Goal: Task Accomplishment & Management: Manage account settings

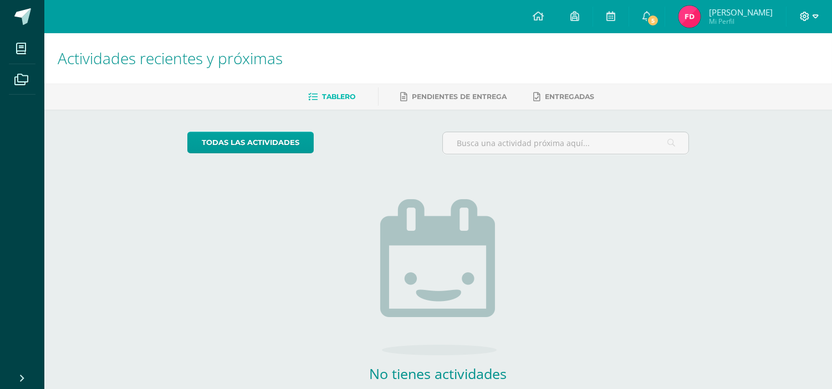
click at [814, 17] on icon at bounding box center [815, 17] width 6 height 10
click at [801, 76] on span "Cerrar sesión" at bounding box center [781, 75] width 50 height 11
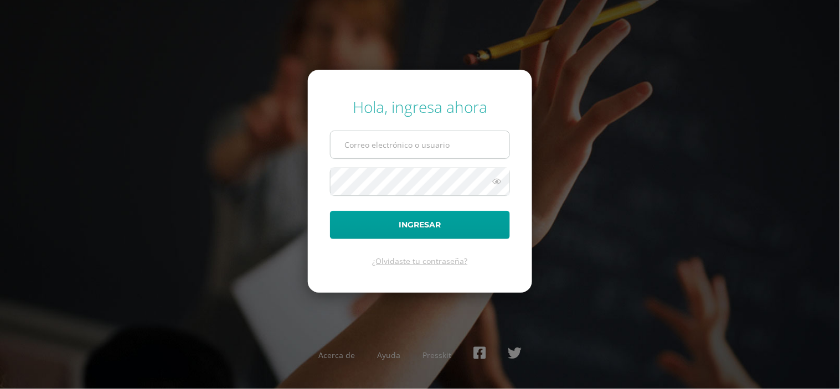
click at [378, 153] on input "text" at bounding box center [420, 144] width 179 height 27
type input "[PERSON_NAME][DOMAIN_NAME][EMAIL_ADDRESS][DOMAIN_NAME]"
click at [330, 211] on button "Ingresar" at bounding box center [420, 225] width 180 height 28
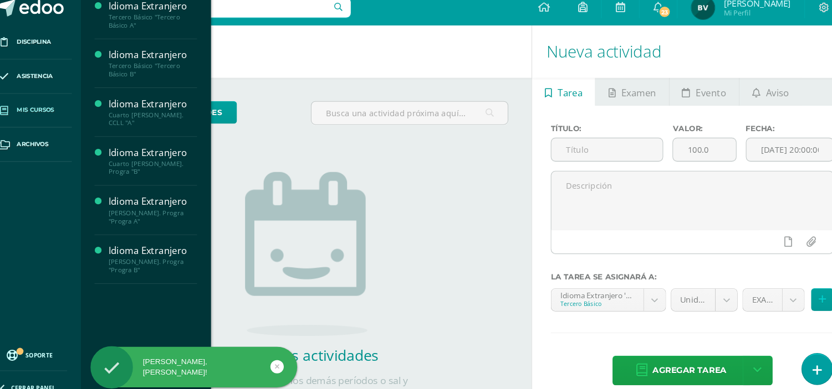
click at [66, 115] on span "Mis cursos" at bounding box center [54, 114] width 35 height 9
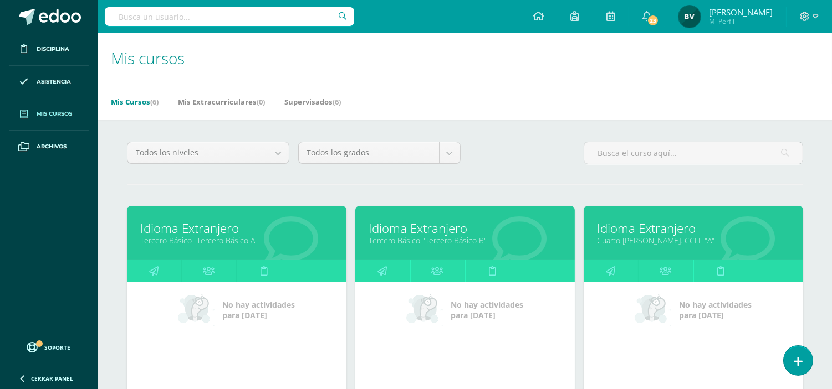
scroll to position [301, 0]
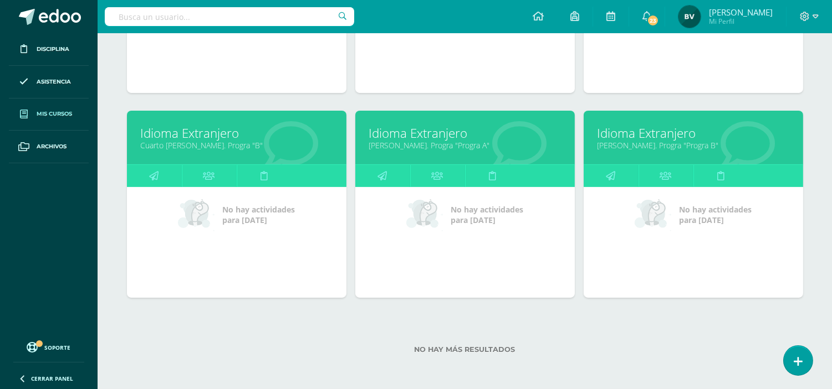
click at [411, 137] on link "Idioma Extranjero" at bounding box center [465, 133] width 192 height 17
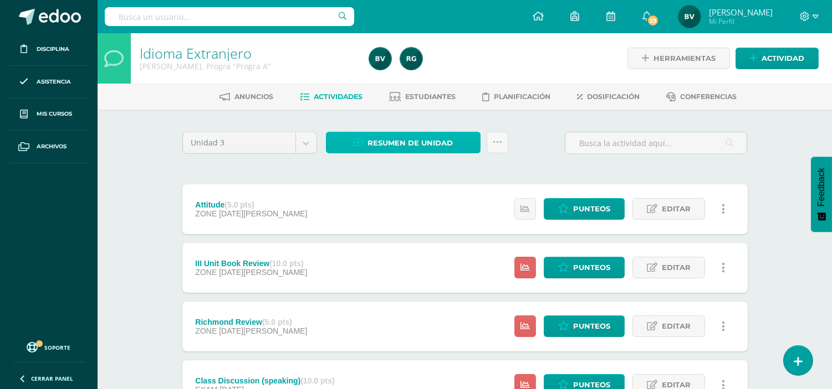
click at [402, 144] on span "Resumen de unidad" at bounding box center [409, 143] width 85 height 20
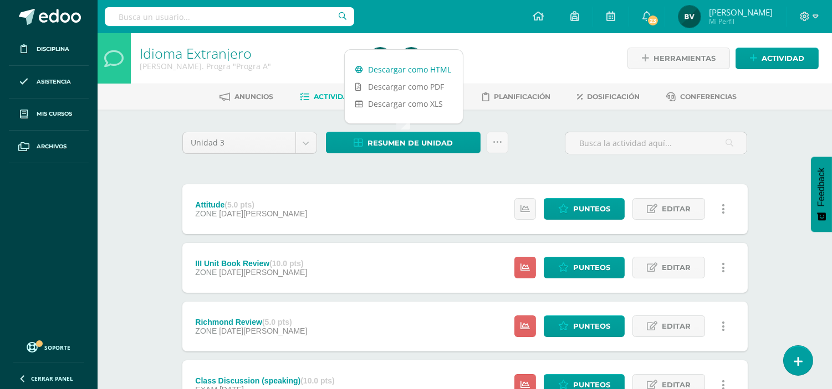
click at [422, 65] on link "Descargar como HTML" at bounding box center [404, 69] width 118 height 17
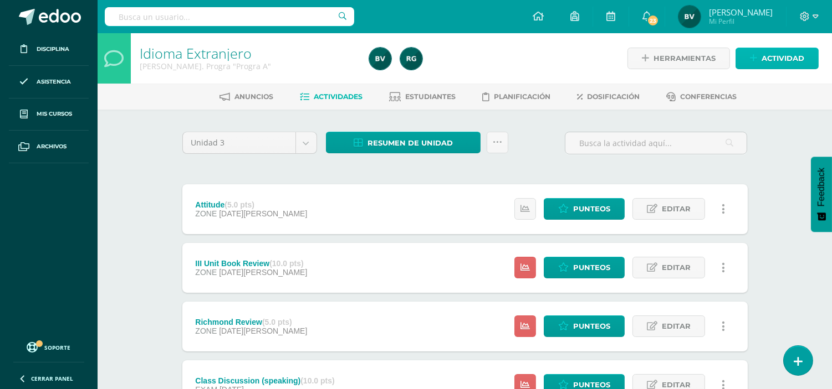
click at [776, 48] on span "Actividad" at bounding box center [782, 58] width 43 height 20
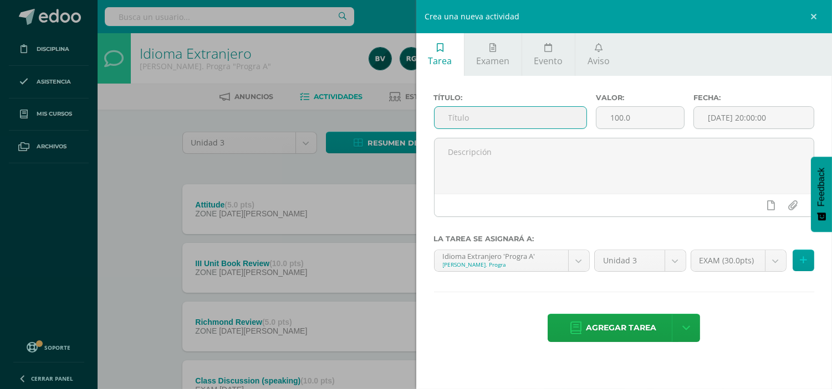
click at [541, 112] on input "text" at bounding box center [510, 118] width 152 height 22
type input "III Unit Evaluation"
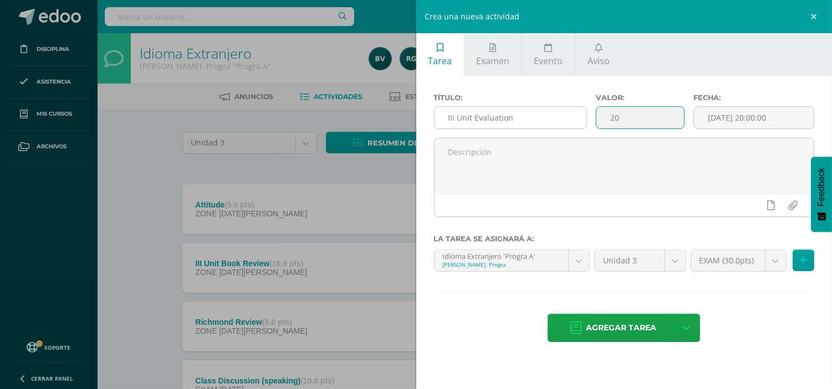
type input "20"
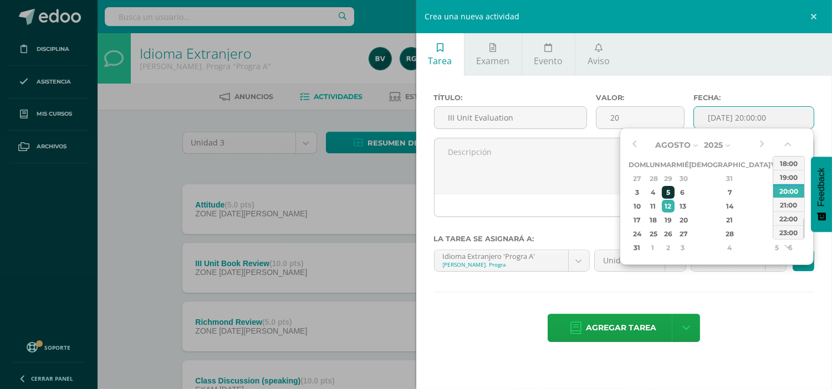
click at [674, 192] on div "5" at bounding box center [668, 192] width 13 height 13
click at [787, 145] on button "button" at bounding box center [788, 147] width 11 height 17
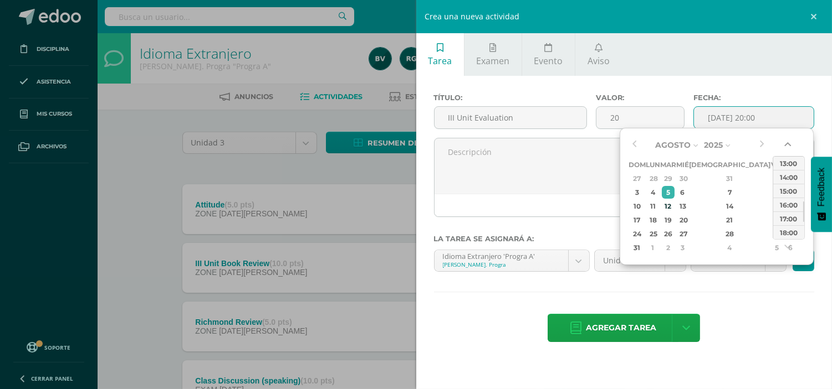
click at [787, 145] on button "button" at bounding box center [788, 147] width 11 height 17
click at [795, 182] on div "14:00" at bounding box center [788, 177] width 31 height 14
type input "2025-08-05 14:00"
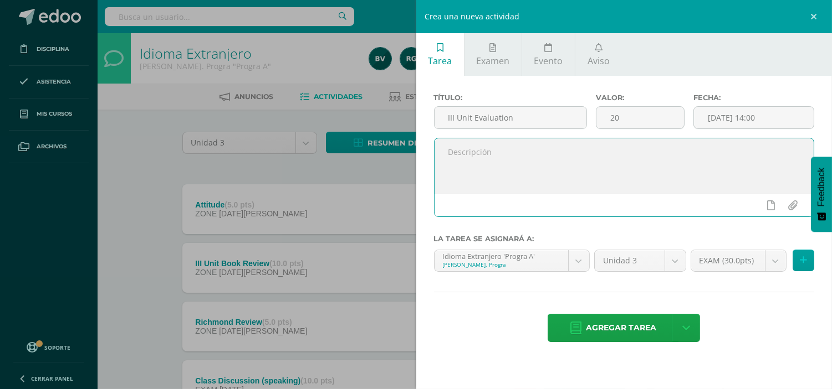
click at [685, 167] on textarea at bounding box center [624, 166] width 380 height 55
drag, startPoint x: 512, startPoint y: 187, endPoint x: 430, endPoint y: 135, distance: 97.4
click at [434, 135] on div "Título: III Unit Evaluation Valor: 20 Fecha: 2025-08-05 14:00 Hello Seniors, In…" at bounding box center [624, 160] width 381 height 132
type textarea "Hello Seniors, In this space, I will upload your evaluation score. Take care"
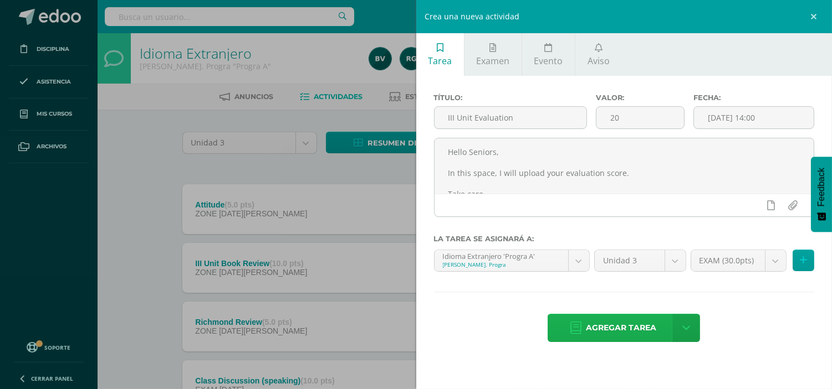
click at [617, 337] on span "Agregar tarea" at bounding box center [621, 328] width 70 height 27
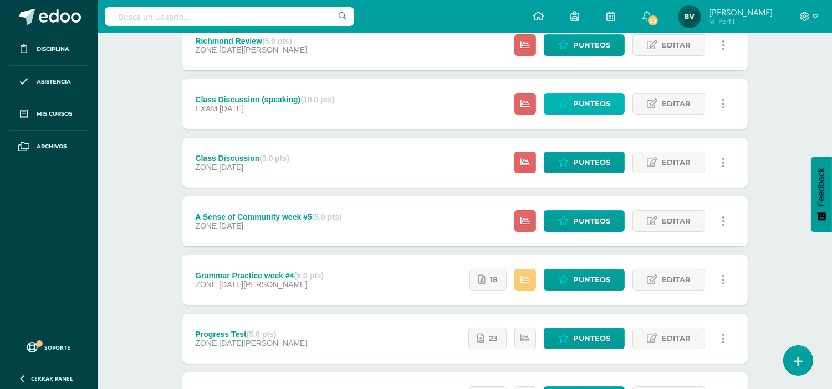
click at [601, 102] on span "Punteos" at bounding box center [591, 104] width 37 height 20
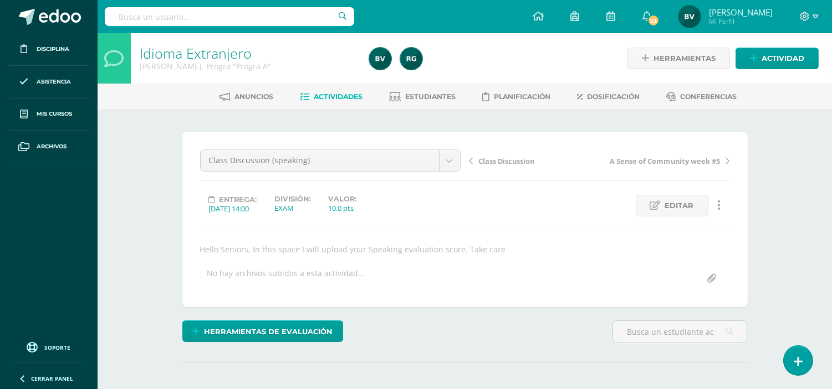
click at [601, 102] on link "Dosificación" at bounding box center [608, 97] width 63 height 18
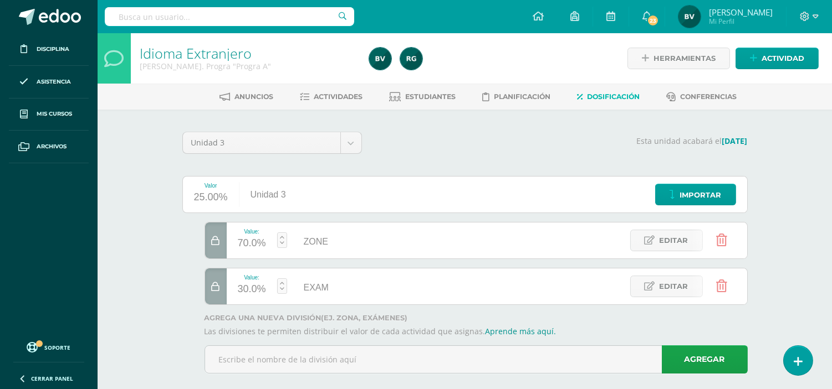
click at [601, 102] on link "Dosificación" at bounding box center [608, 97] width 63 height 18
click at [312, 105] on link "Actividades" at bounding box center [331, 97] width 63 height 18
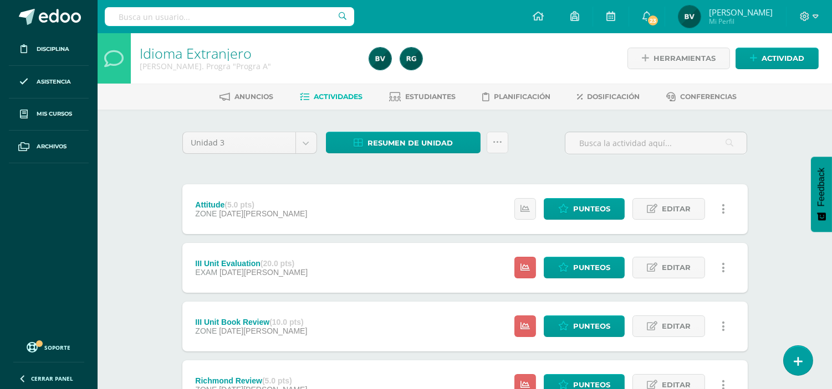
scroll to position [340, 0]
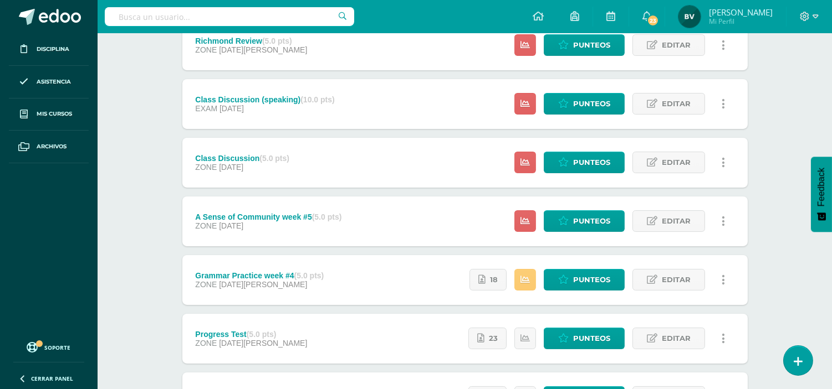
click at [273, 95] on div "Class Discussion (speaking) (10.0 pts)" at bounding box center [264, 99] width 139 height 9
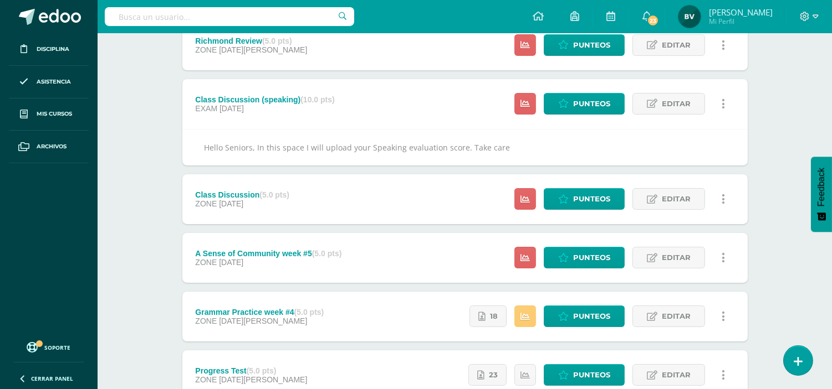
click at [577, 91] on div "Estatus de Actividad: 27 Estudiantes sin calificar 0 Estudiantes con cero Media…" at bounding box center [623, 104] width 250 height 50
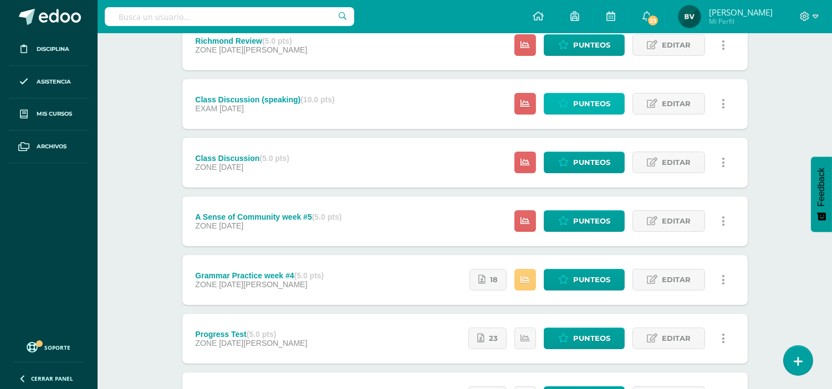
click at [583, 101] on span "Punteos" at bounding box center [591, 104] width 37 height 20
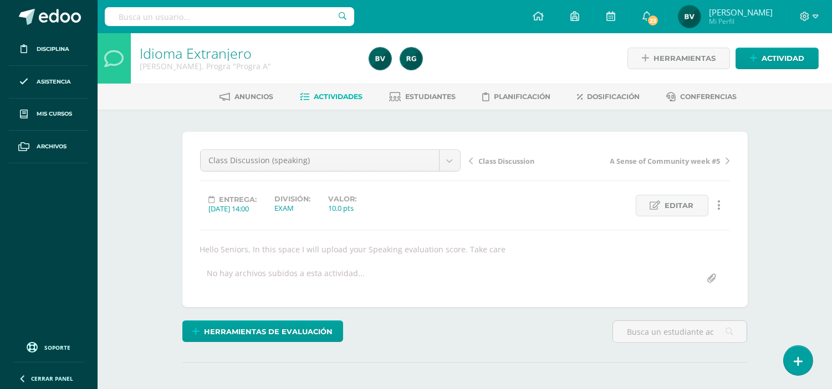
scroll to position [134, 0]
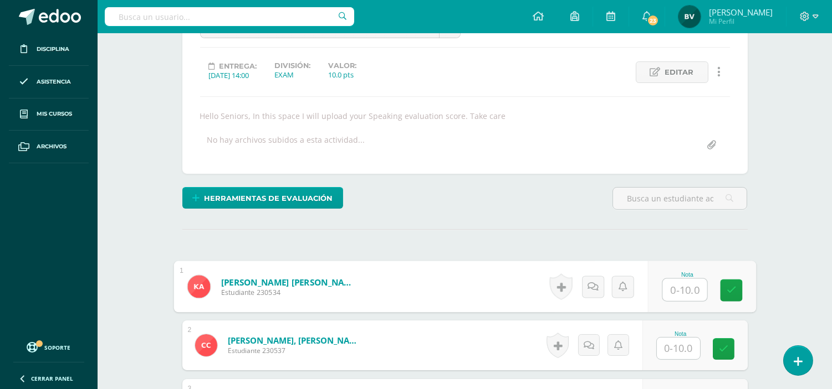
click at [685, 279] on input "text" at bounding box center [684, 290] width 44 height 22
type input "6"
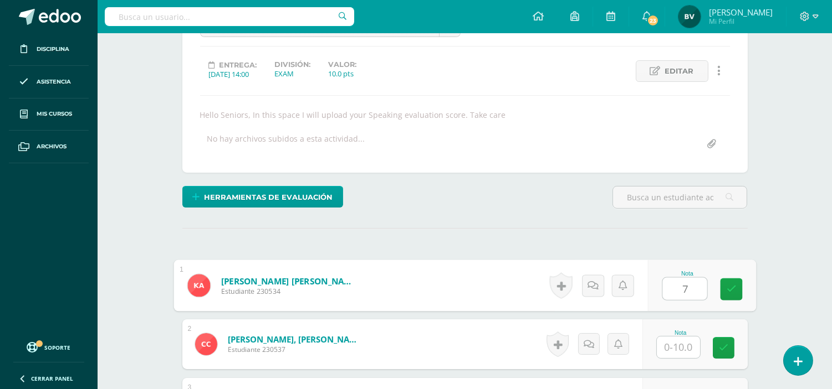
type input "7"
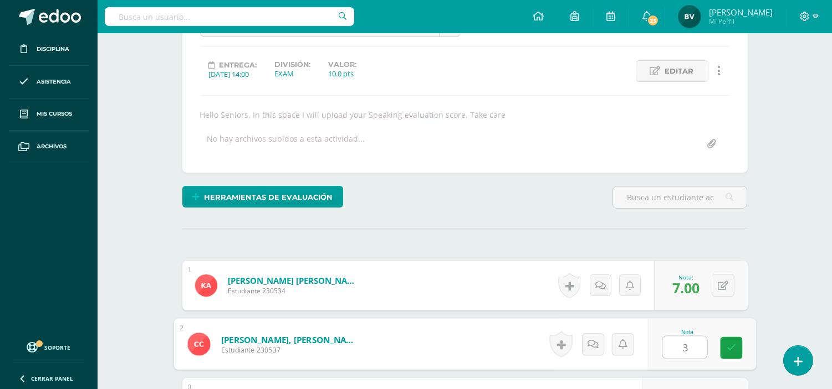
scroll to position [135, 0]
type input "3"
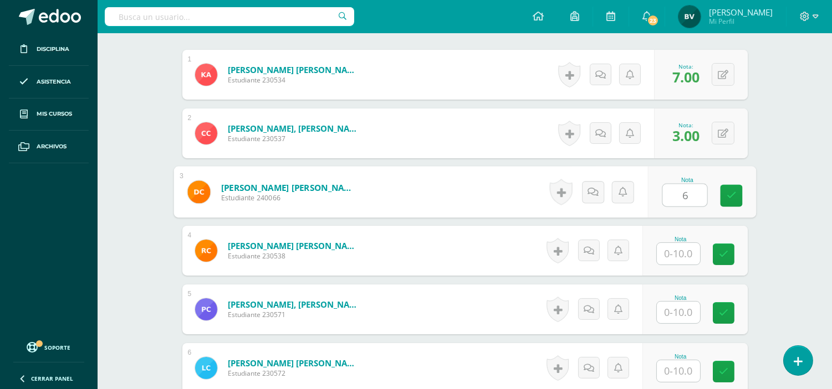
type input "6"
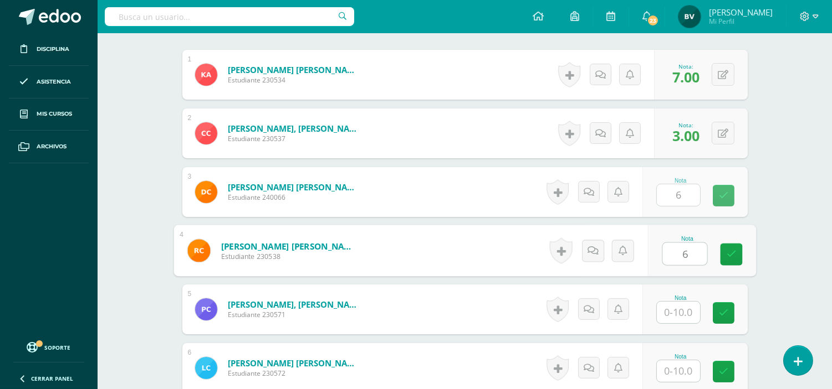
type input "6"
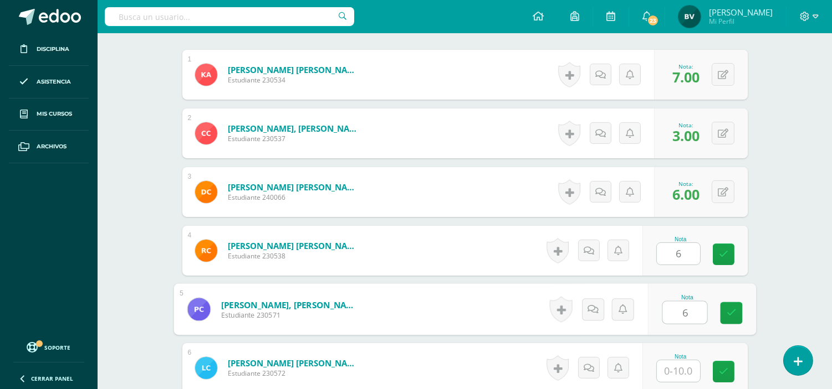
type input "6"
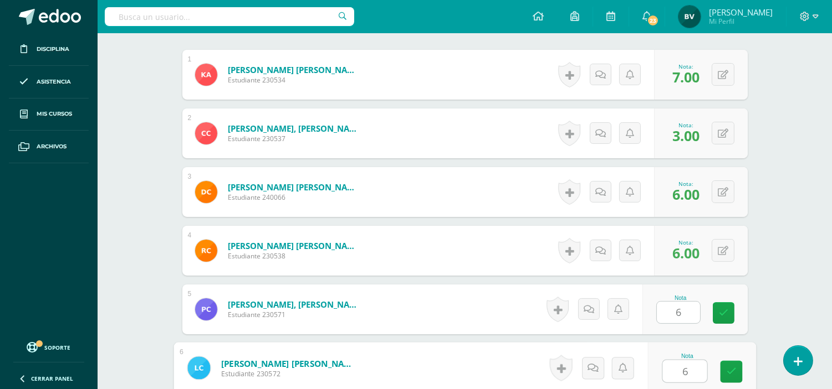
type input "6"
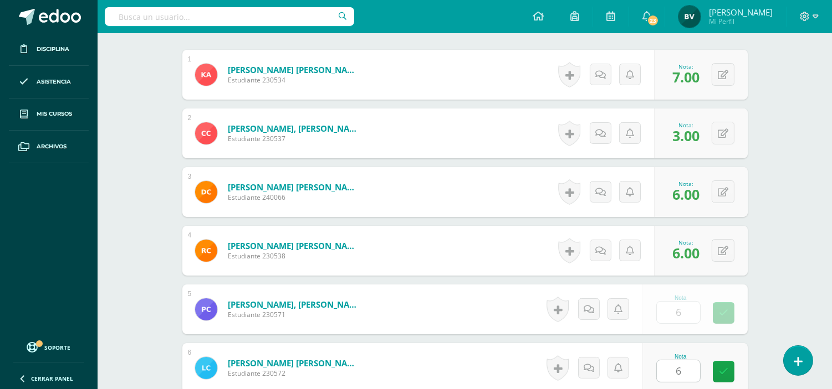
scroll to position [581, 0]
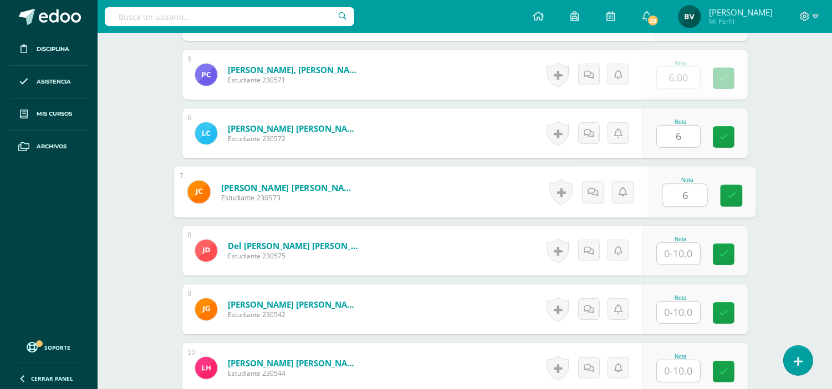
type input "6"
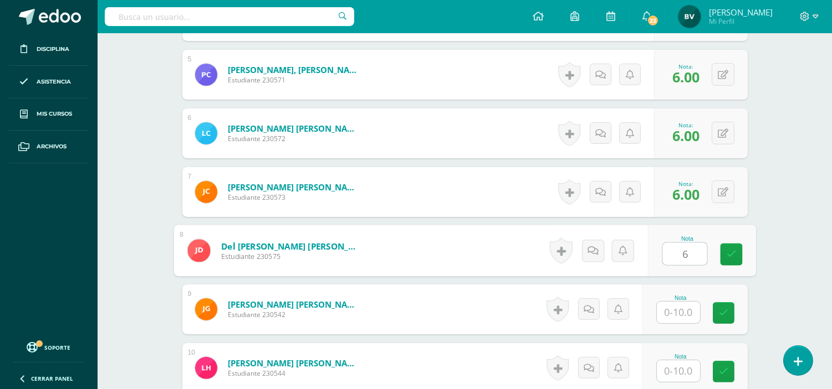
type input "6"
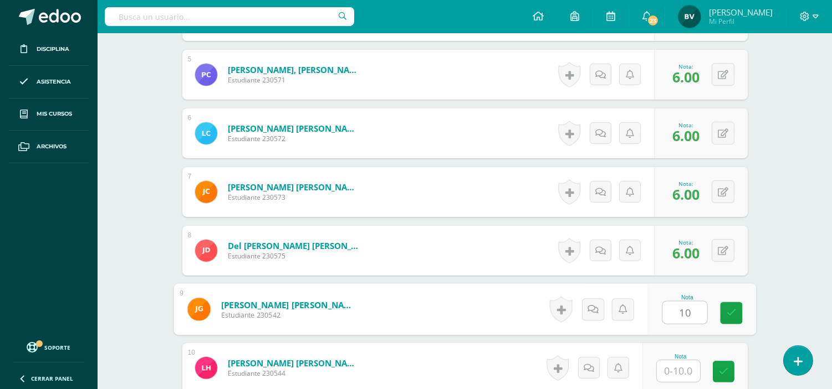
type input "10"
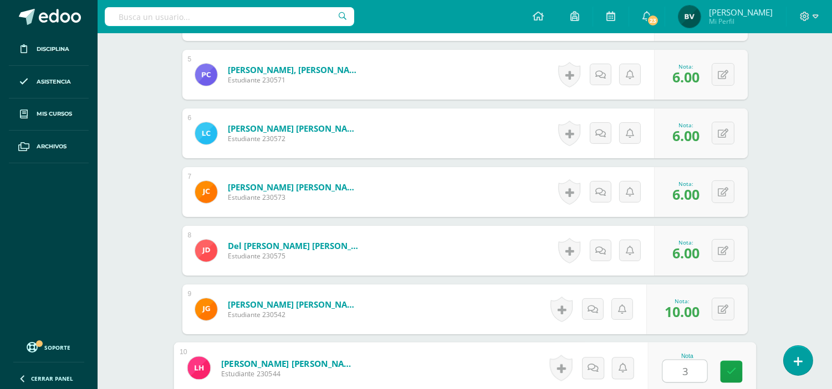
type input "3"
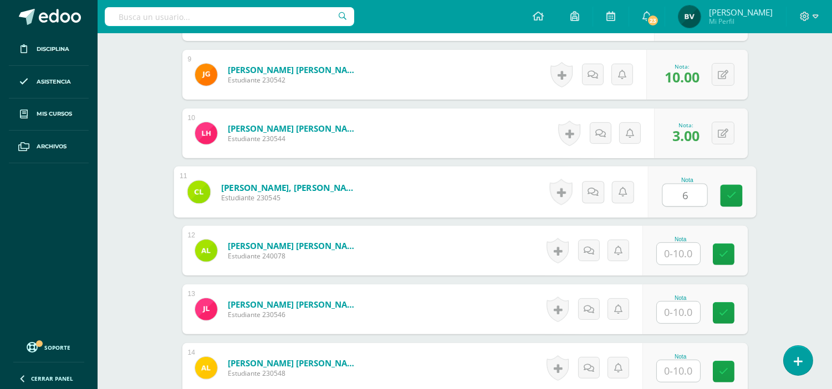
type input "6"
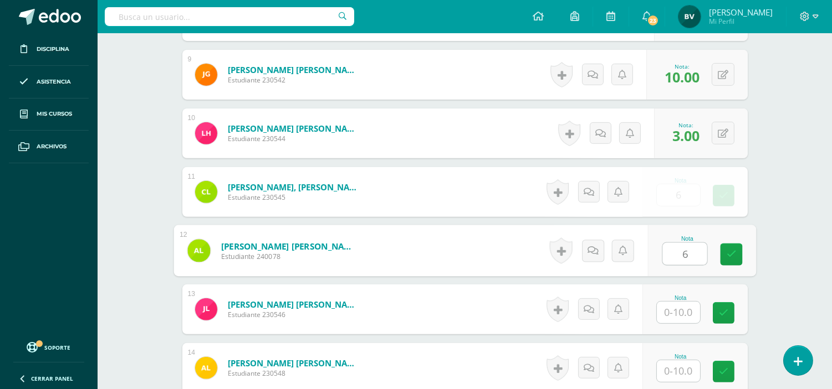
type input "6"
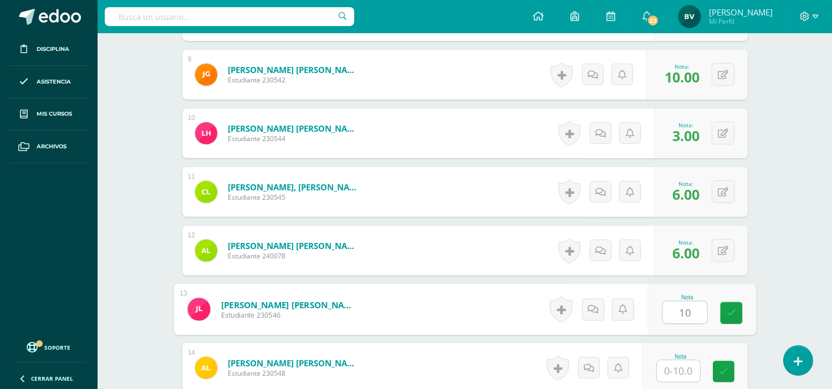
type input "10"
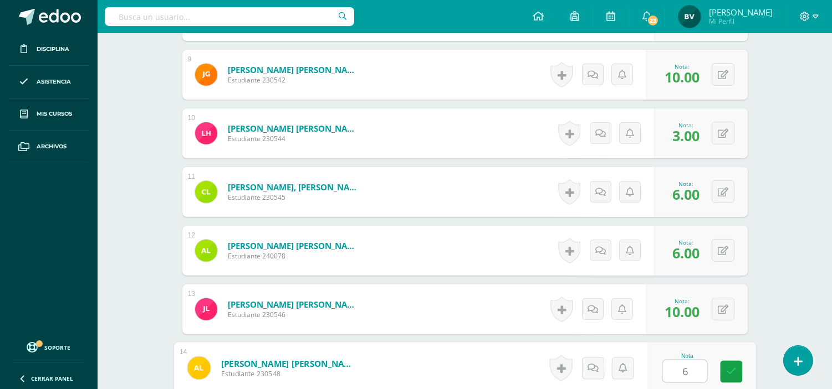
type input "6"
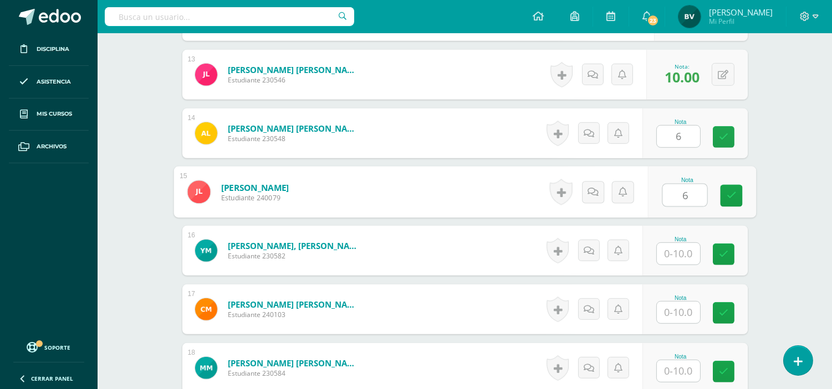
type input "6"
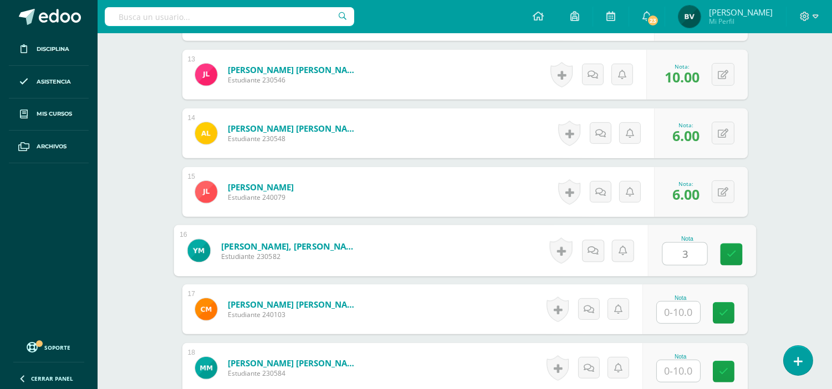
type input "3"
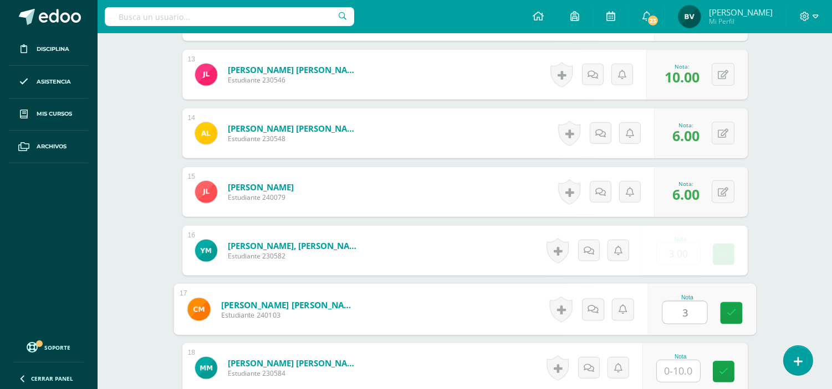
type input "3"
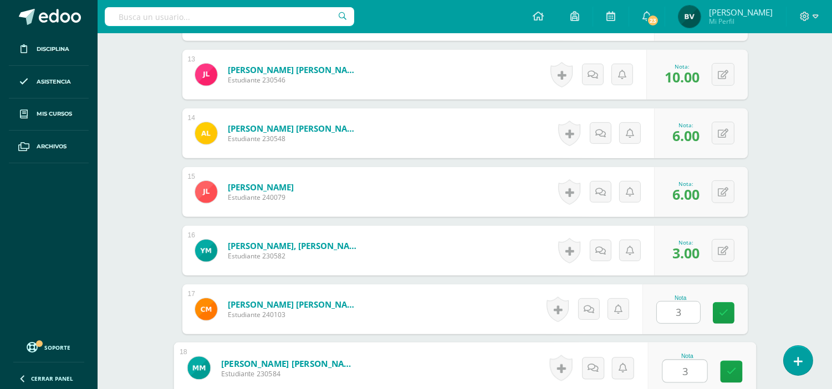
type input "3"
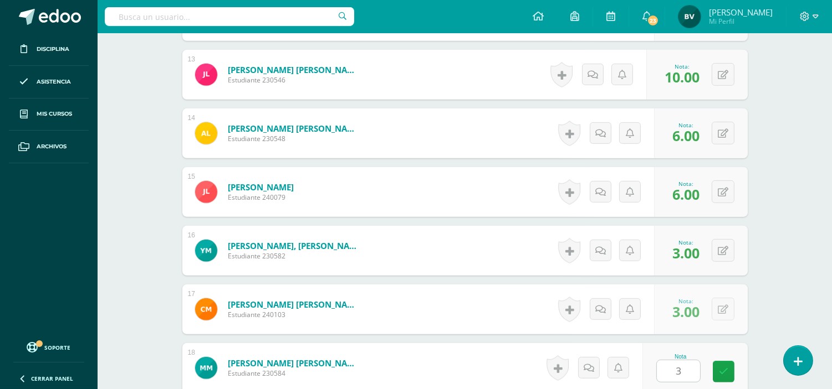
scroll to position [1285, 0]
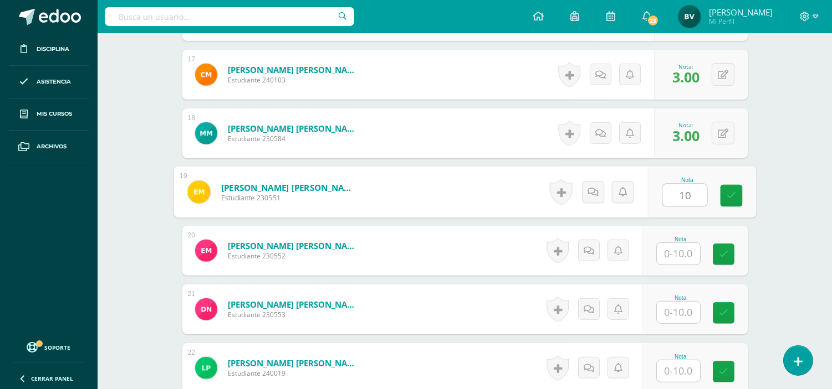
type input "10"
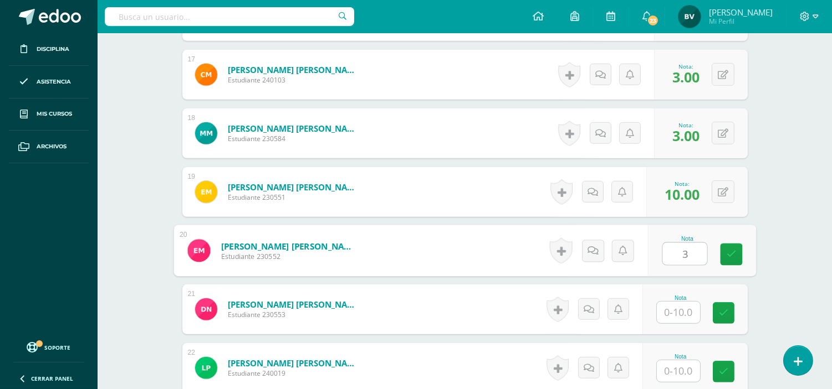
type input "3"
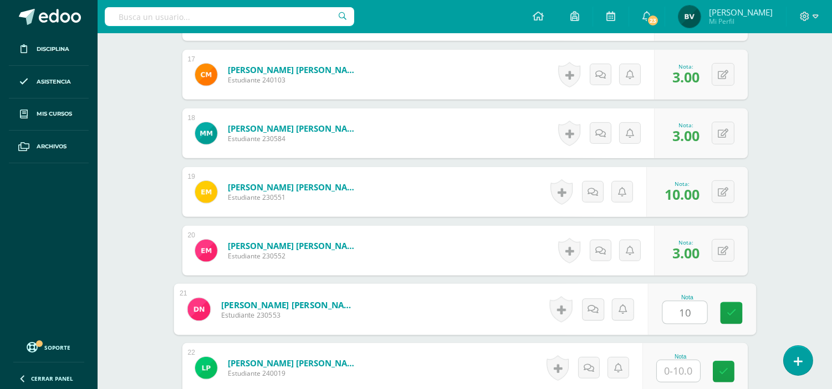
type input "10"
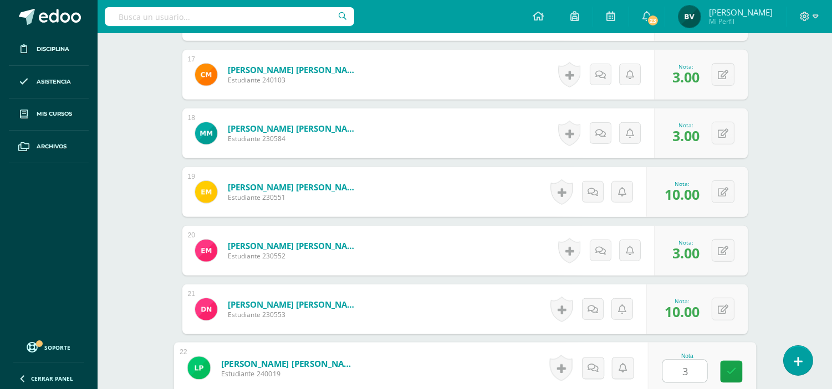
type input "3"
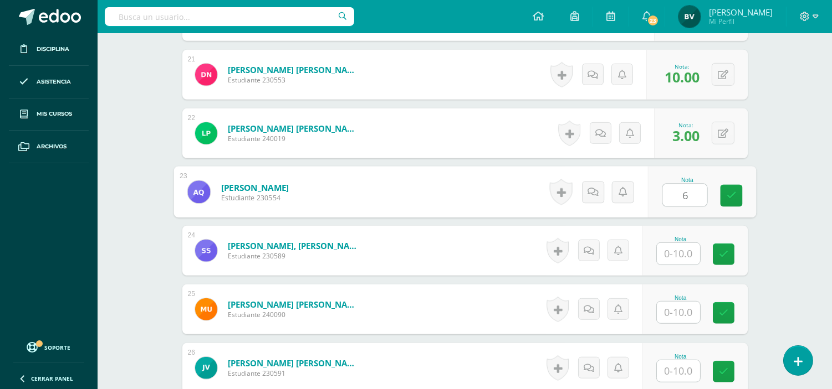
type input "6"
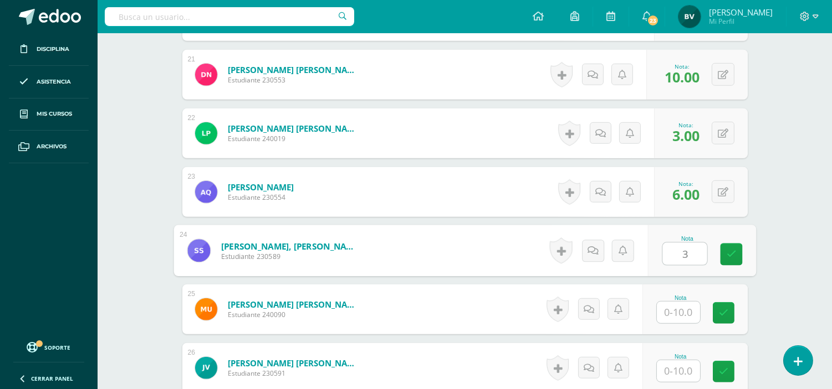
type input "3"
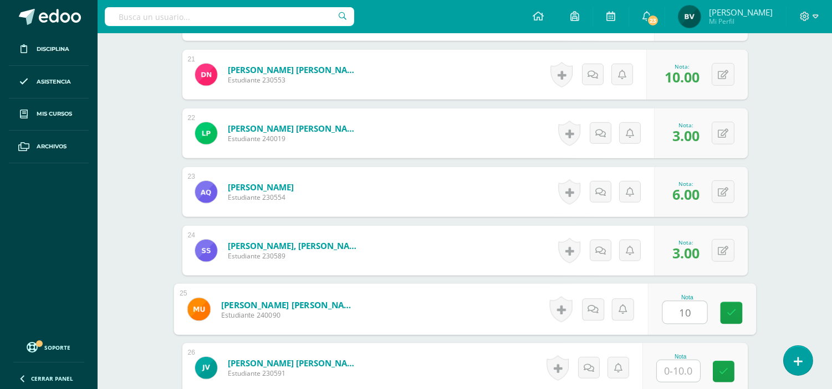
type input "10"
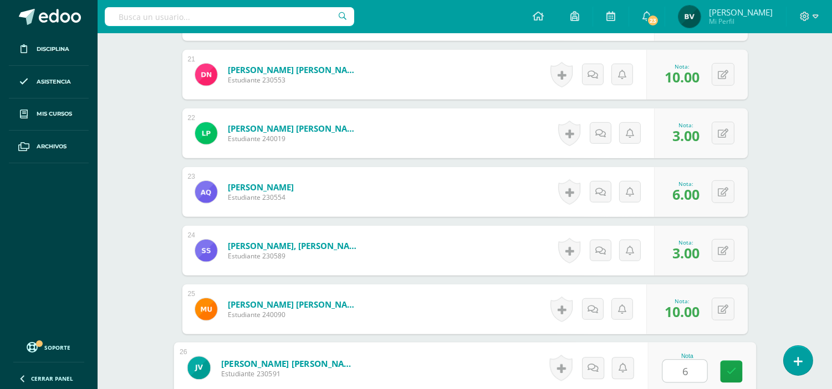
type input "6"
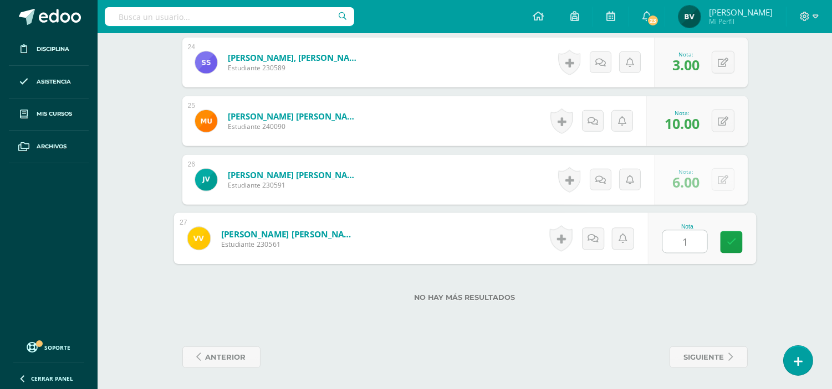
type input "10"
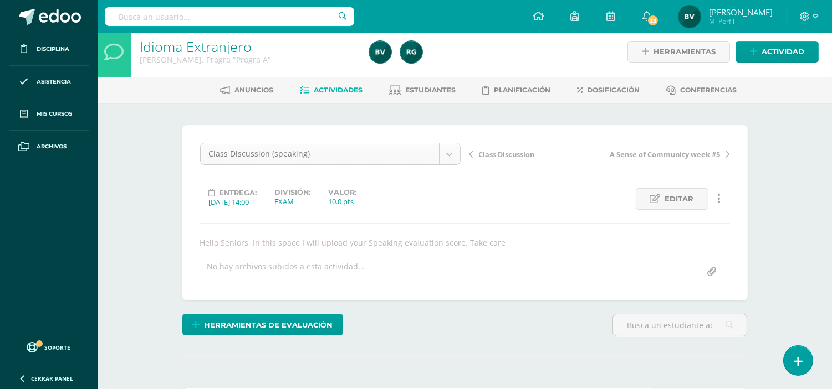
scroll to position [14, 0]
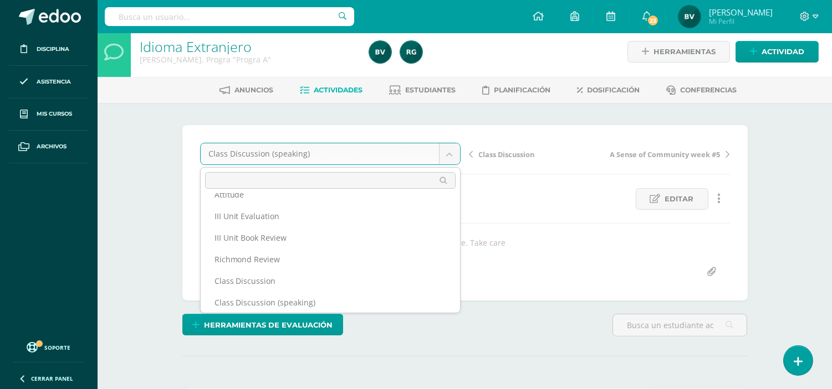
scroll to position [0, 0]
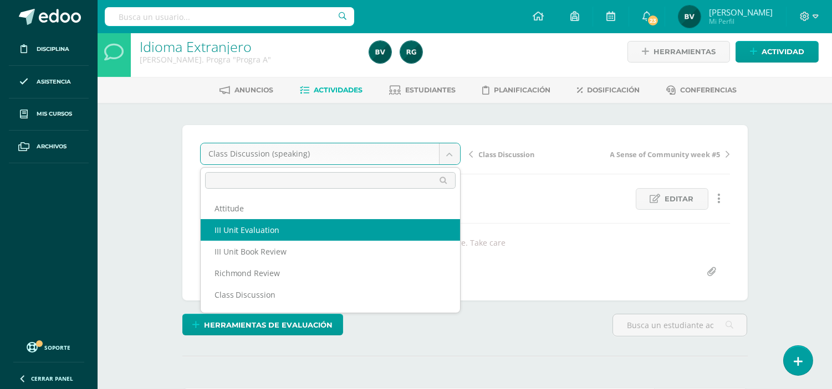
select select "/dashboard/teacher/grade-activity/106381/"
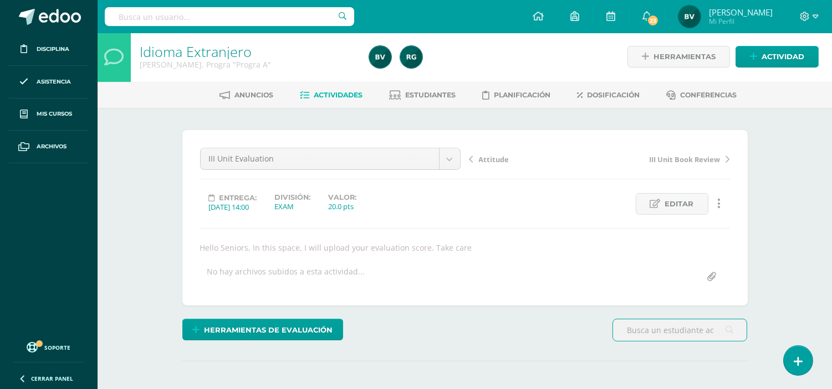
scroll to position [342, 0]
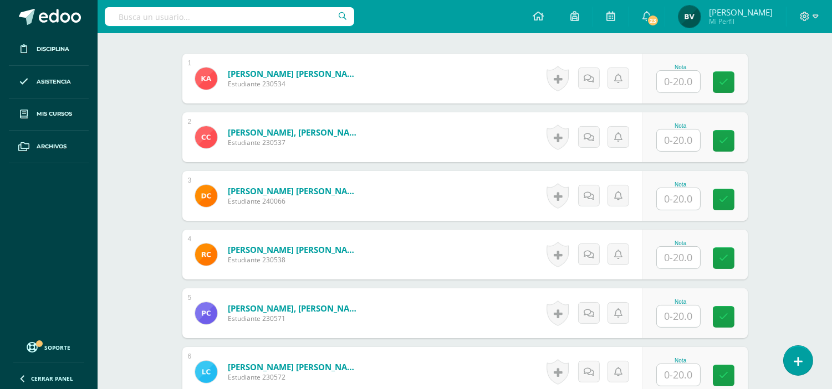
click at [682, 81] on input "text" at bounding box center [678, 82] width 43 height 22
click at [691, 87] on input "text" at bounding box center [684, 82] width 44 height 22
type input "20"
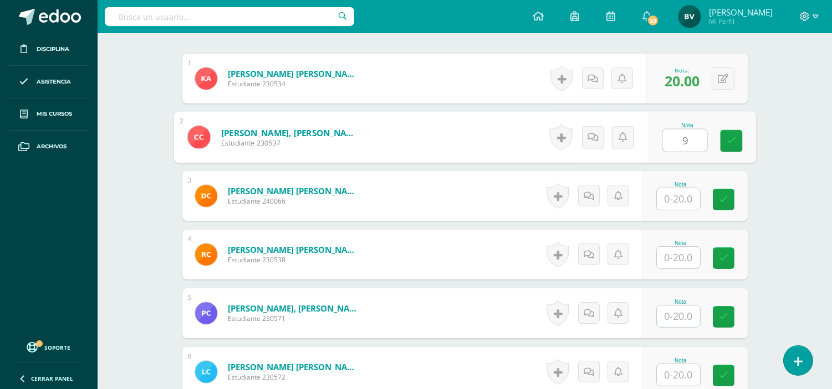
type input "9"
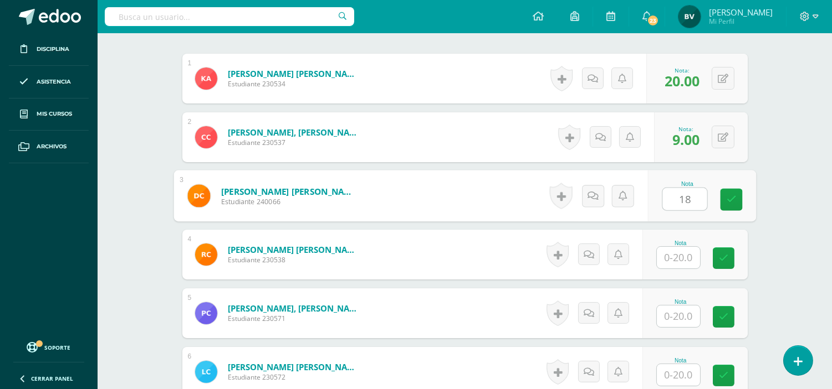
type input "18"
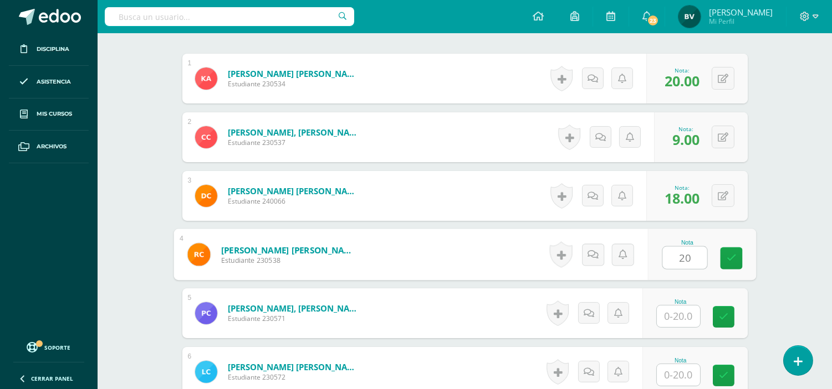
type input "20"
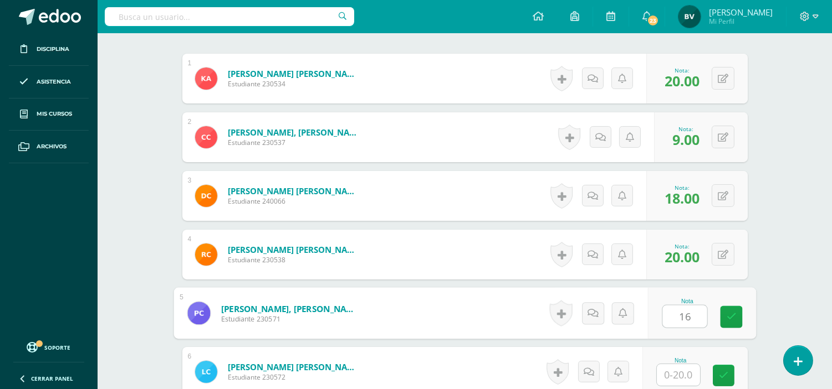
type input "16"
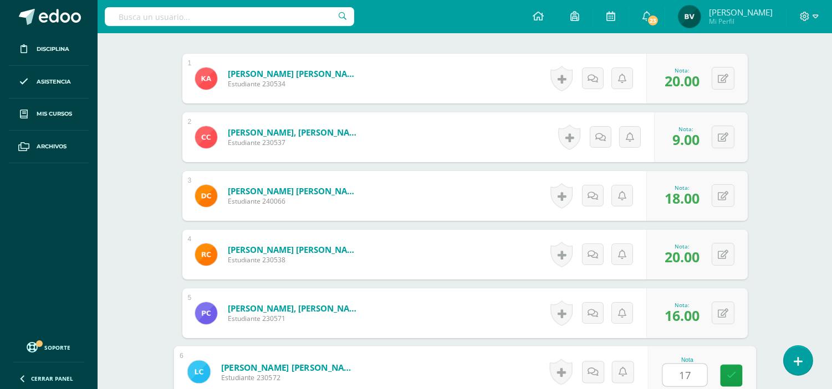
type input "17"
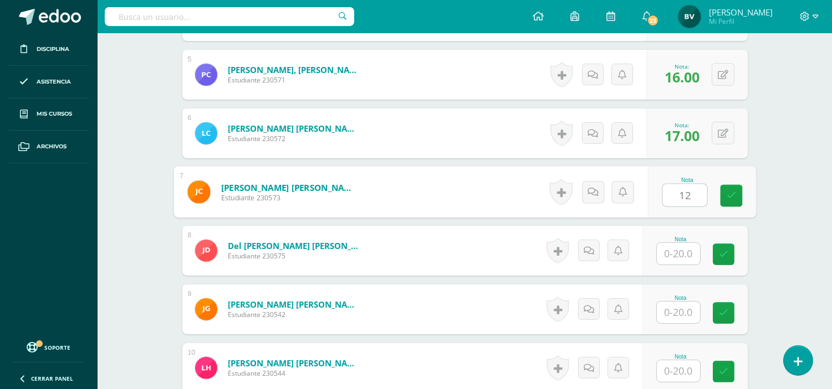
type input "12"
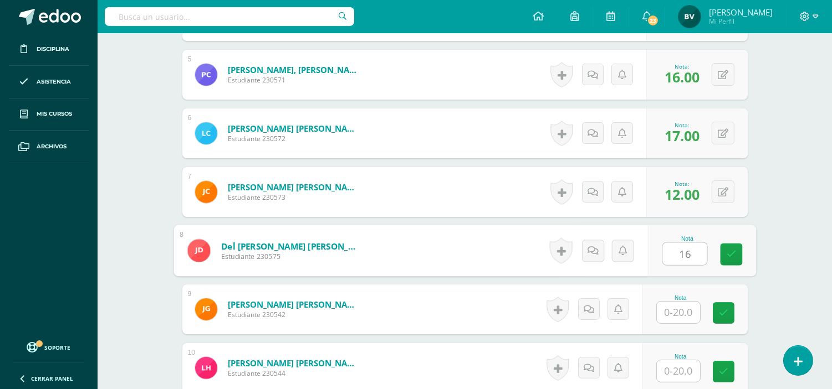
type input "16"
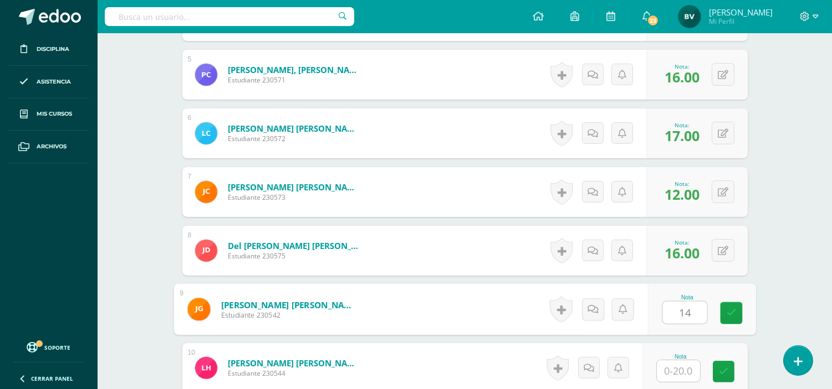
type input "14"
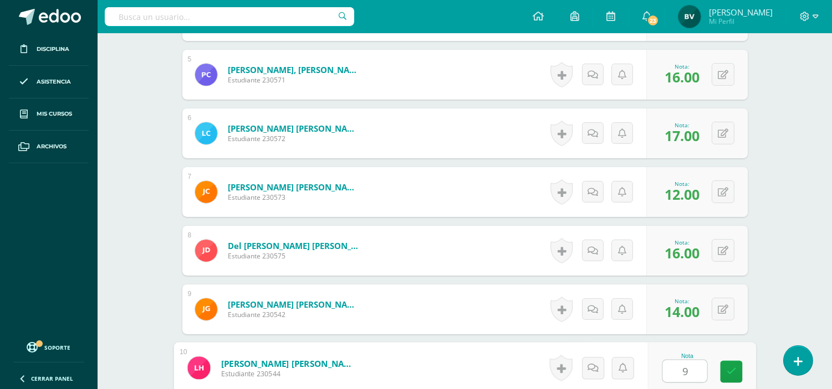
type input "9"
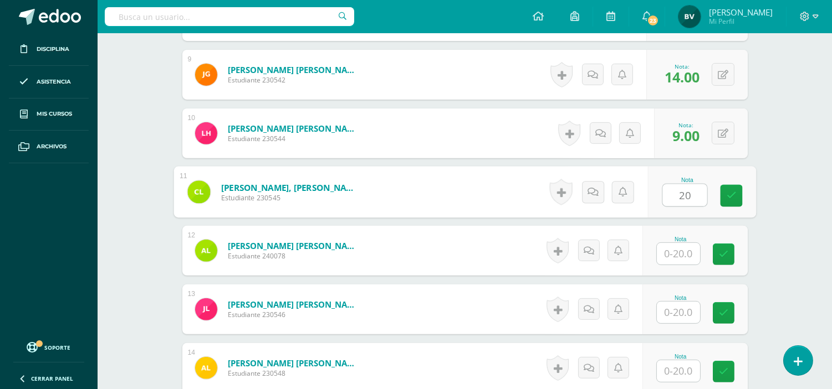
type input "20"
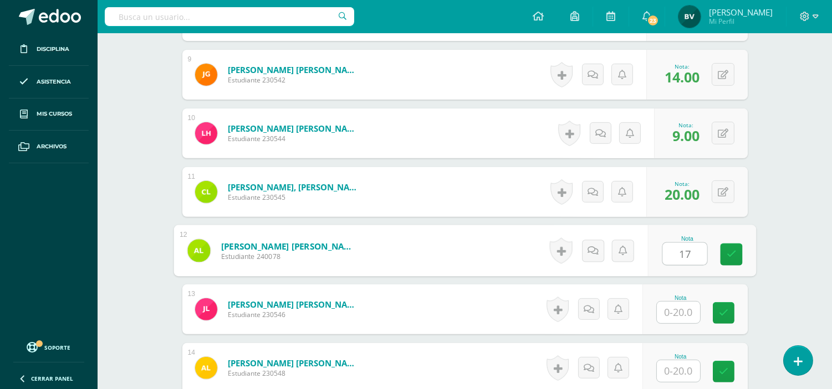
type input "17"
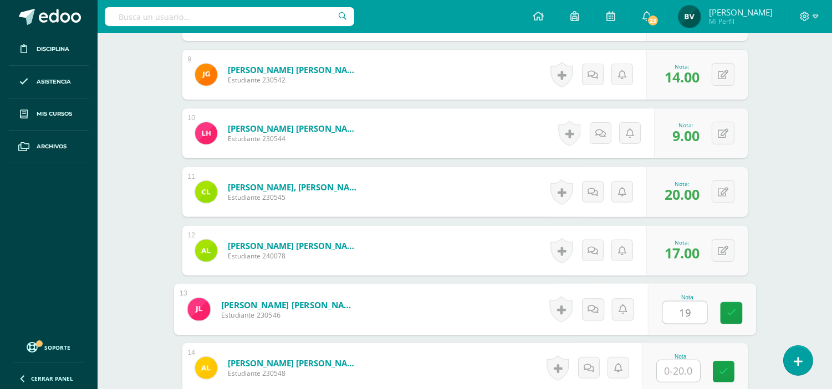
type input "19"
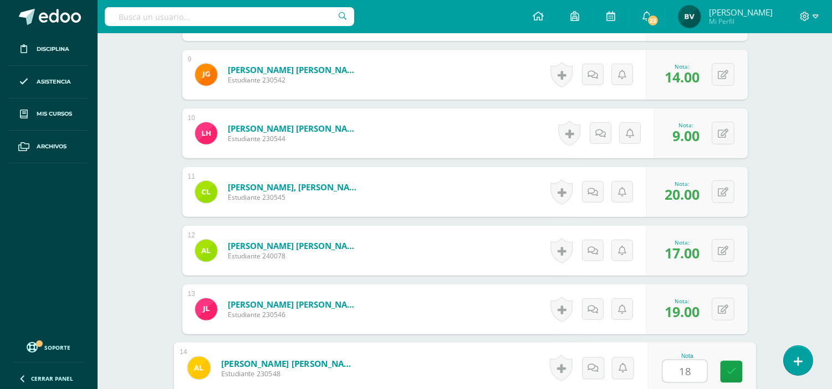
type input "18"
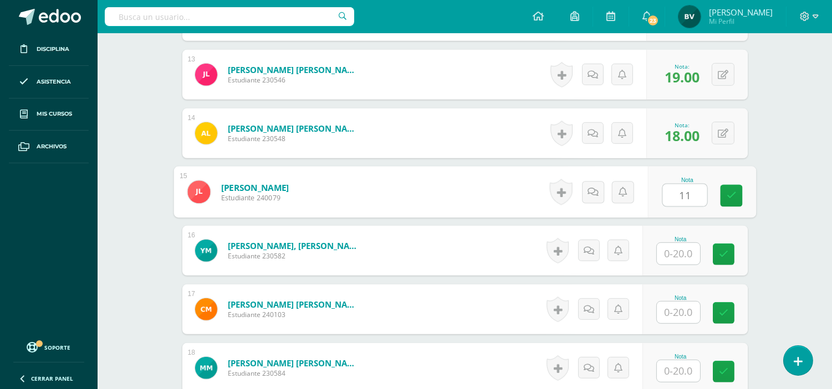
type input "11"
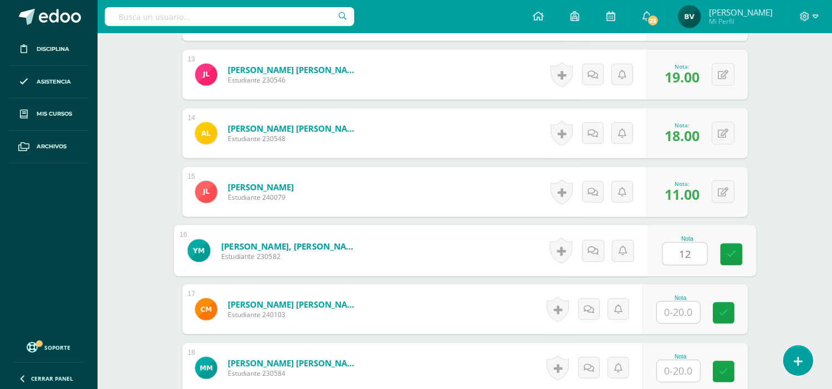
type input "12"
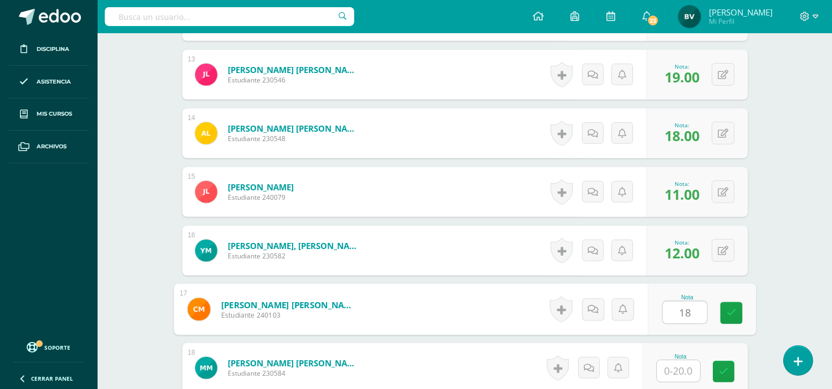
type input "18"
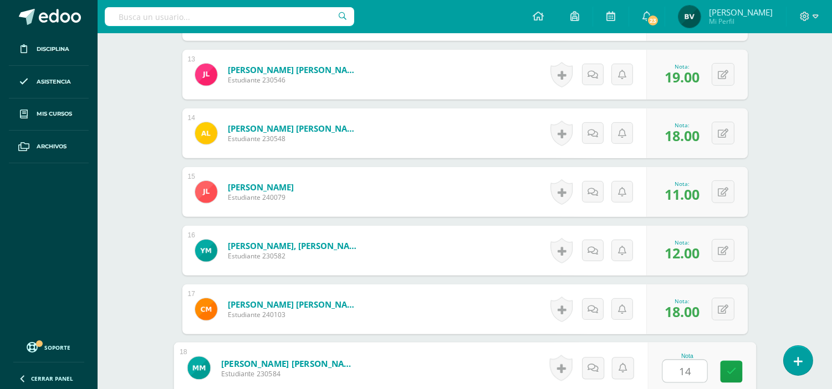
type input "14"
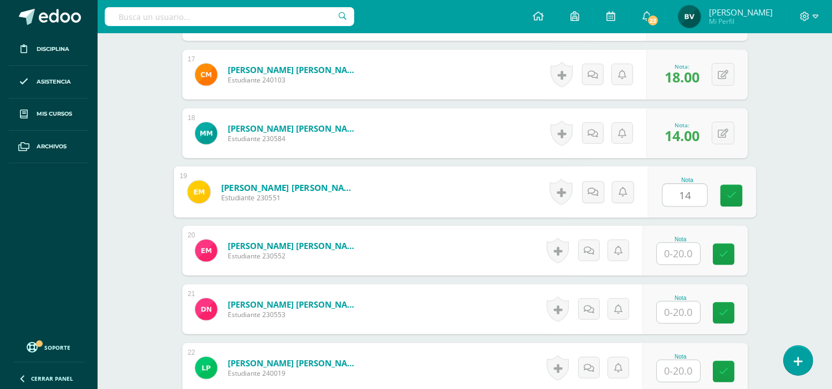
type input "14"
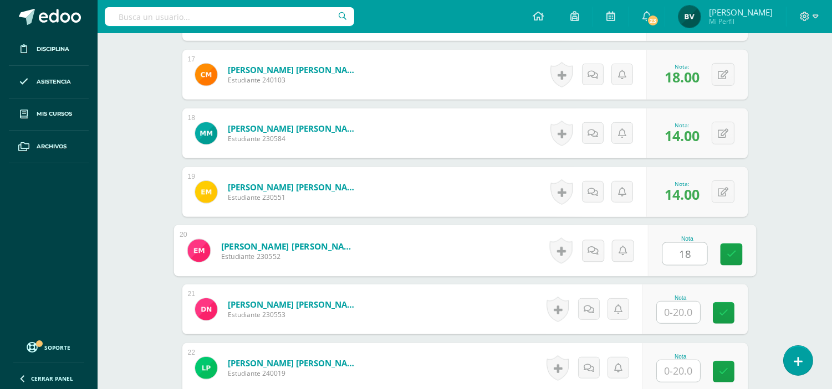
type input "18"
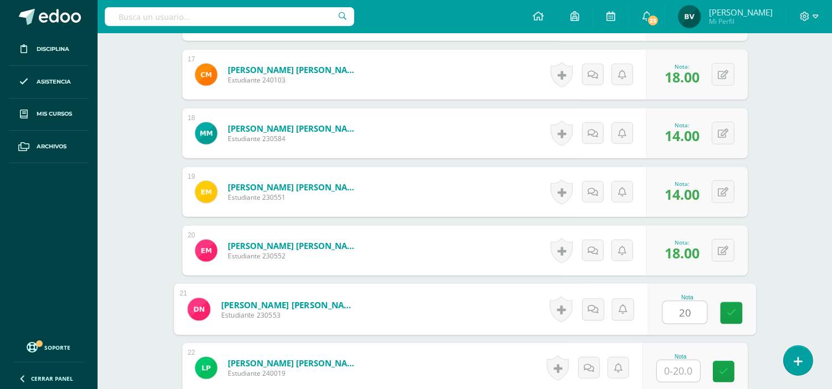
type input "20"
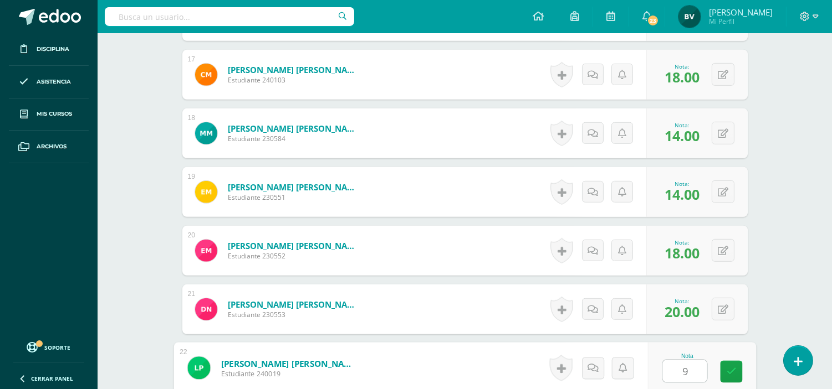
type input "9"
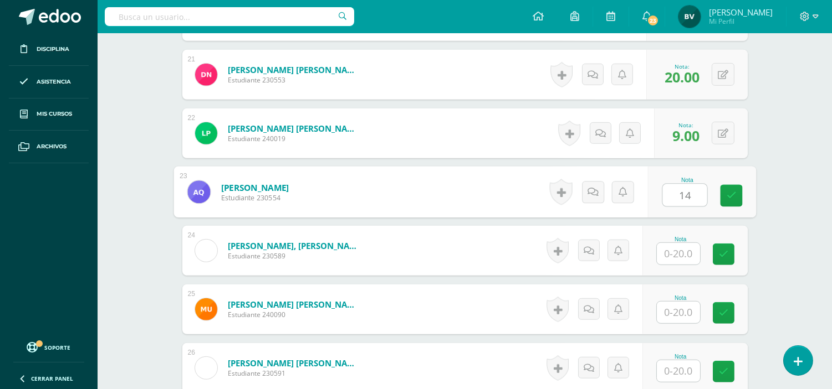
type input "14"
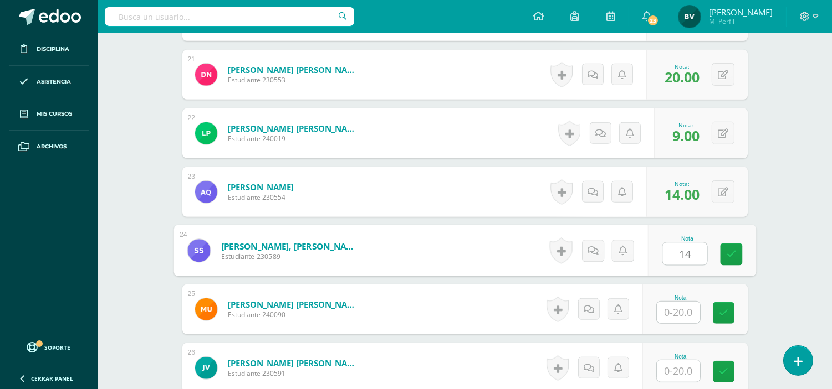
type input "14"
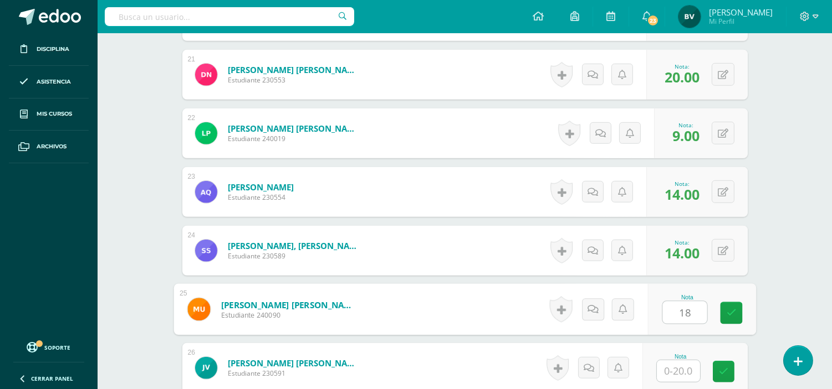
type input "18"
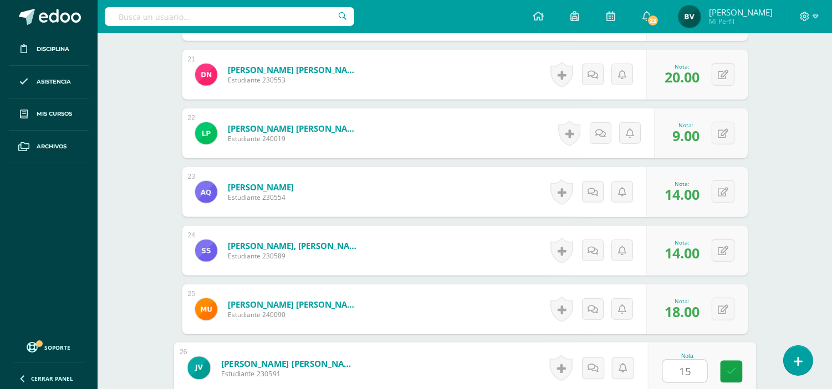
type input "15"
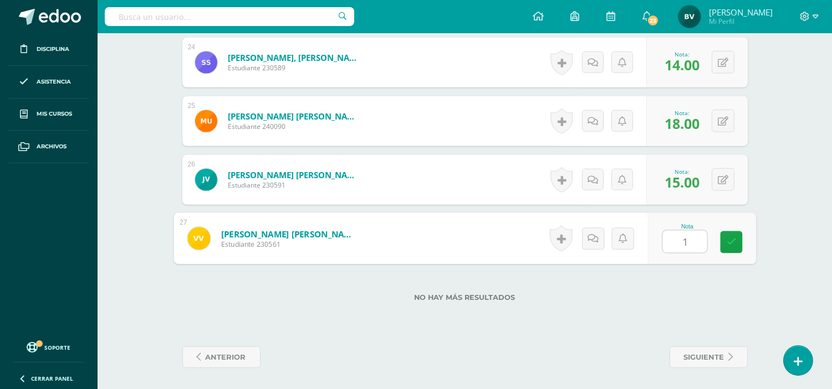
type input "18"
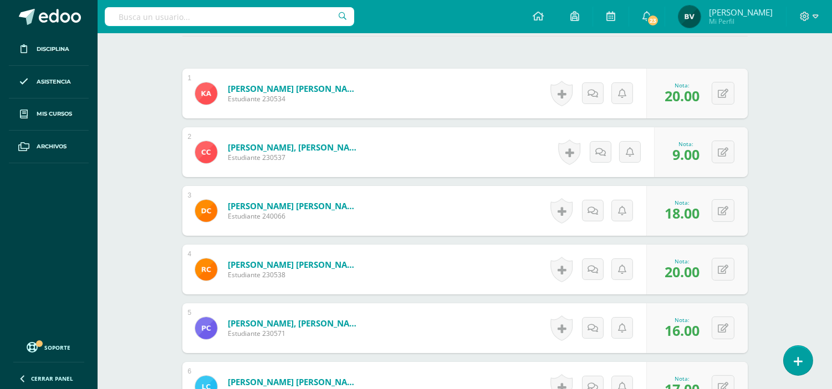
scroll to position [7, 0]
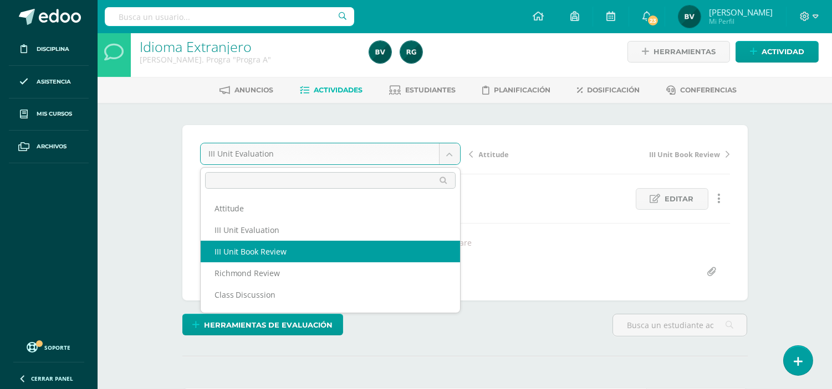
select select "/dashboard/teacher/grade-activity/106040/"
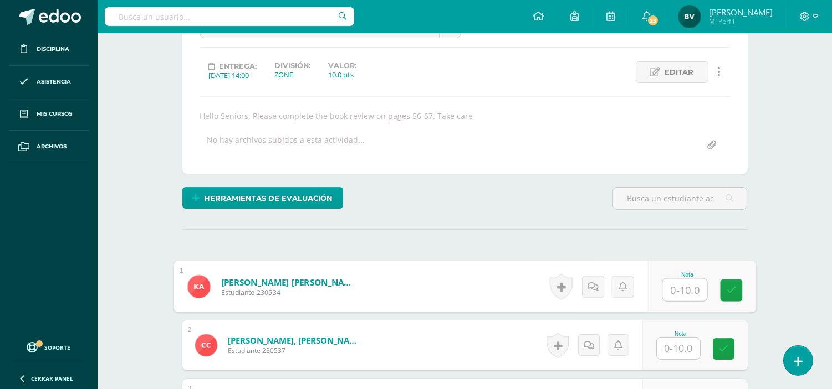
click at [685, 289] on input "text" at bounding box center [684, 290] width 44 height 22
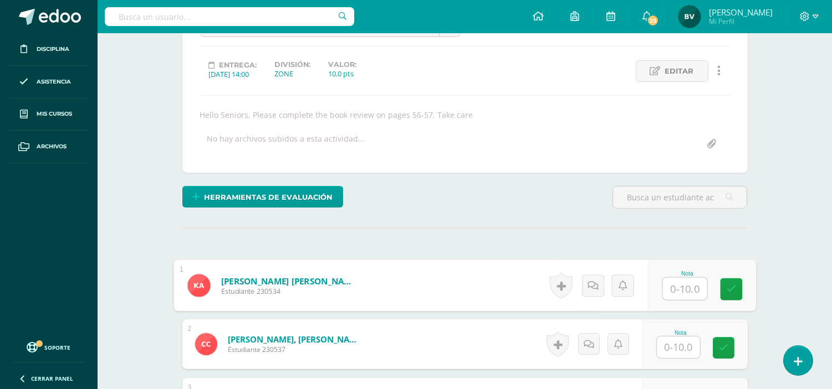
scroll to position [135, 0]
type input "7.5"
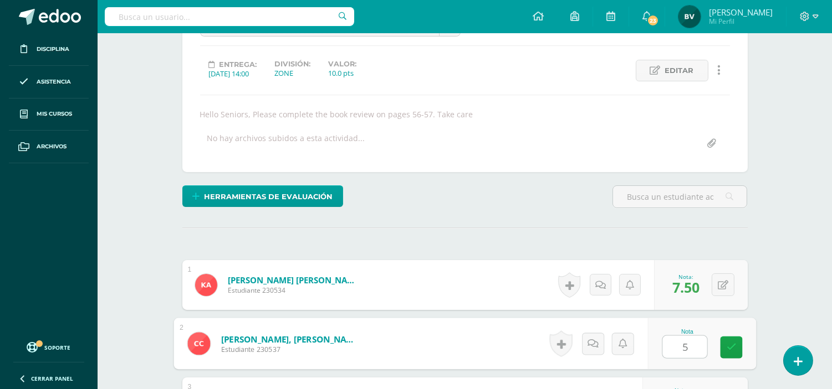
type input "5"
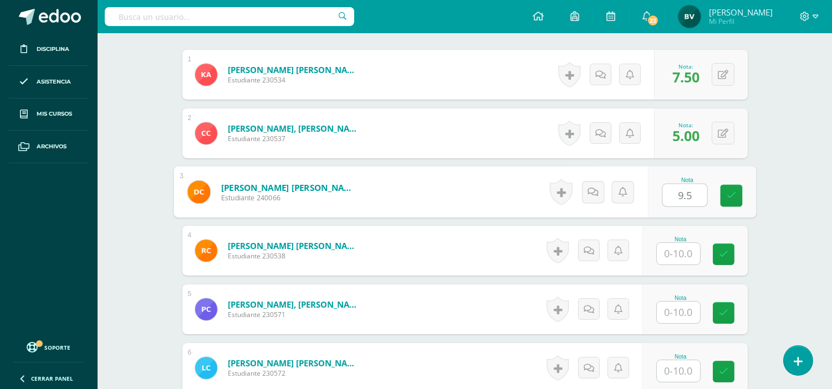
type input "9.5"
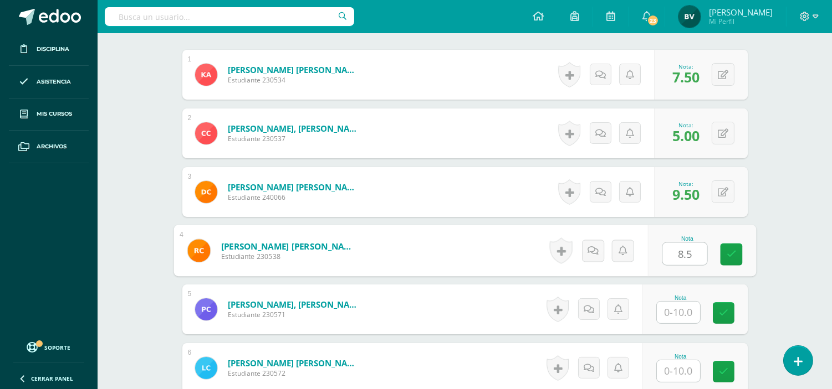
type input "8.5"
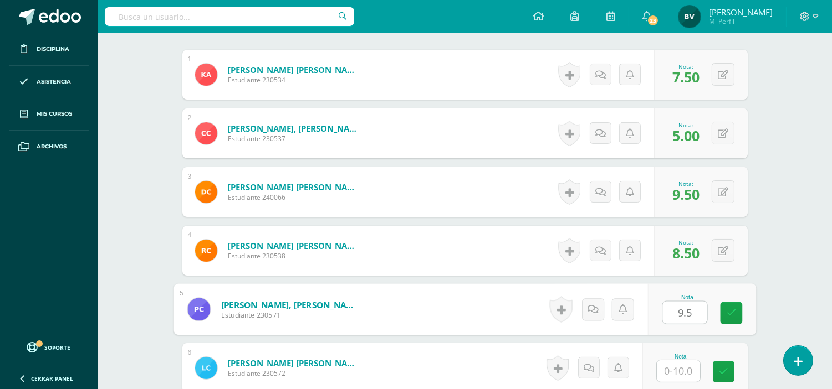
type input "9.5"
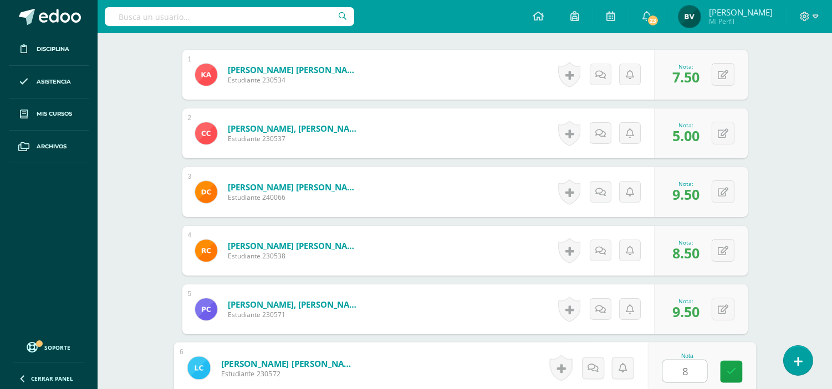
type input "8"
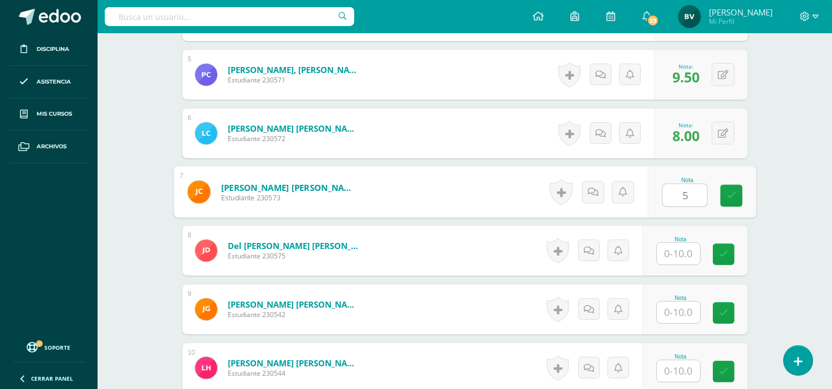
type input "5"
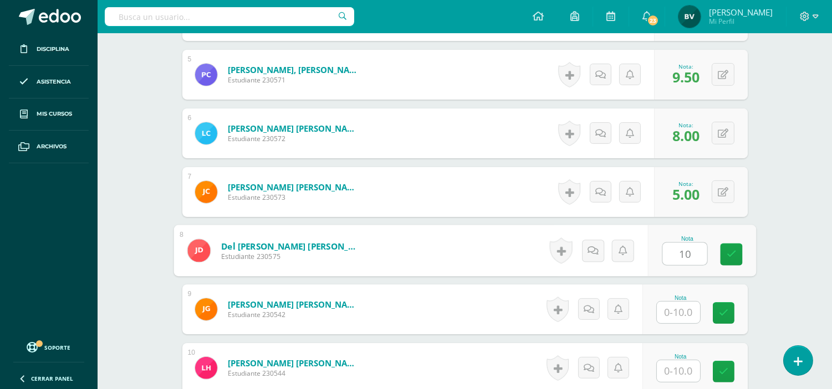
type input "10"
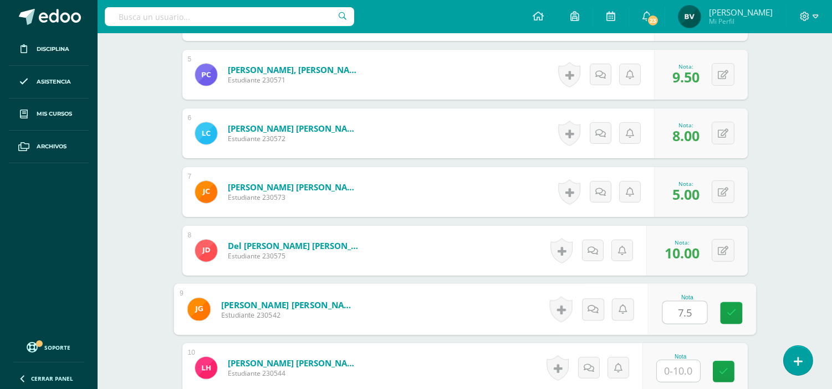
type input "7.5"
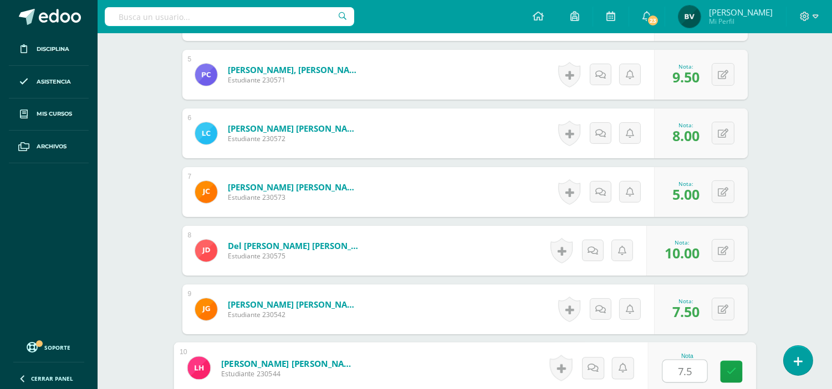
type input "7.5"
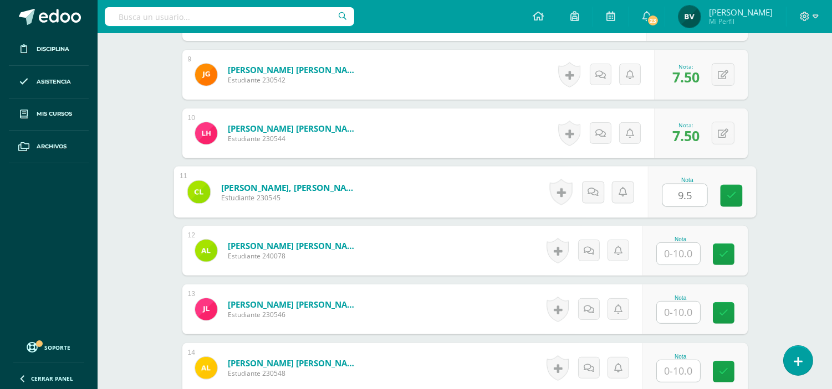
type input "9.5"
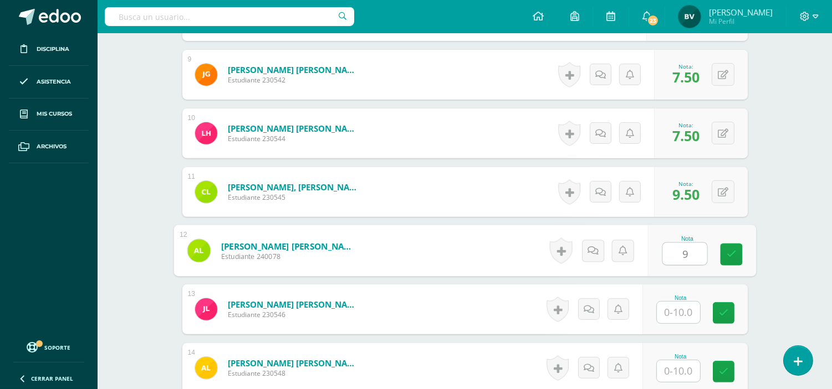
type input "9"
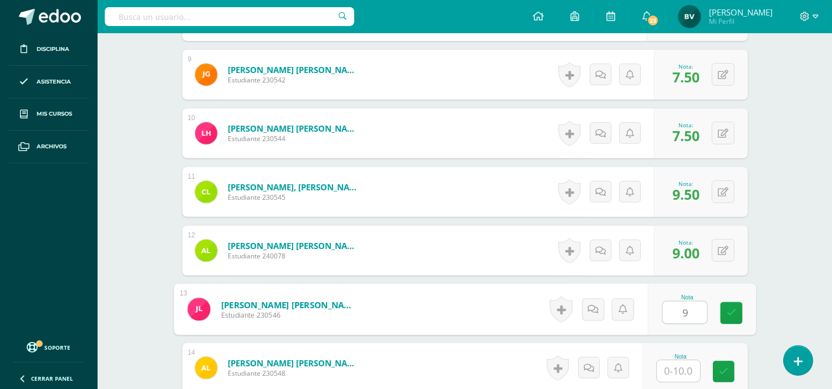
type input "9"
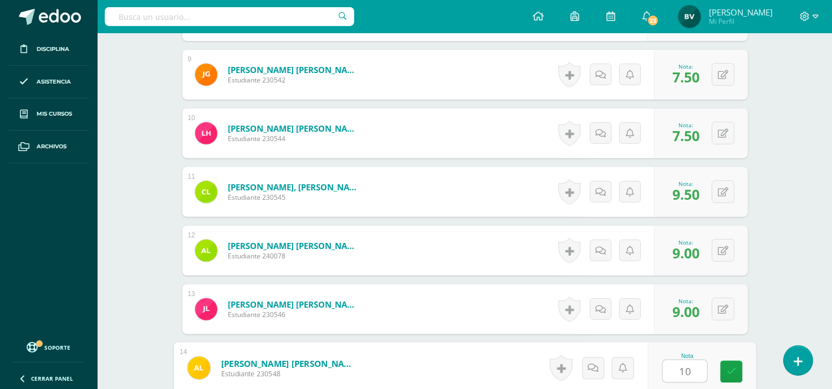
type input "10"
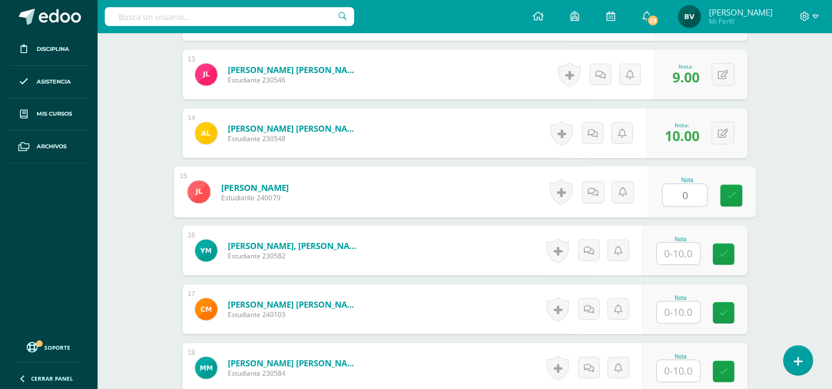
type input "0"
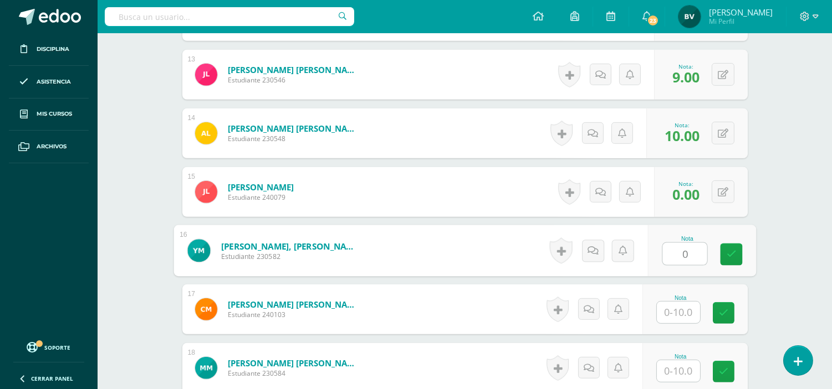
type input "0"
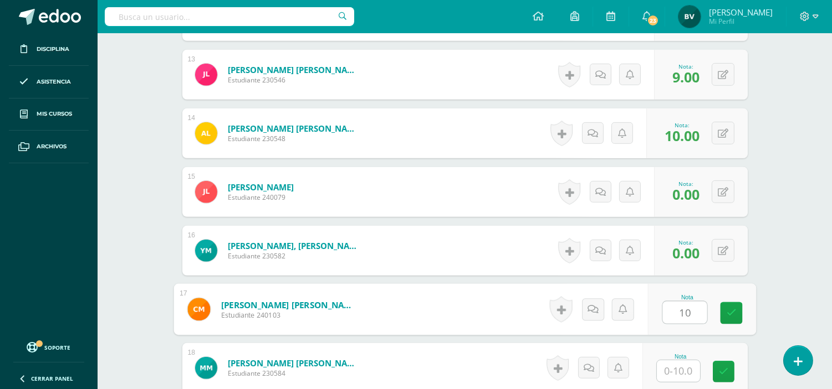
type input "10"
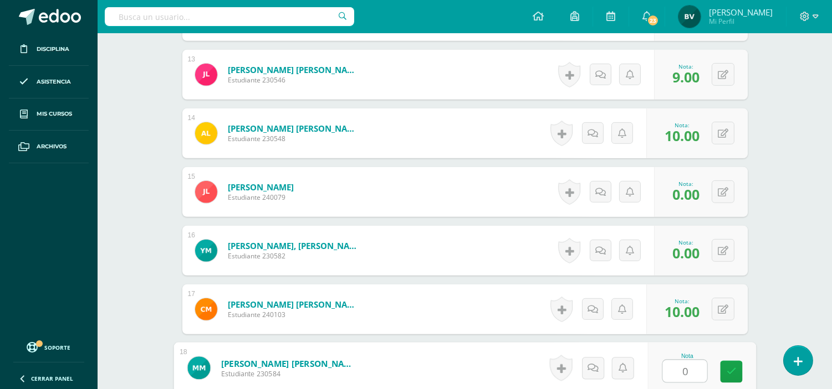
type input "0"
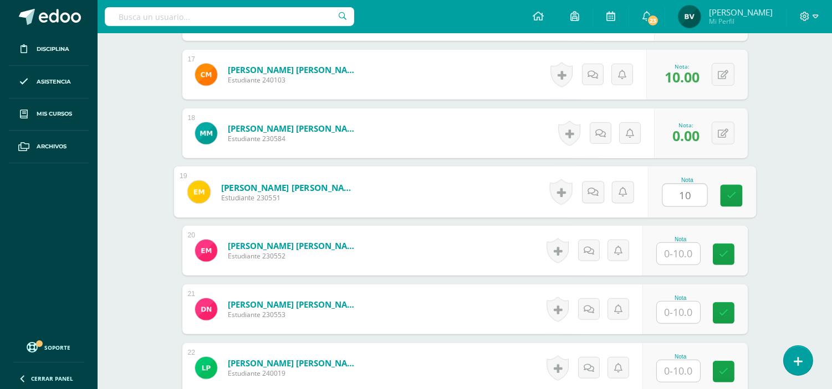
type input "10"
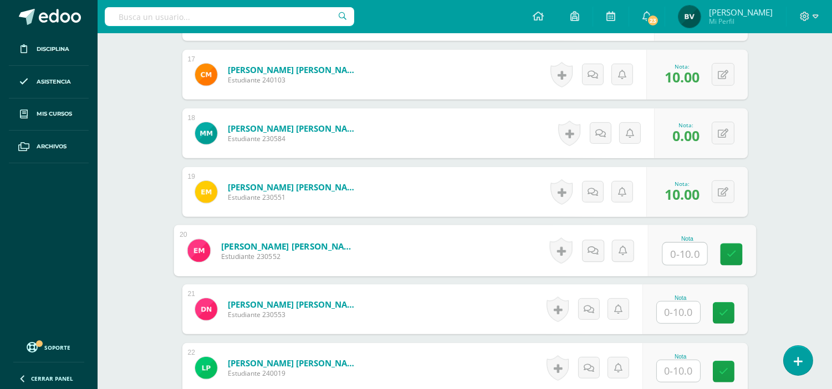
click at [685, 289] on div "Nota" at bounding box center [694, 310] width 105 height 50
click at [680, 257] on input "text" at bounding box center [684, 254] width 44 height 22
type input "9"
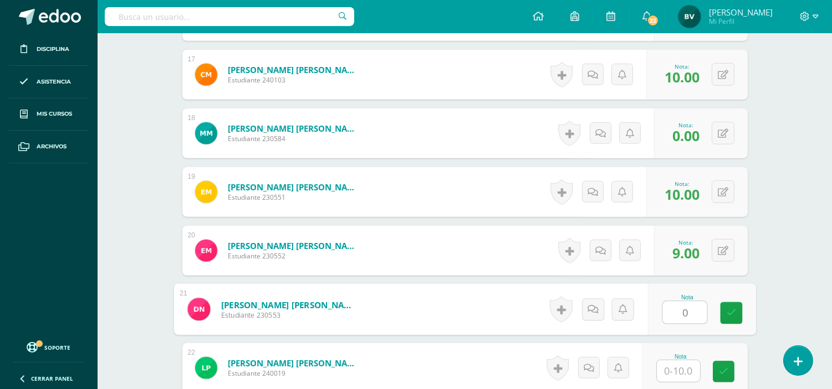
type input "0"
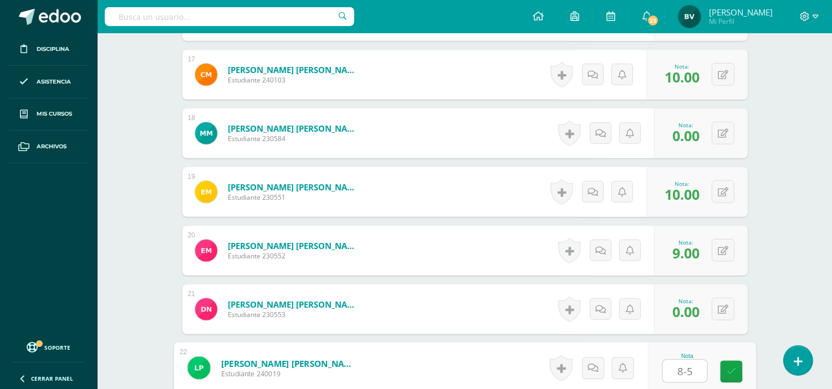
type input "8-5"
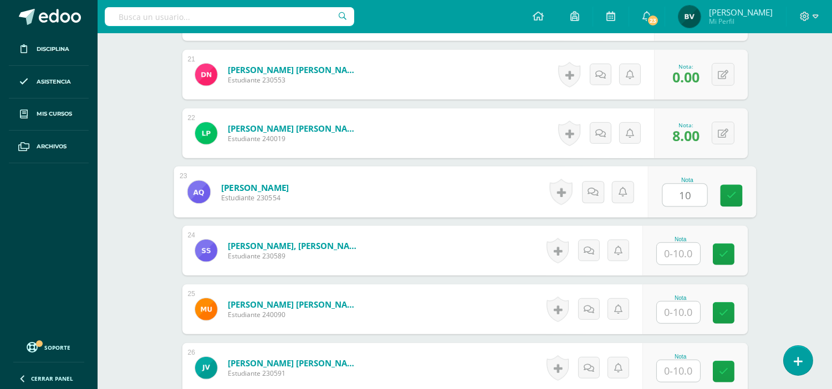
type input "10"
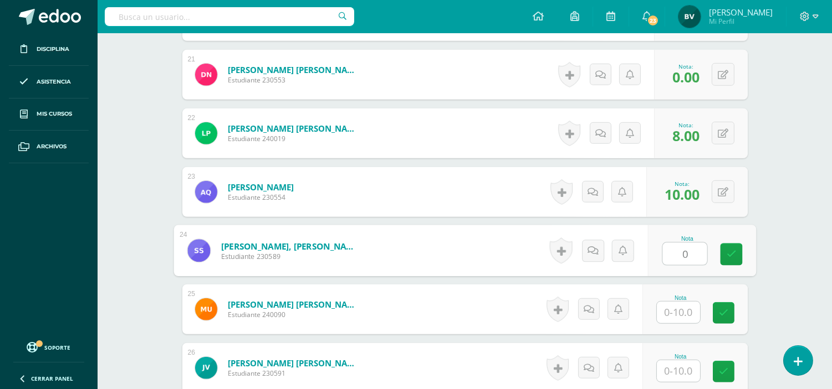
type input "0"
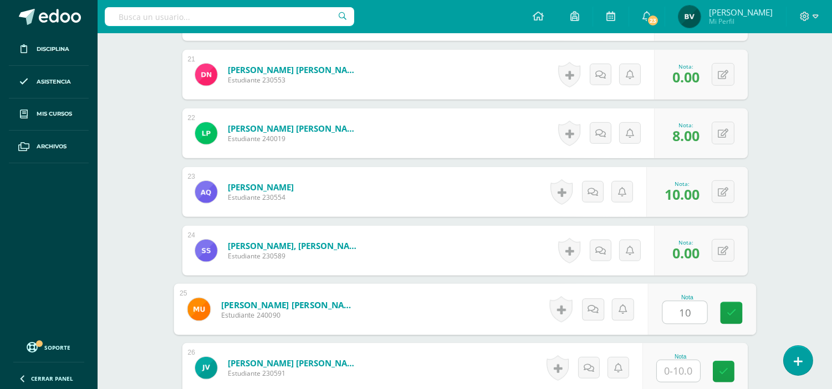
type input "10"
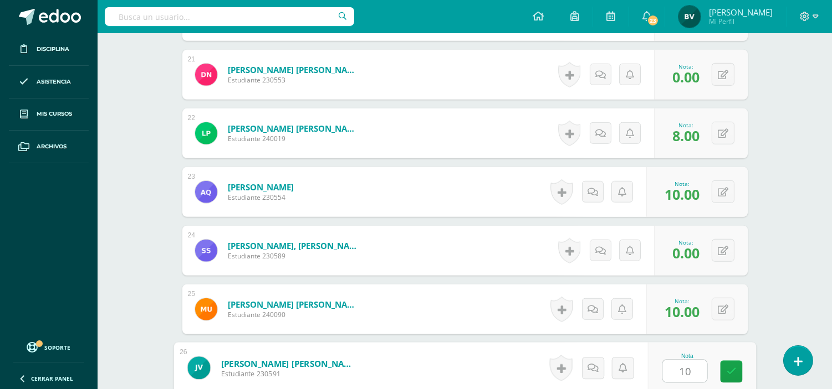
type input "10"
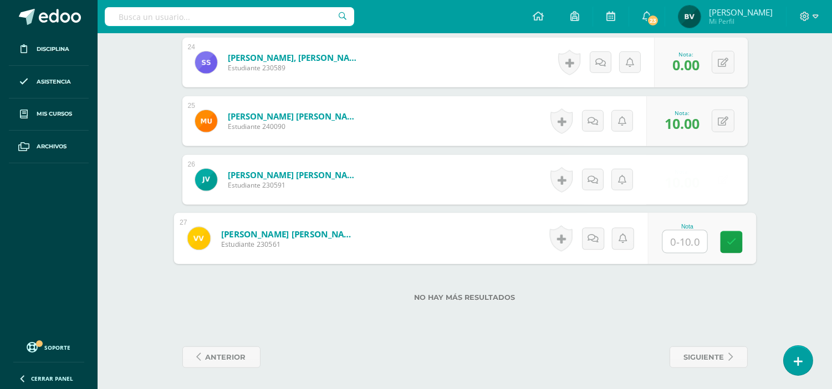
type input "8"
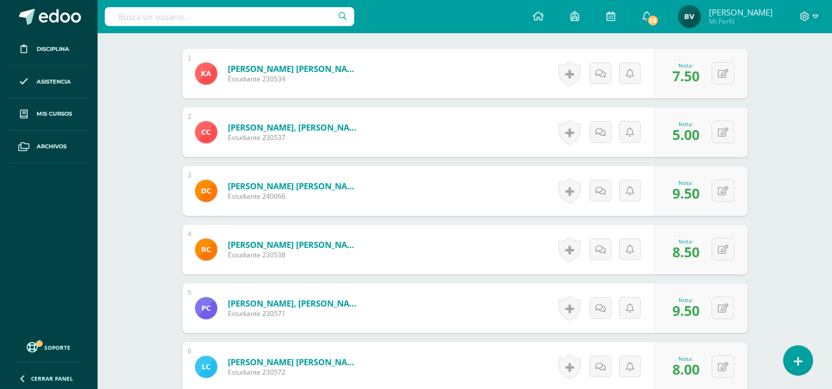
scroll to position [7, 0]
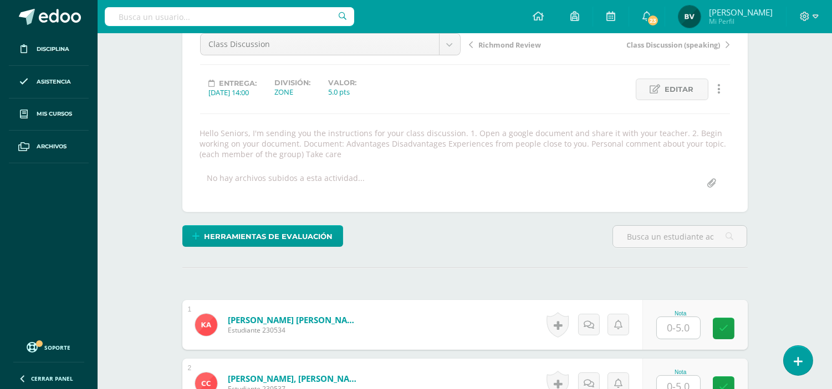
scroll to position [150, 0]
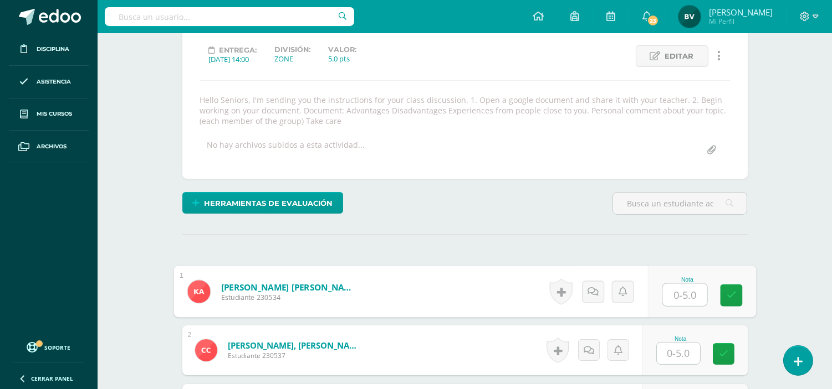
click at [690, 290] on input "text" at bounding box center [684, 295] width 44 height 22
type input "0"
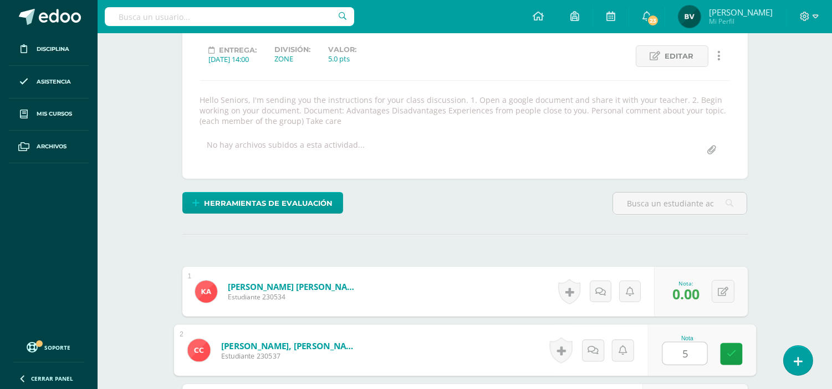
type input "5"
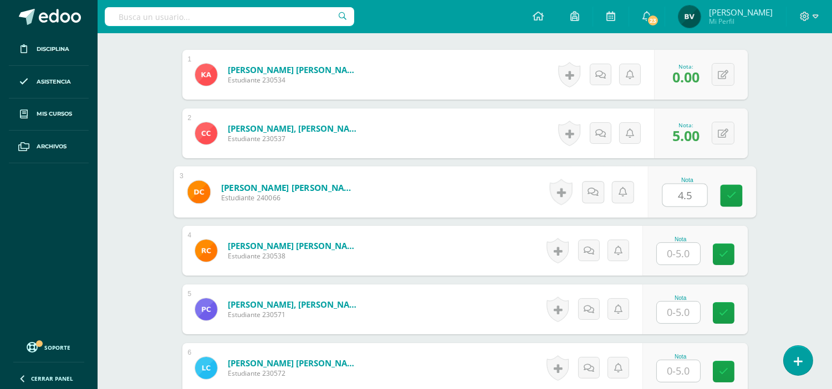
type input "4.5"
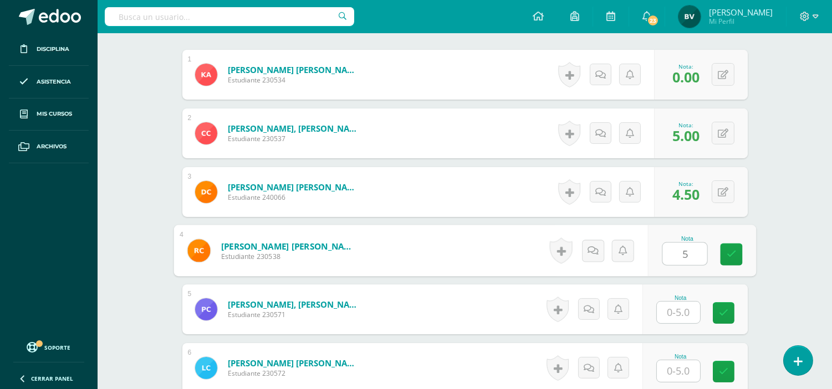
type input "5"
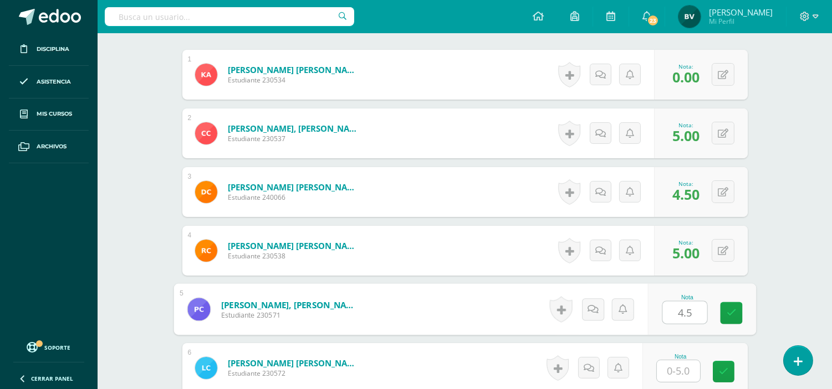
type input "4.5"
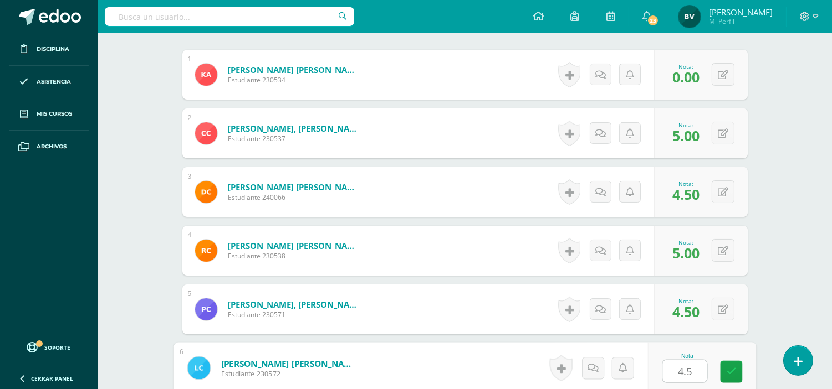
type input "4.5"
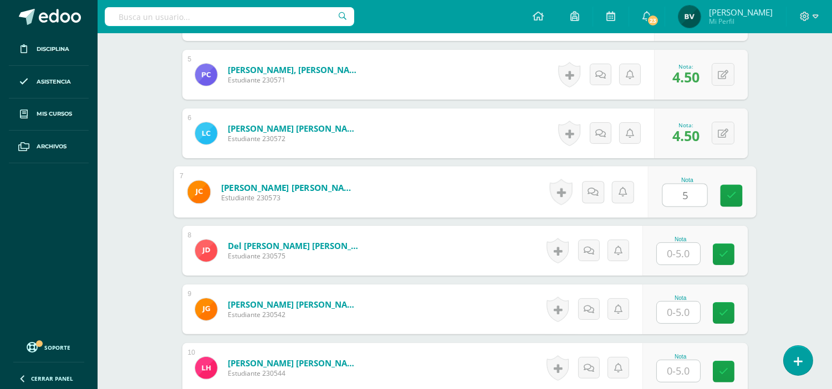
type input "5"
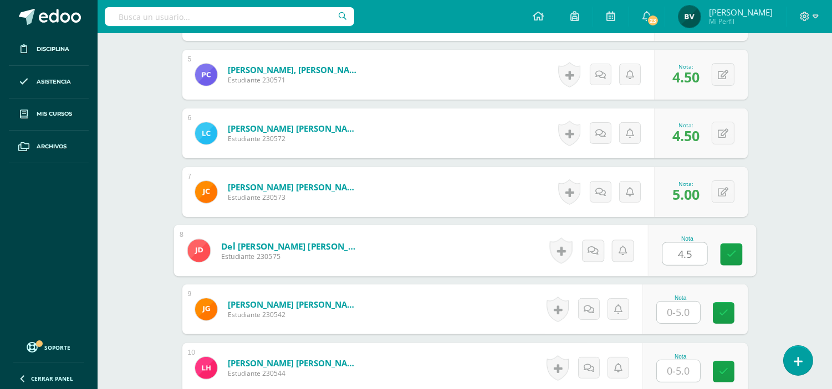
type input "4.5"
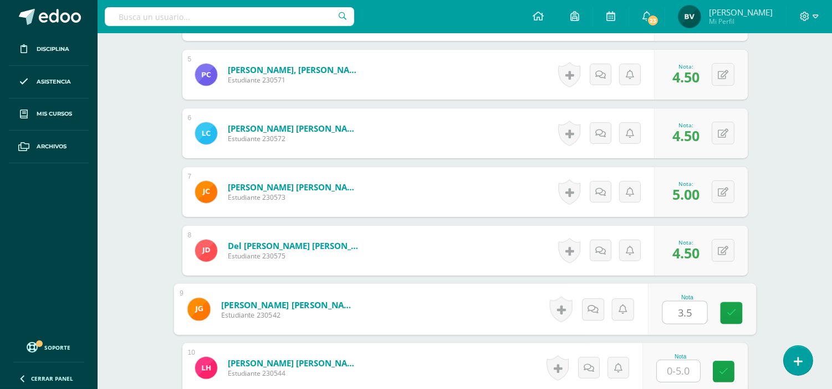
type input "3.5"
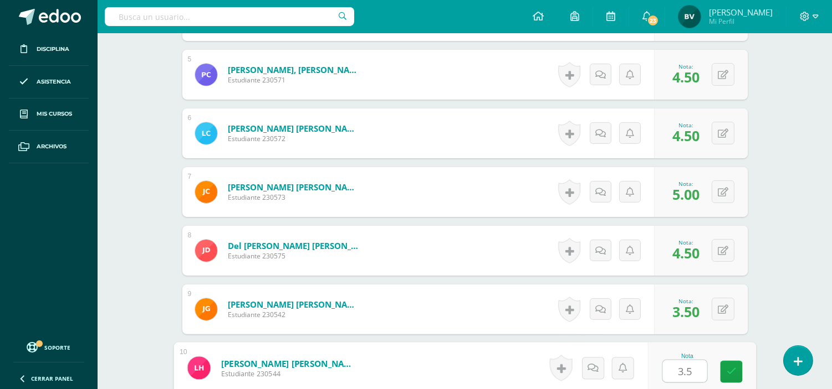
type input "3.5"
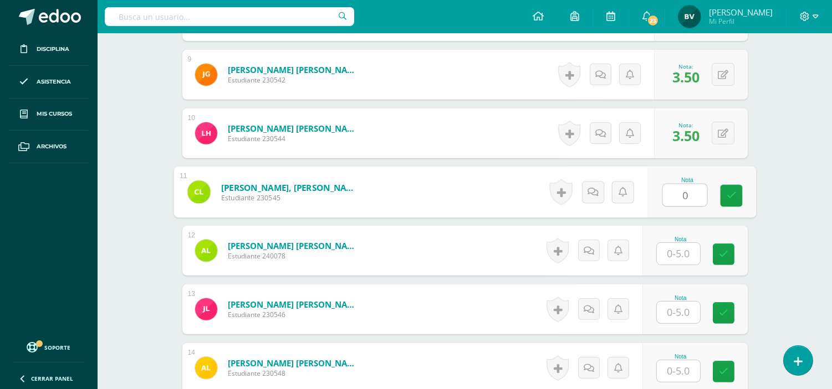
type input "0"
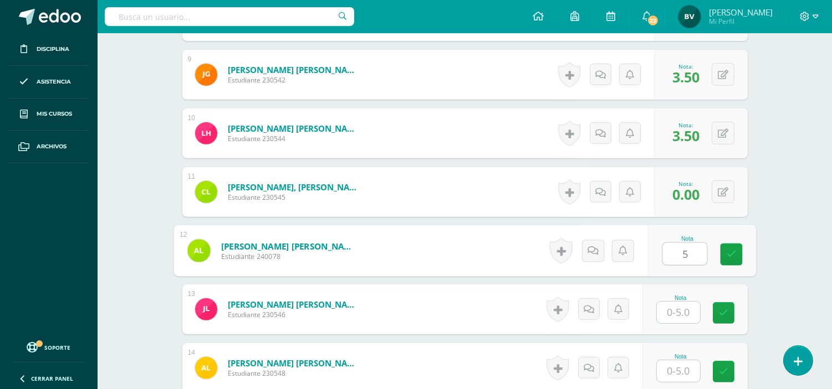
type input "5"
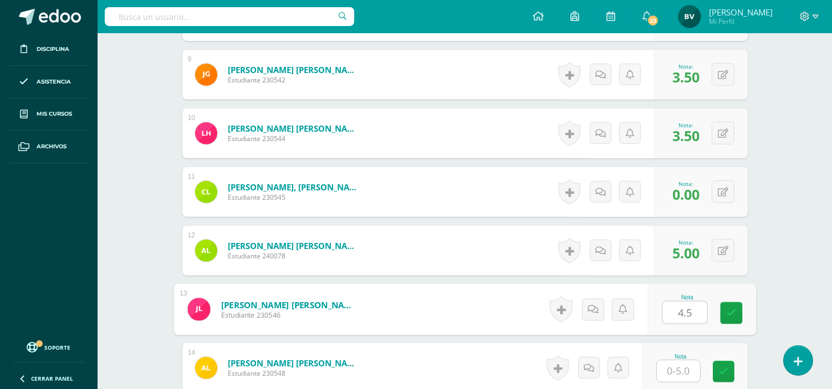
type input "4.5"
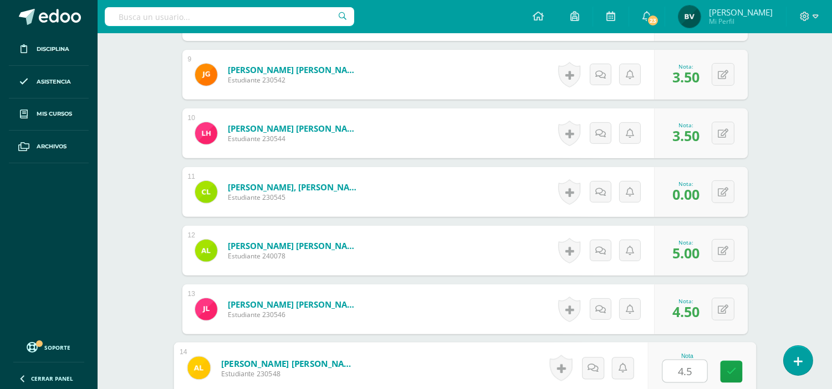
type input "4.5"
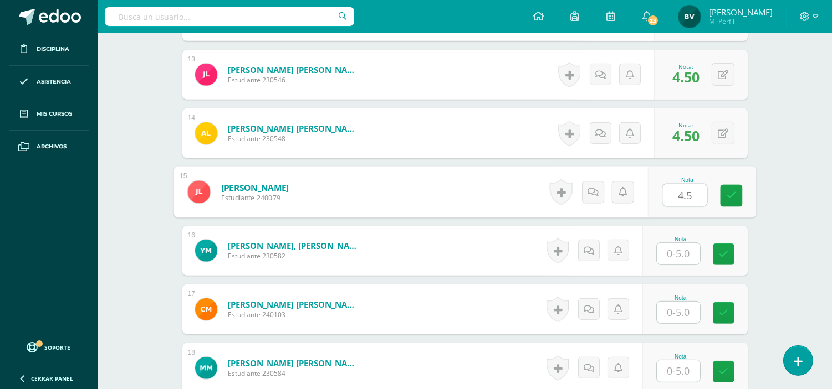
type input "4.5"
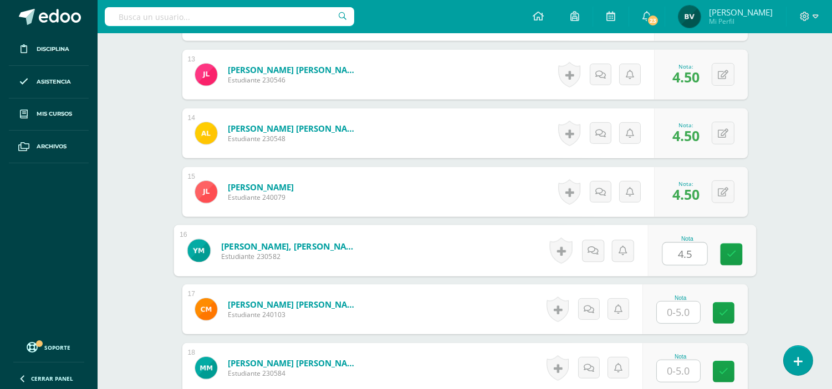
type input "4.5"
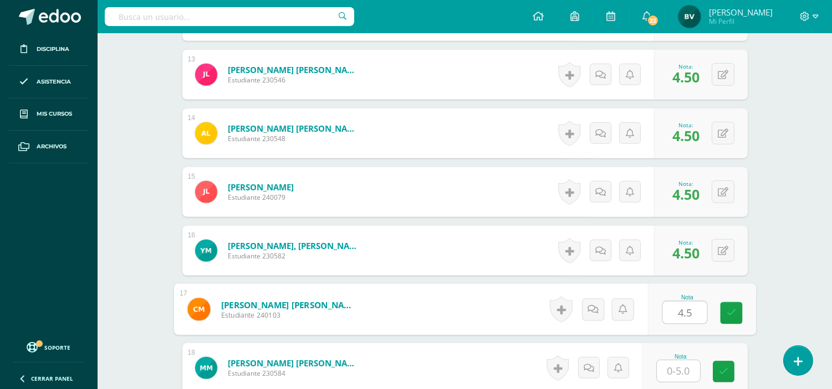
type input "4.5"
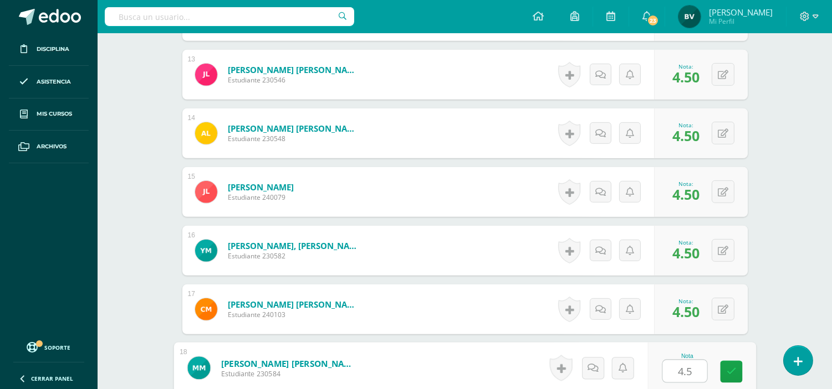
type input "4.5"
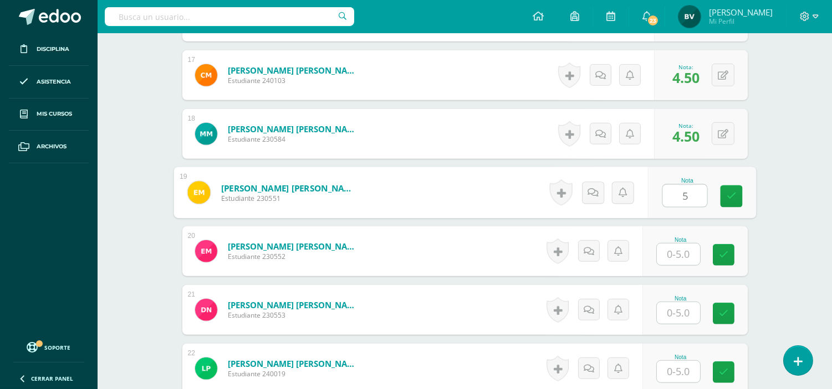
type input "5"
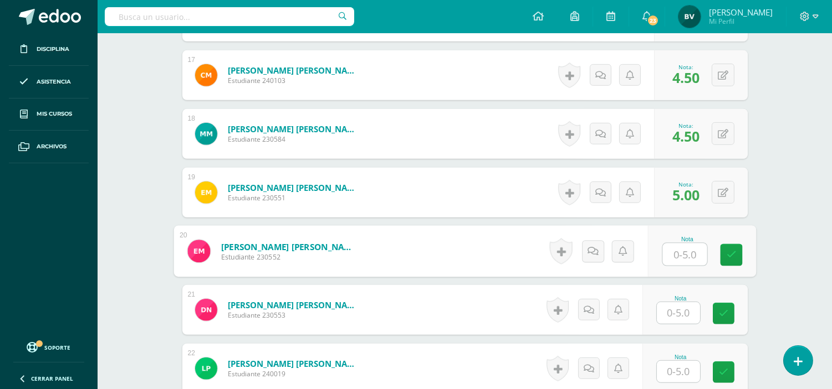
type input "5"
type input "4.5"
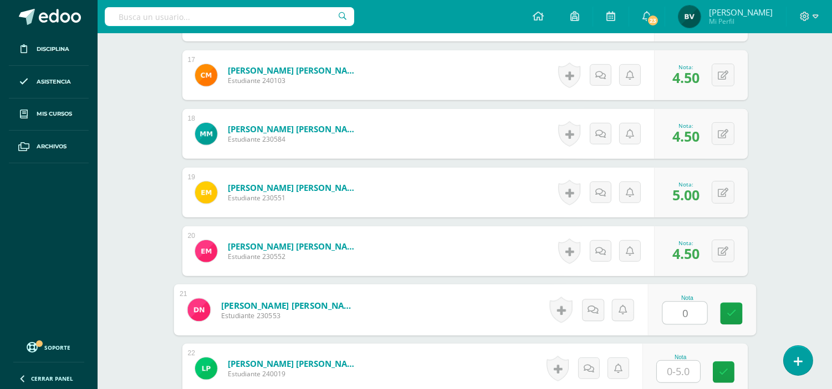
type input "0"
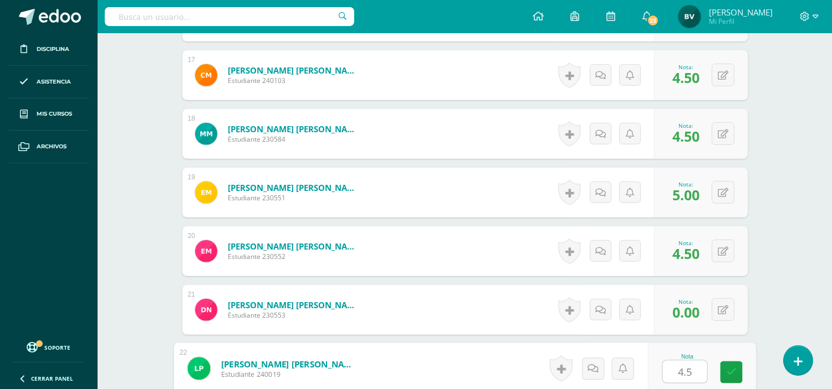
type input "4.5"
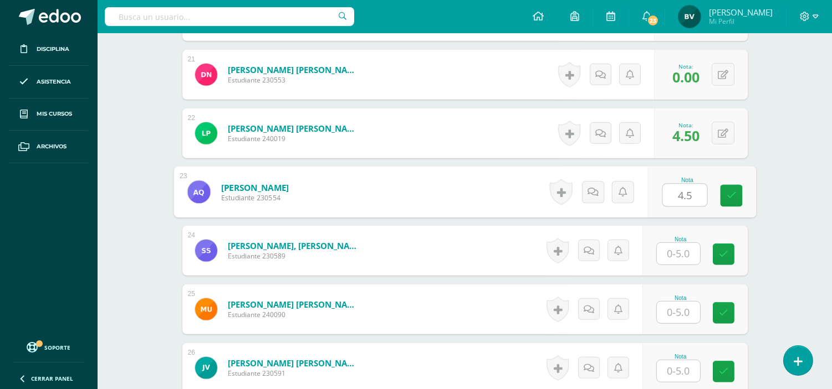
type input "4.5"
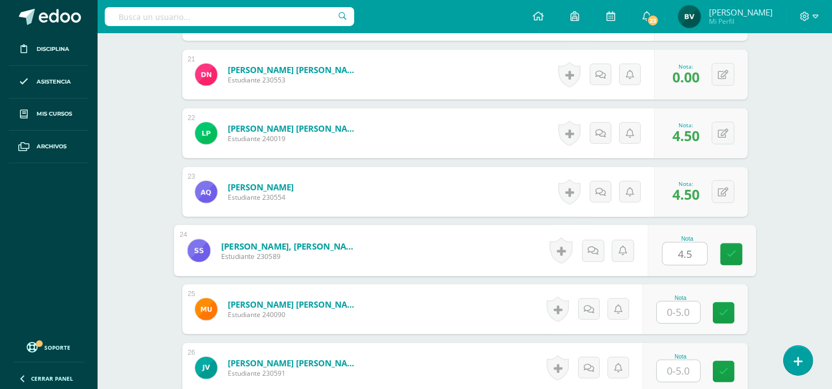
type input "4.5"
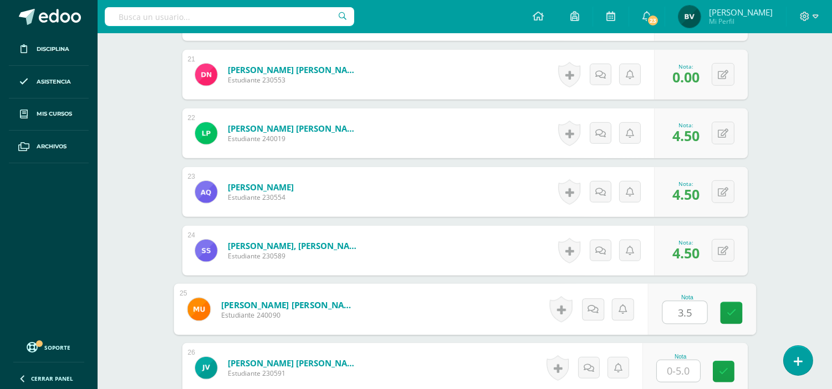
type input "3.5"
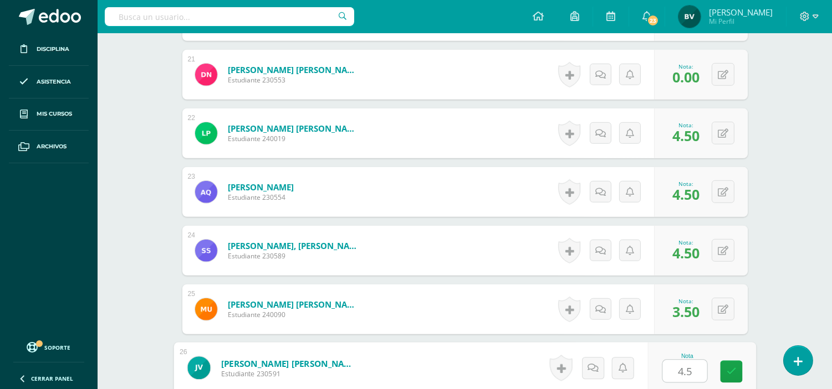
type input "4.5"
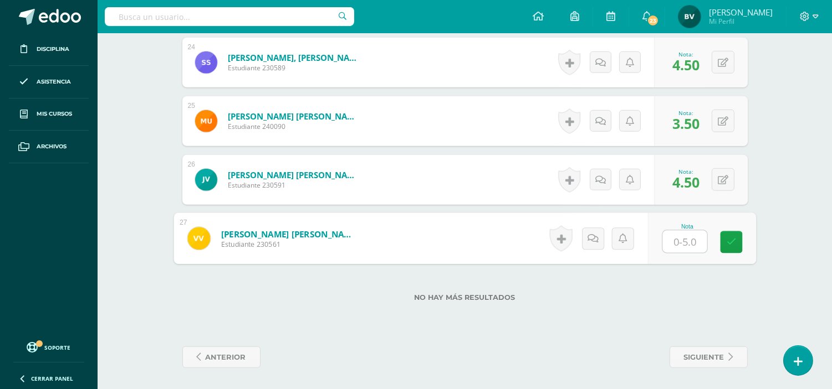
type input "5"
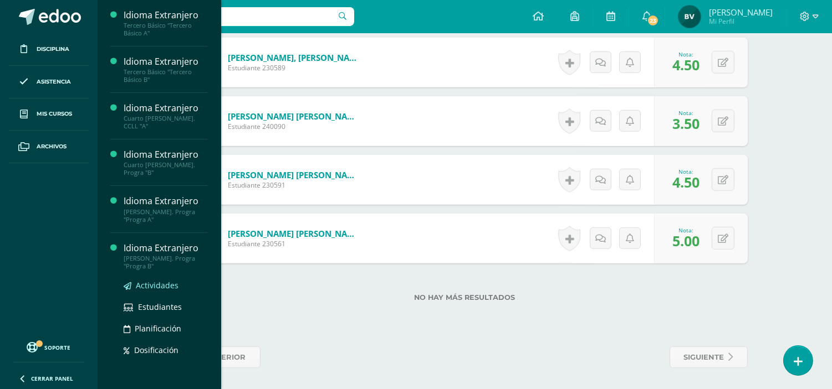
click at [161, 280] on span "Actividades" at bounding box center [157, 285] width 43 height 11
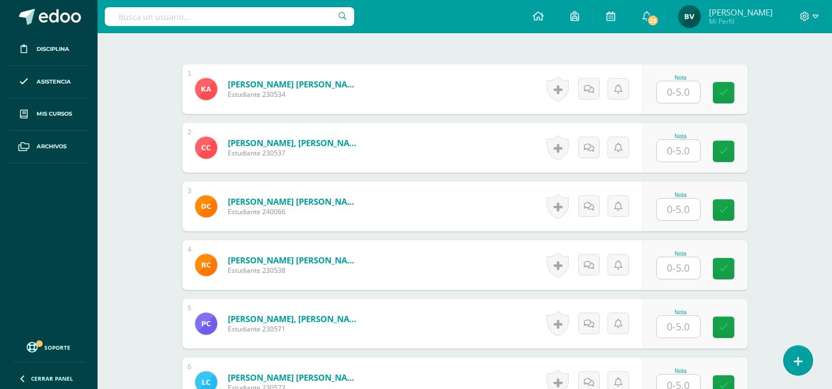
scroll to position [2, 0]
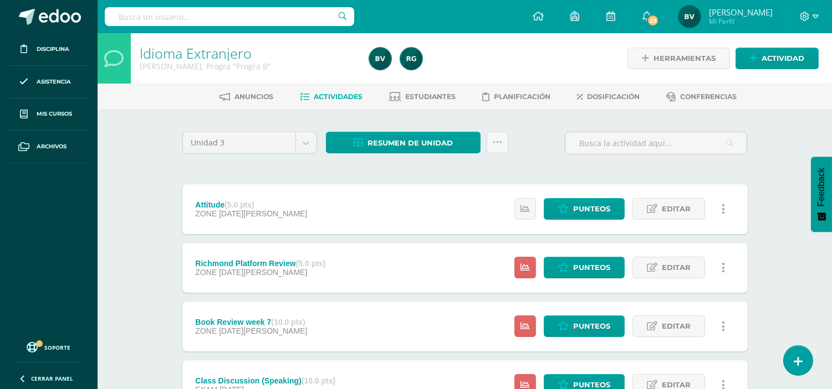
click at [407, 162] on div "Resumen de unidad Descargar como HTML Descargar como PDF Descargar como XLS Sub…" at bounding box center [416, 148] width 191 height 32
click at [752, 52] on link "Actividad" at bounding box center [776, 59] width 83 height 22
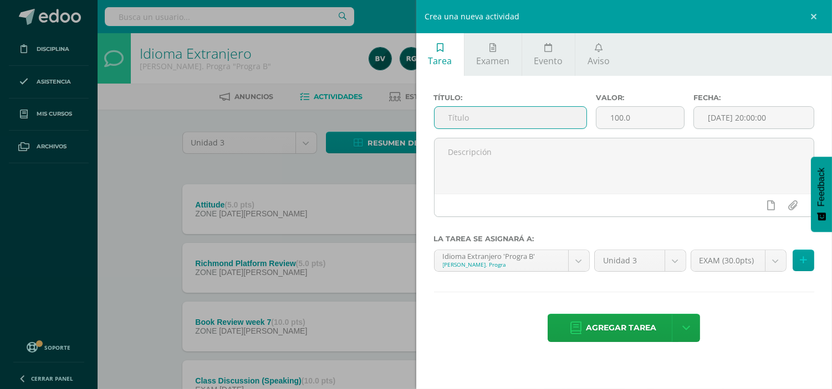
click at [458, 111] on input "text" at bounding box center [510, 118] width 152 height 22
type input "III Unit Evaluation"
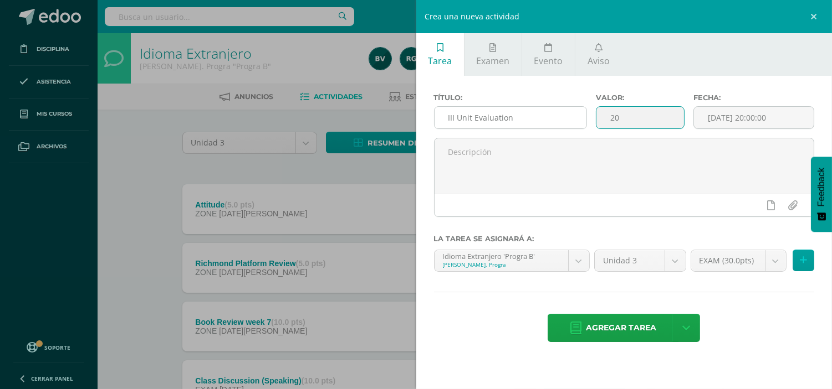
type input "20"
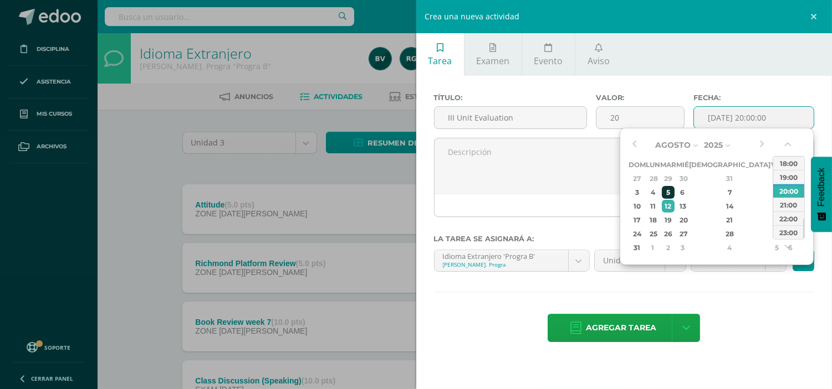
click at [674, 194] on div "5" at bounding box center [668, 192] width 13 height 13
click at [786, 144] on button "button" at bounding box center [788, 147] width 11 height 17
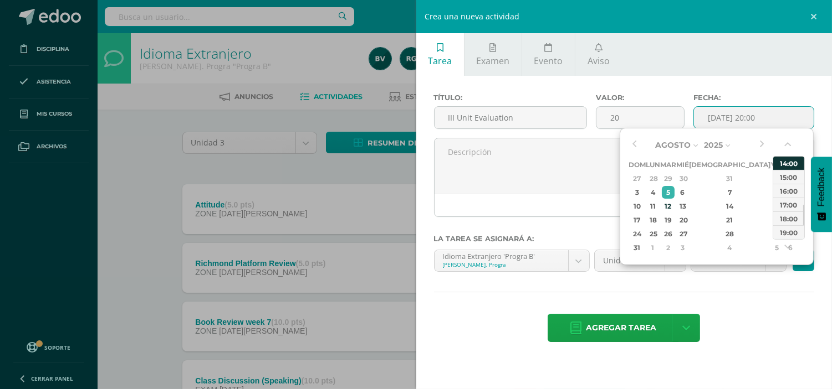
click at [786, 166] on div "14:00" at bounding box center [788, 163] width 31 height 14
type input "2025-08-05 14:00"
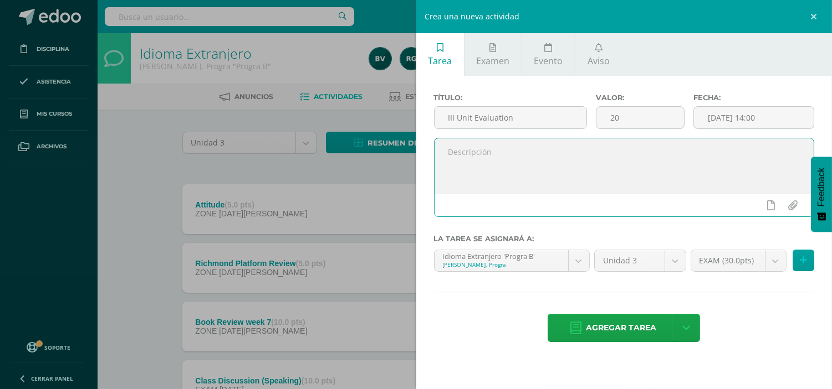
click at [709, 166] on textarea at bounding box center [624, 166] width 380 height 55
type textarea "Hello Seniors, In this space I will upload your evaluation score. Take care"
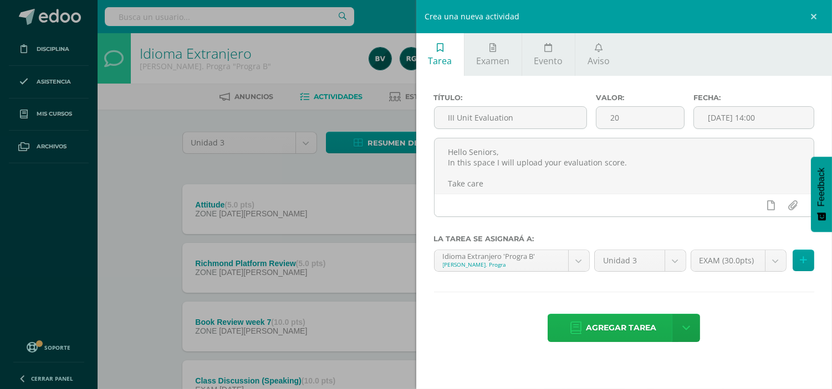
click at [621, 325] on span "Agregar tarea" at bounding box center [621, 328] width 70 height 27
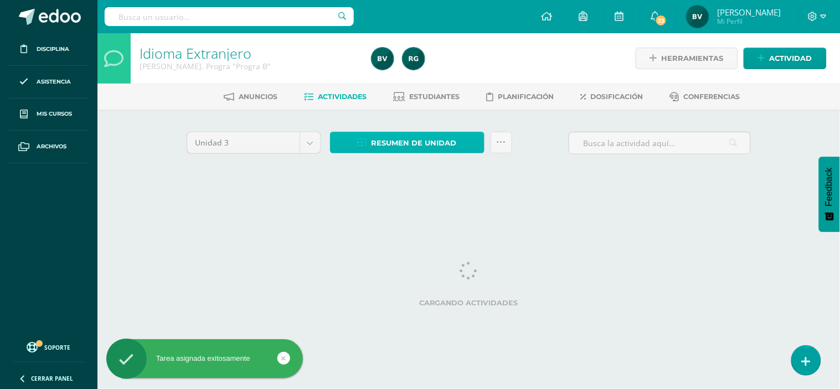
click at [438, 133] on span "Resumen de unidad" at bounding box center [414, 143] width 85 height 20
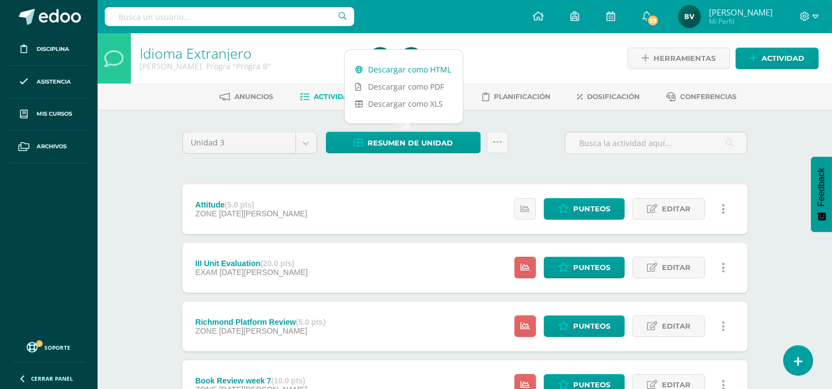
click at [406, 64] on link "Descargar como HTML" at bounding box center [404, 69] width 118 height 17
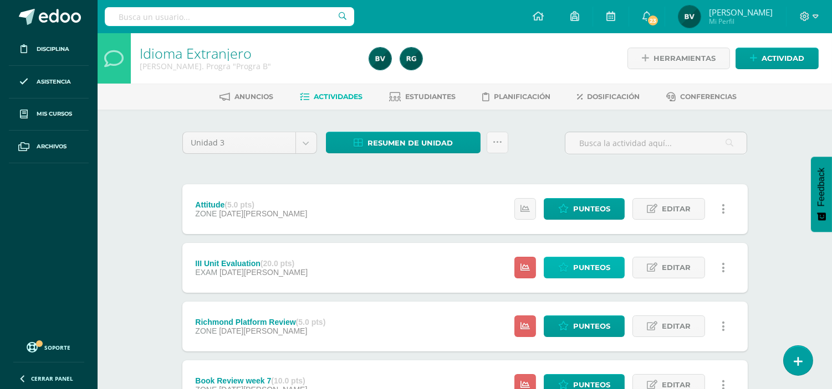
click at [598, 266] on span "Punteos" at bounding box center [591, 268] width 37 height 20
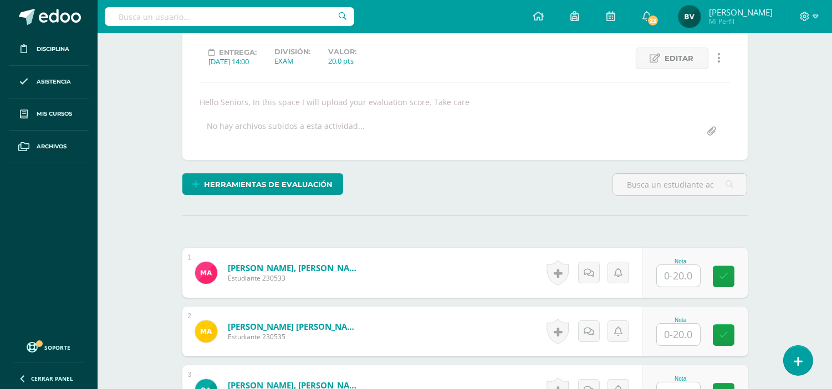
scroll to position [148, 0]
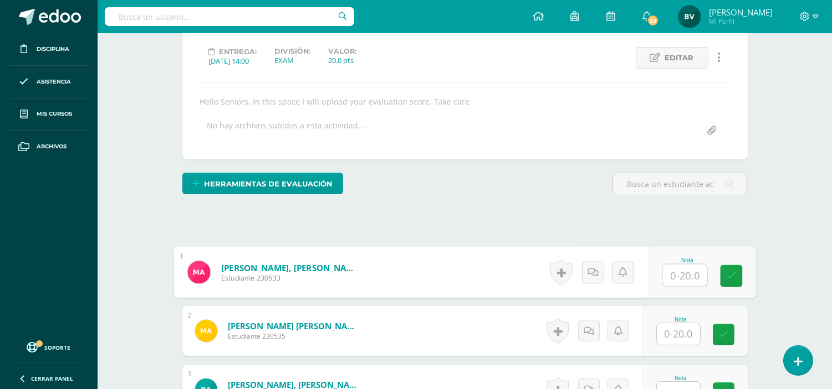
click at [690, 273] on input "text" at bounding box center [684, 276] width 44 height 22
type input "20"
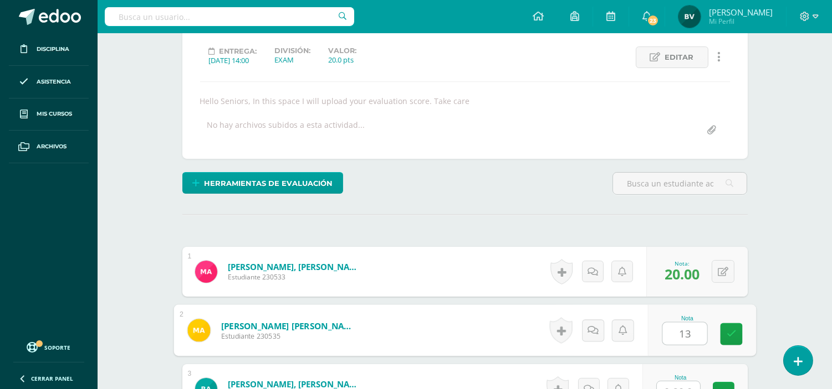
type input "13"
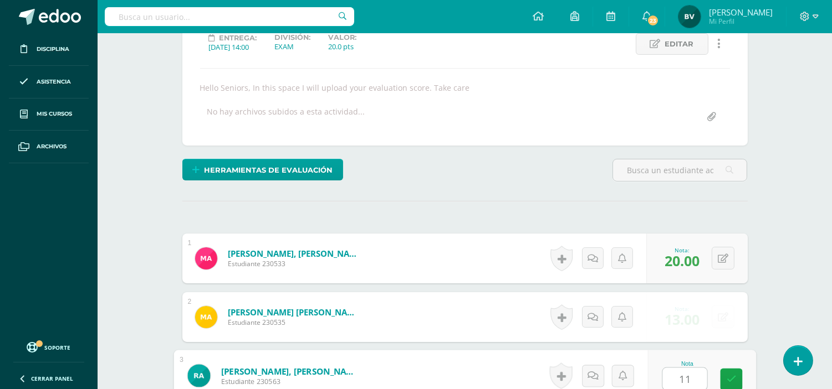
type input "11"
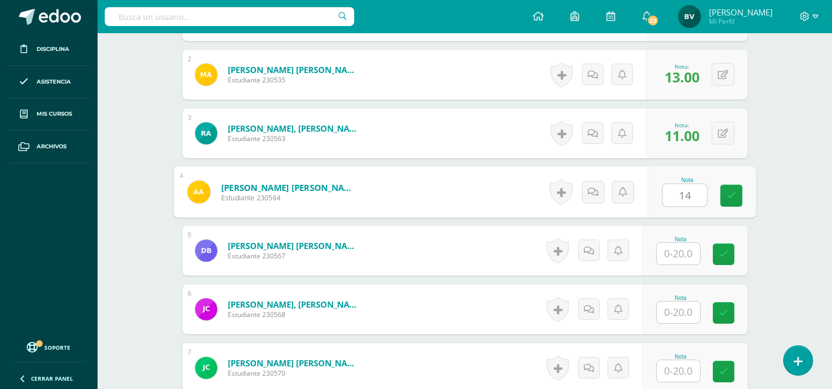
type input "14"
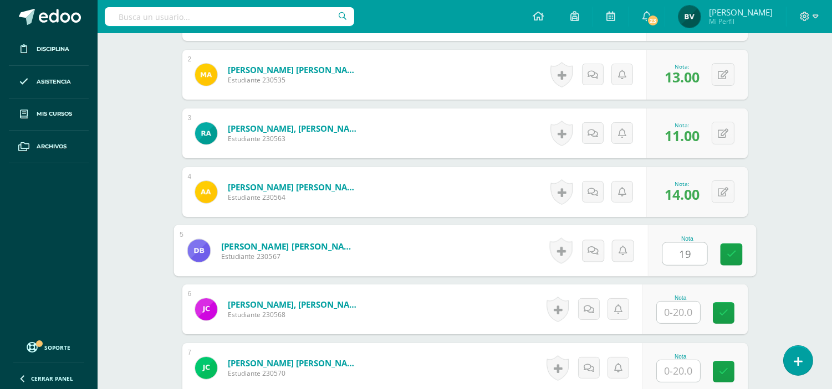
type input "19"
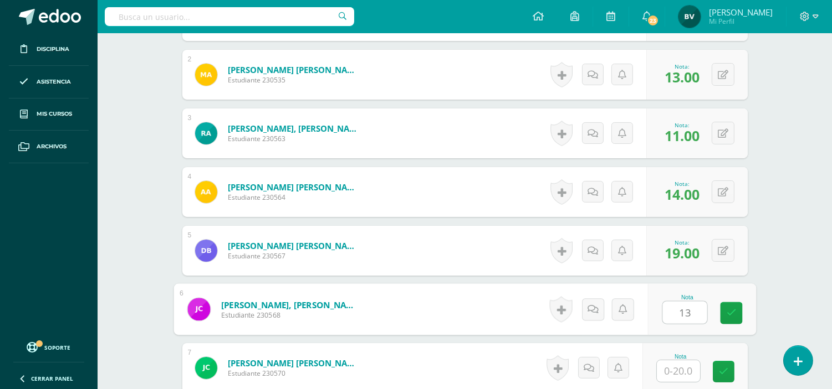
type input "13"
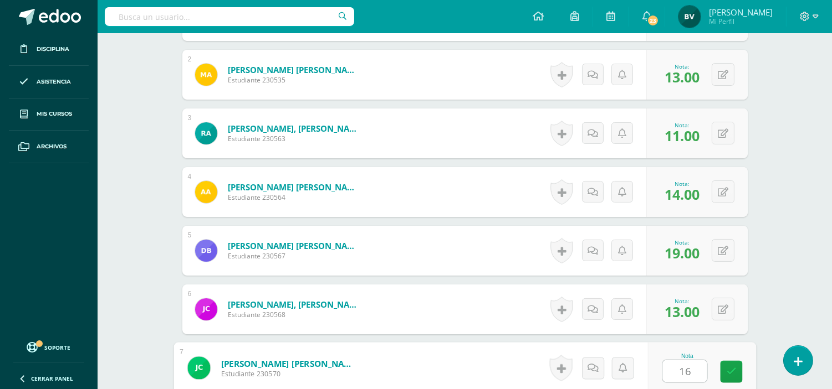
type input "16"
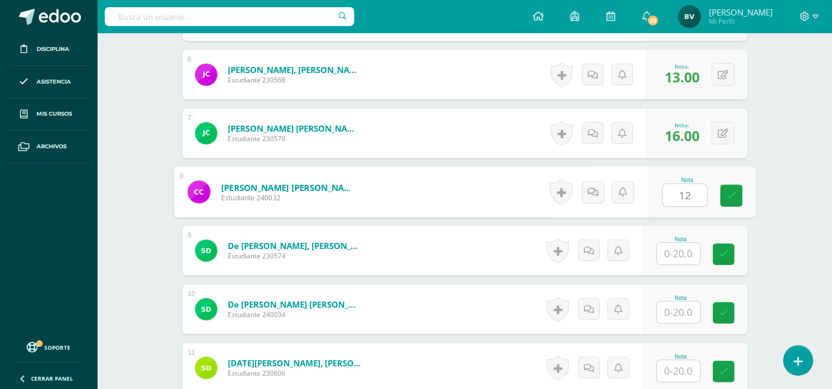
type input "12"
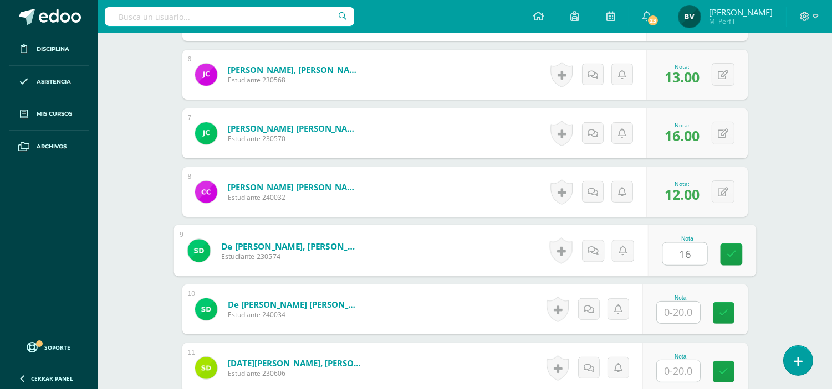
type input "16"
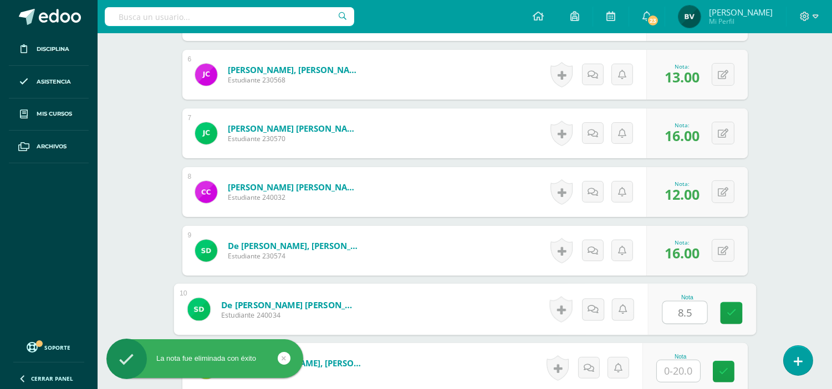
type input "8.5"
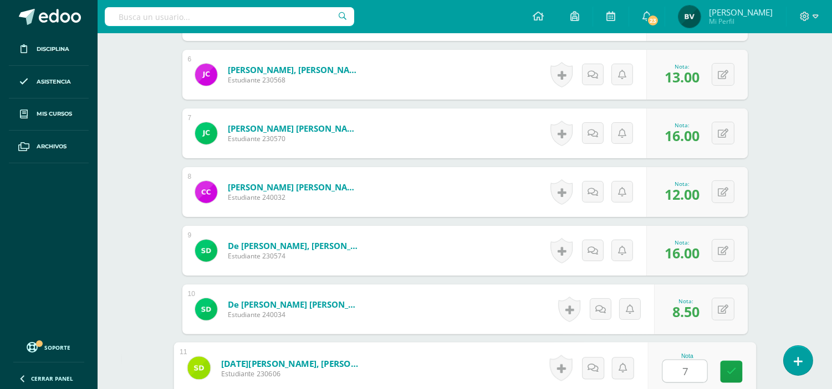
type input "7"
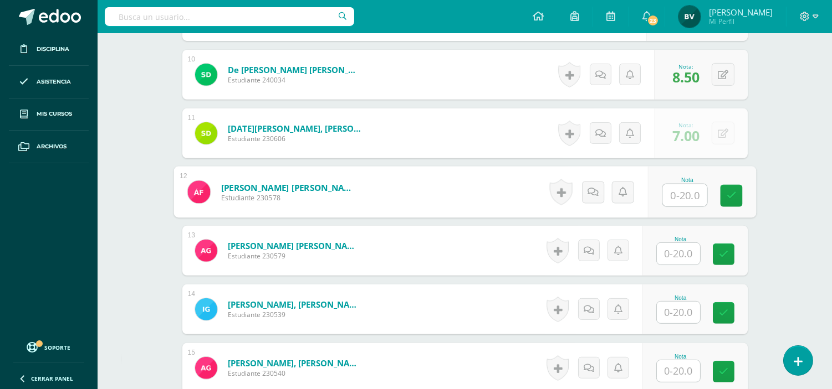
type input "1"
type input "13"
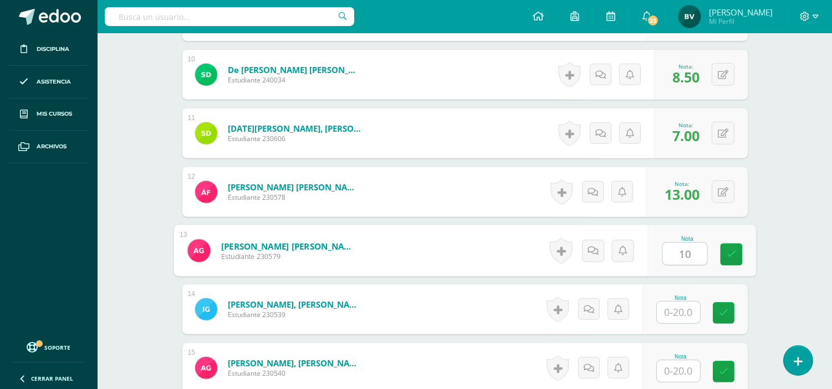
type input "10"
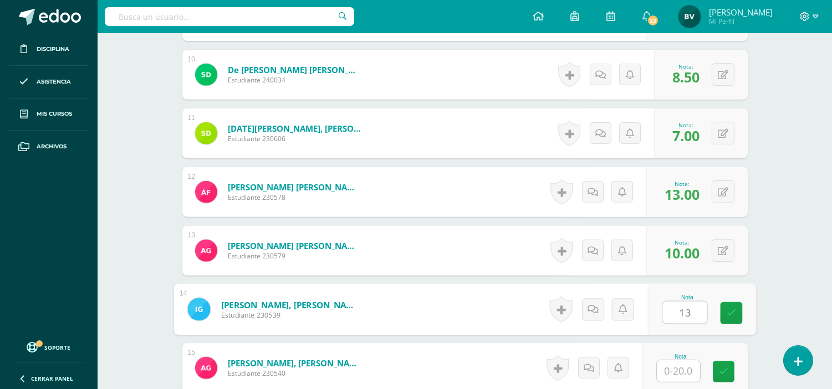
type input "13"
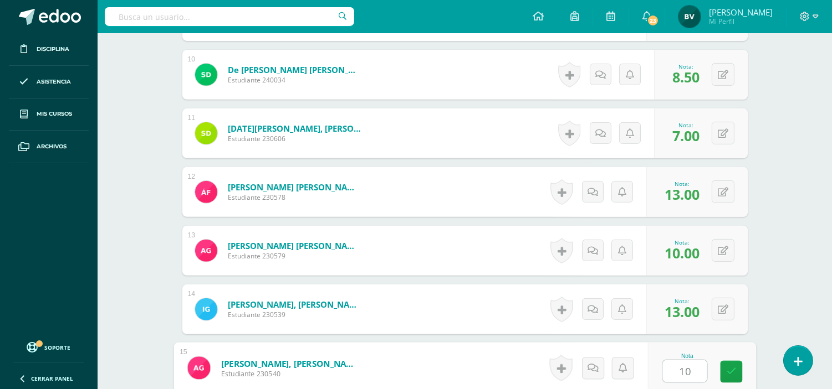
type input "10"
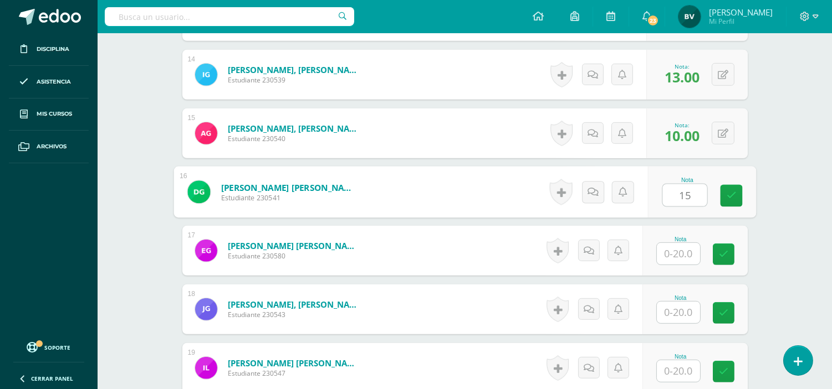
type input "15"
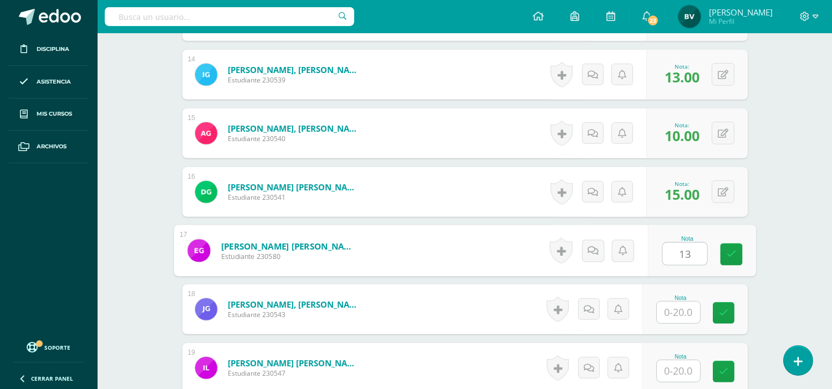
type input "13"
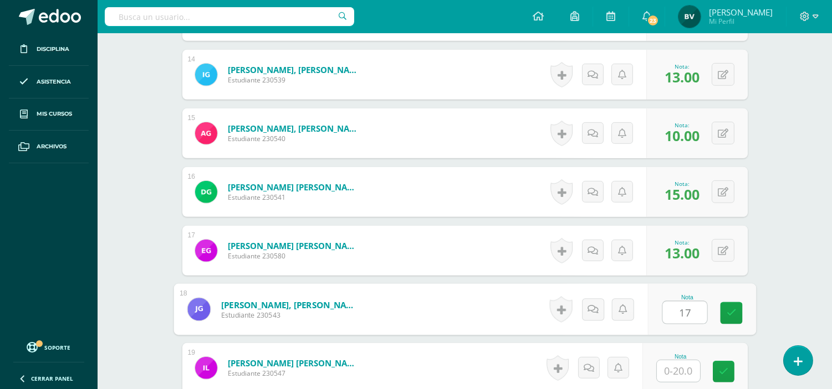
type input "17"
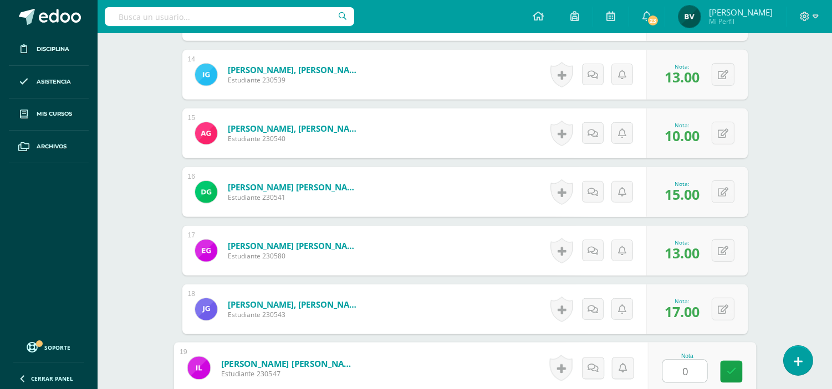
type input "0"
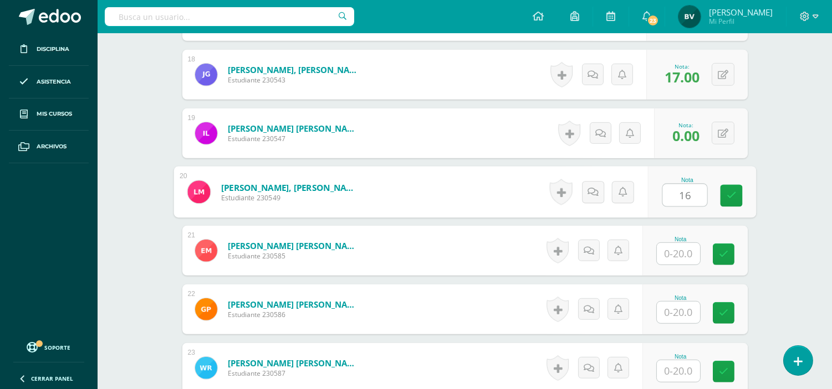
type input "16"
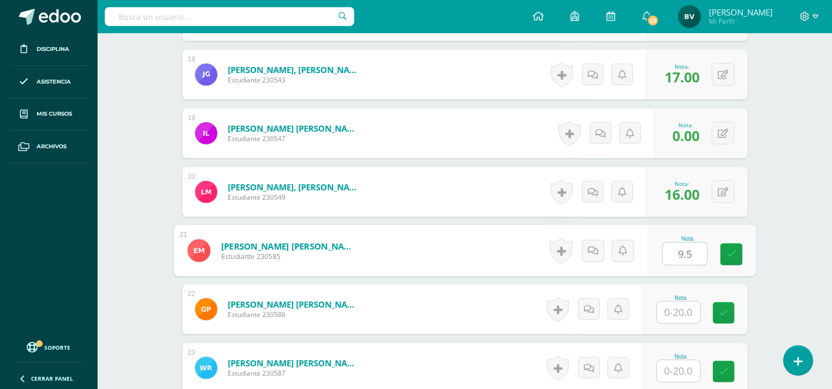
type input "9.5"
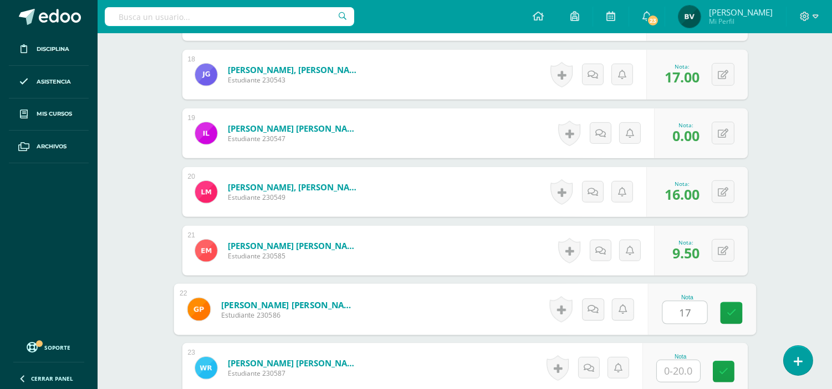
type input "17"
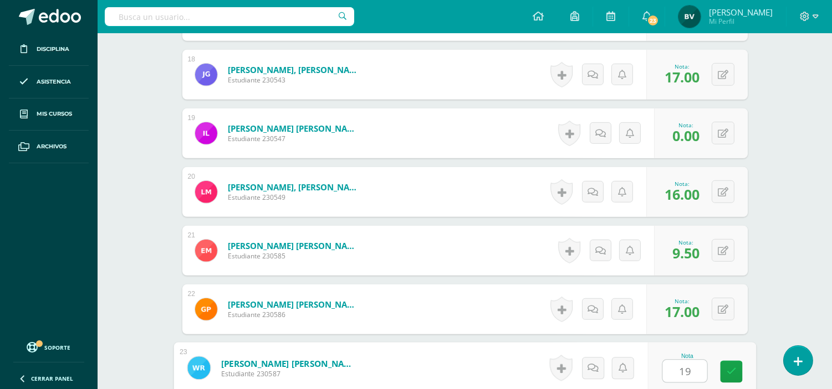
type input "19"
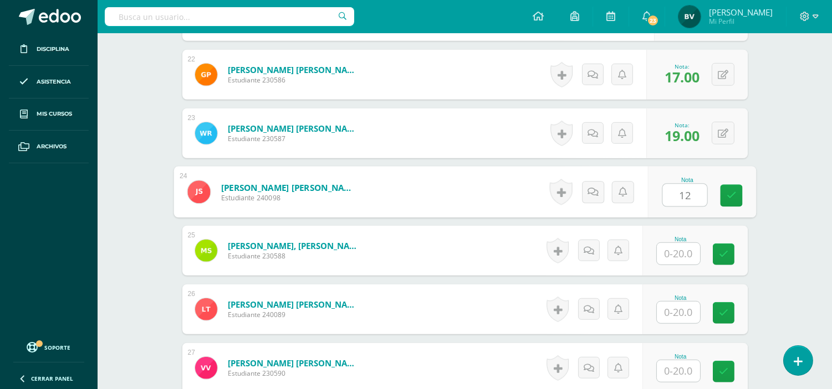
type input "12"
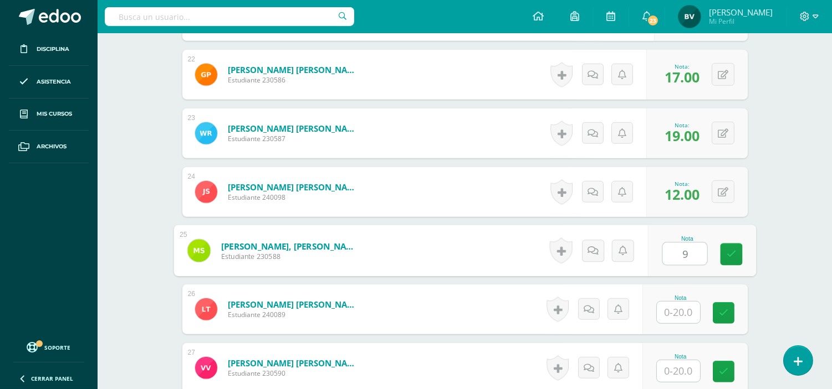
type input "9"
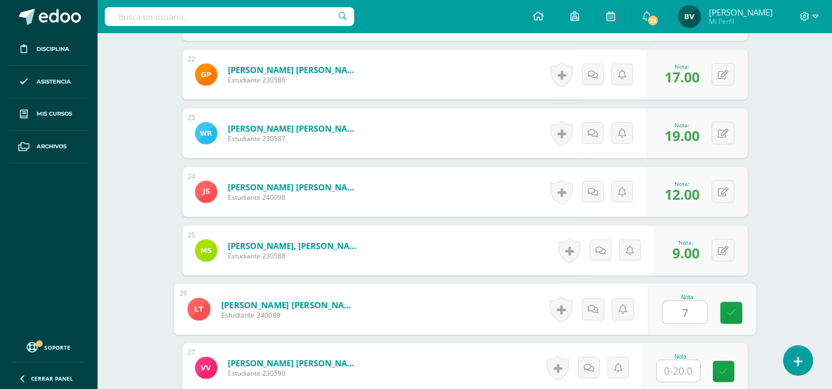
type input "7"
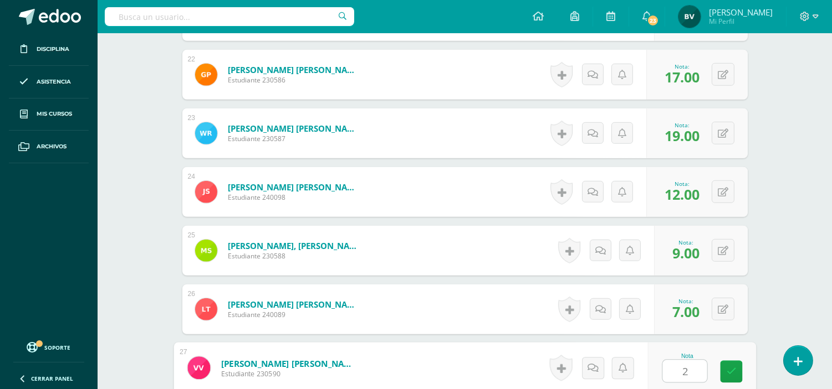
type input "20"
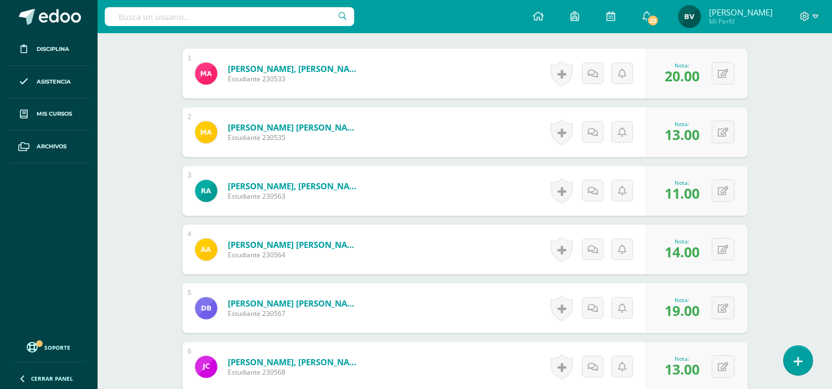
scroll to position [7, 0]
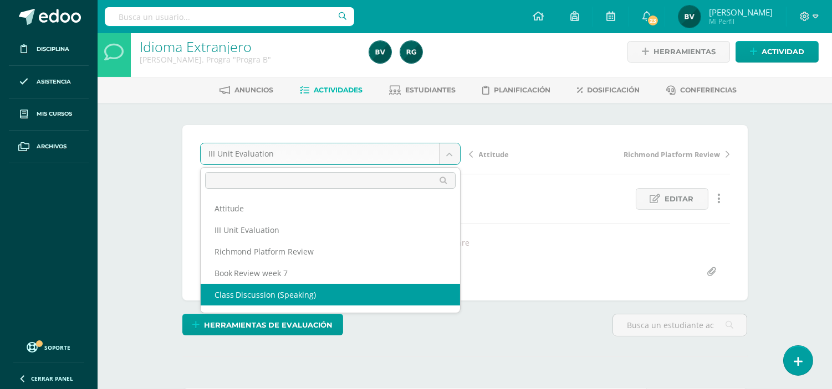
select select "/dashboard/teacher/grade-activity/105234/"
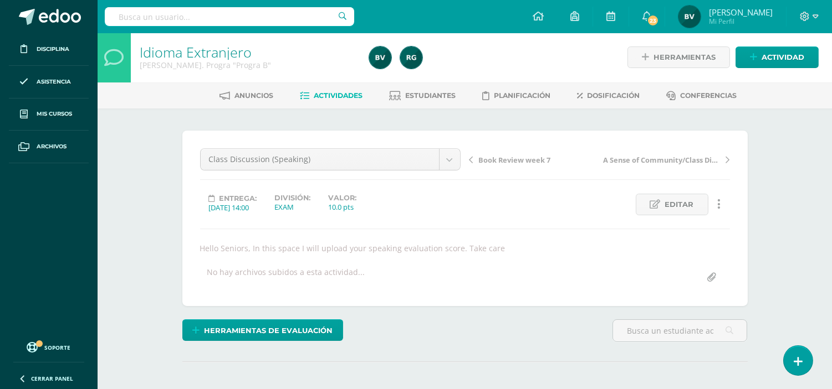
scroll to position [2, 0]
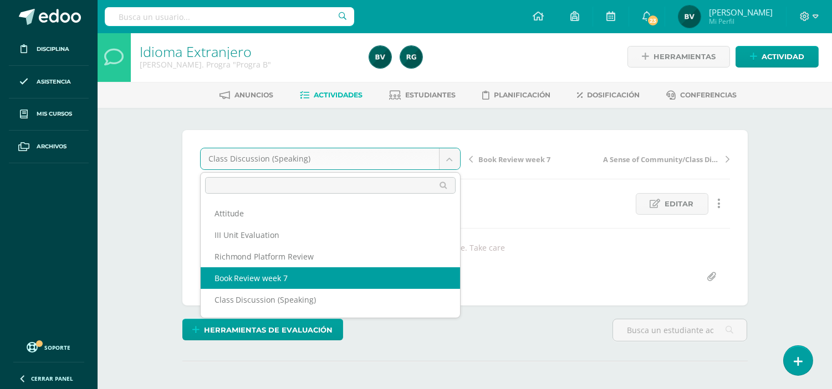
select select "/dashboard/teacher/grade-activity/105760/"
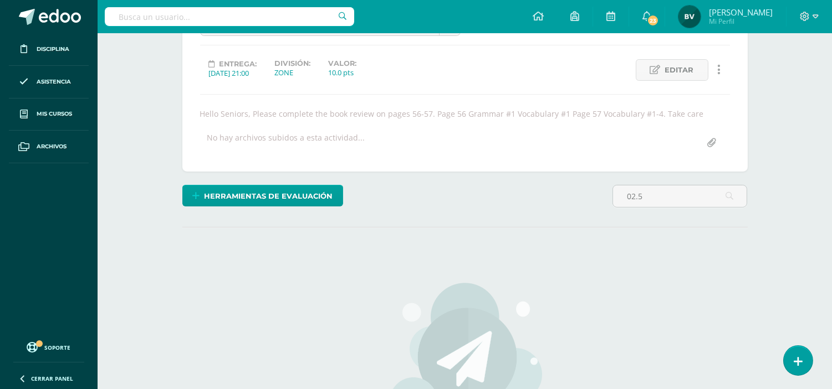
scroll to position [136, 0]
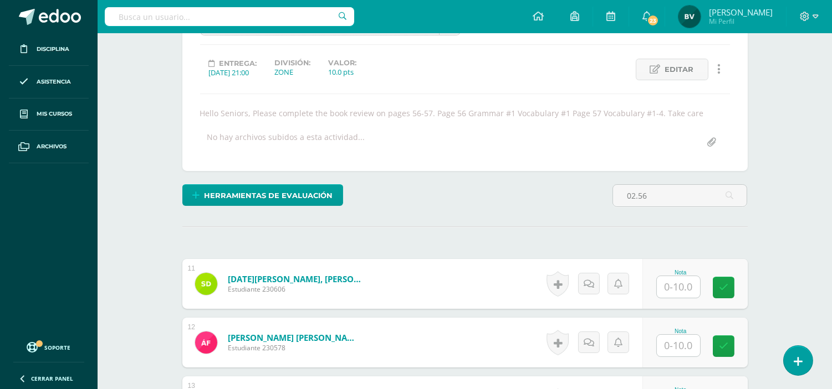
type input "02.56"
click at [650, 194] on input "02.56" at bounding box center [680, 195] width 134 height 22
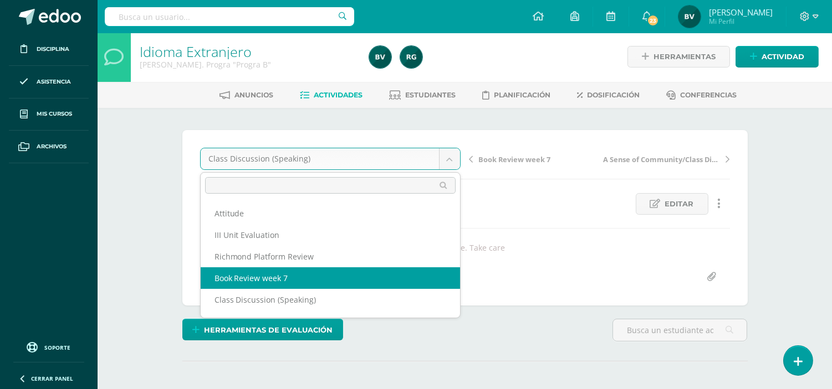
click at [449, 158] on body "Disciplina Asistencia Mis cursos Archivos Soporte Centro de ayuda Últimas actua…" at bounding box center [416, 222] width 832 height 449
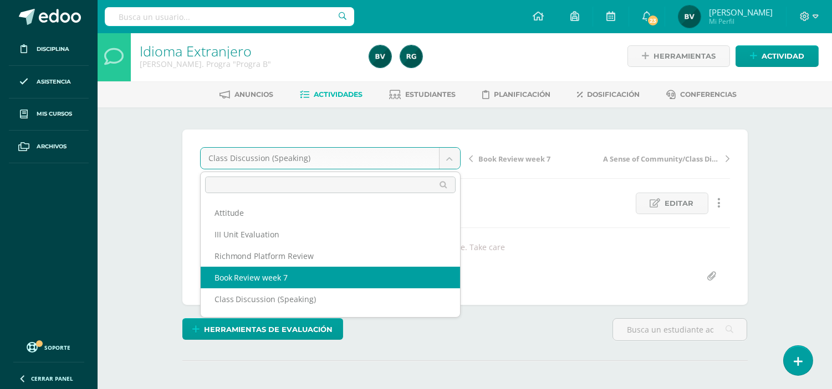
select select "/dashboard/teacher/grade-activity/105760/"
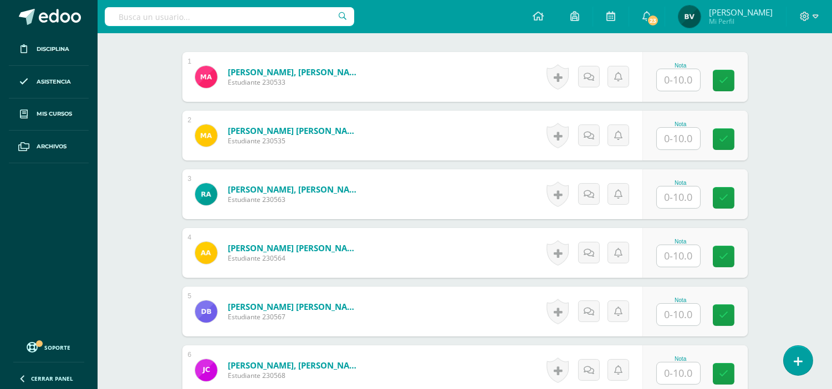
scroll to position [344, 0]
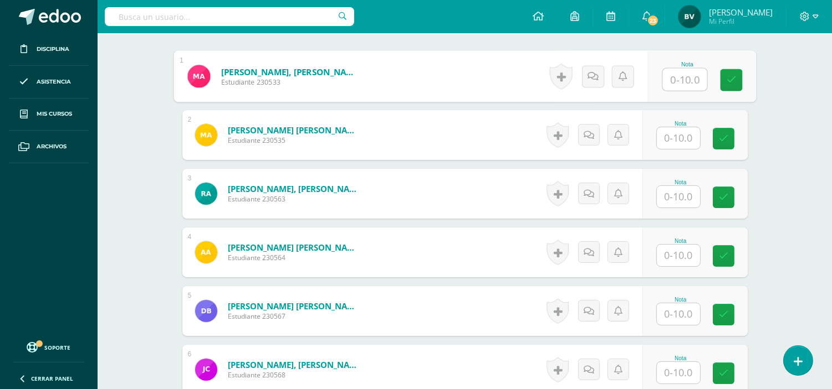
click at [665, 76] on input "text" at bounding box center [684, 80] width 44 height 22
type input "0"
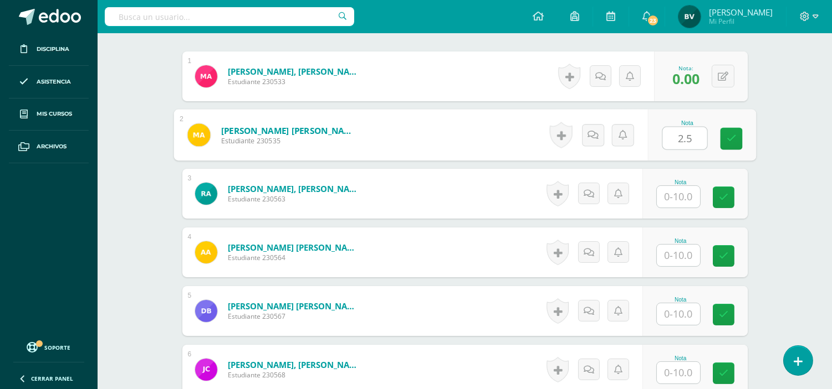
type input "2.5"
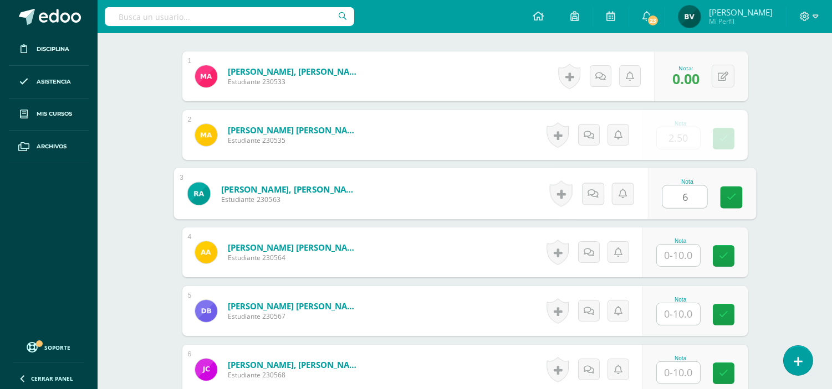
type input "6"
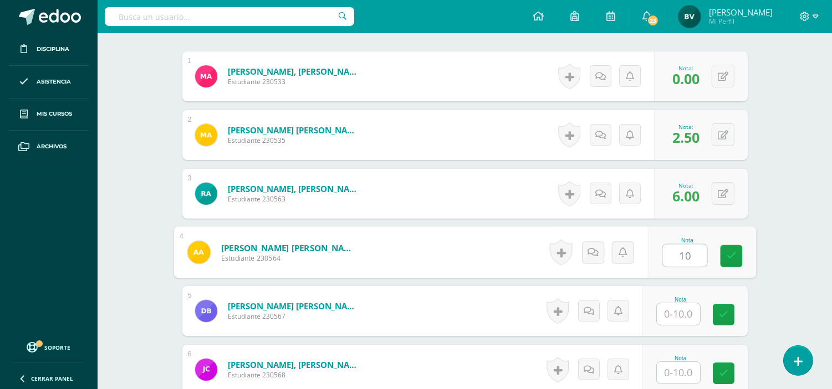
type input "10"
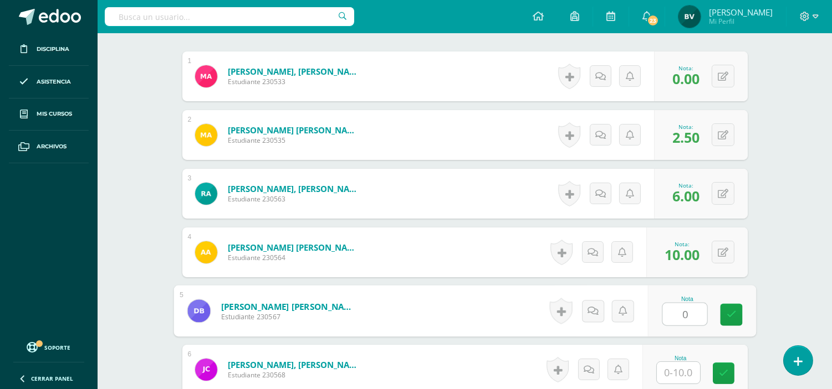
type input "0"
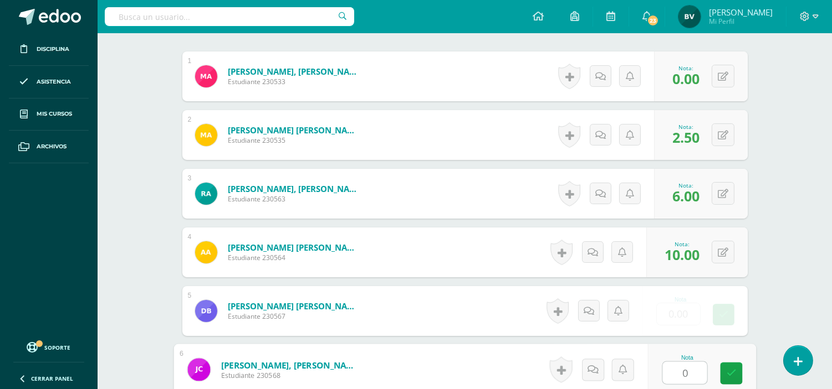
type input "0"
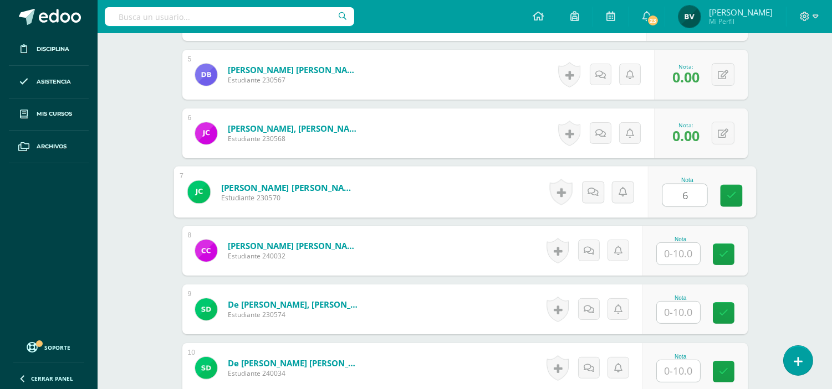
type input "6"
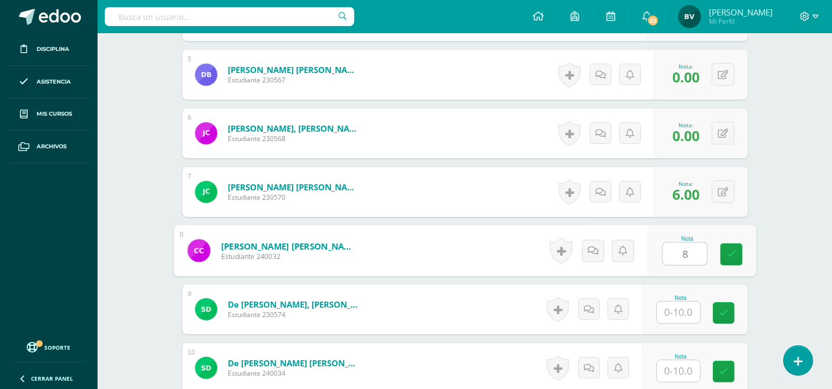
type input "8"
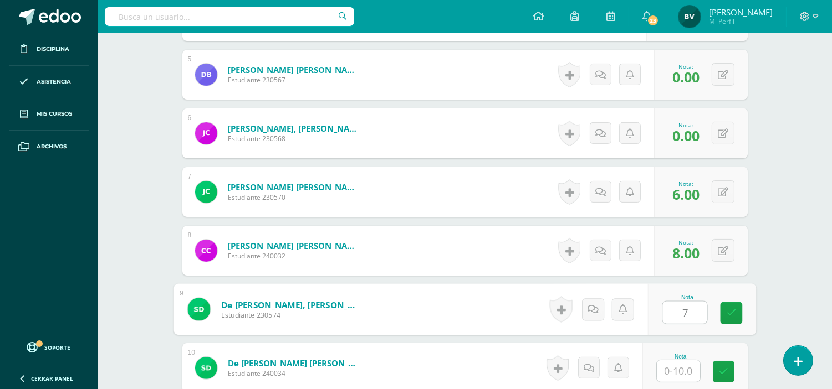
type input "7"
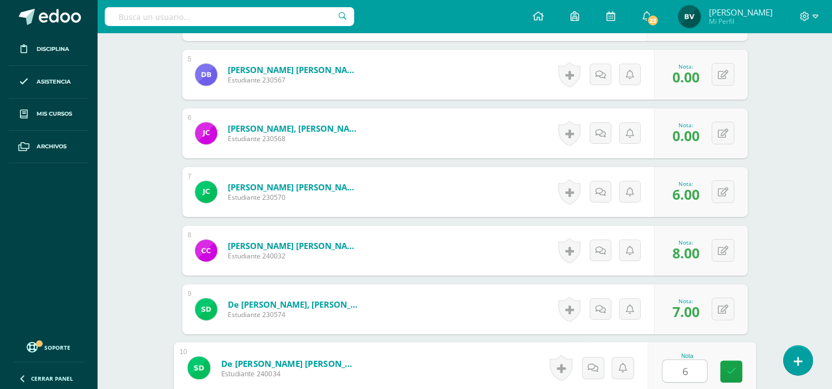
type input "6"
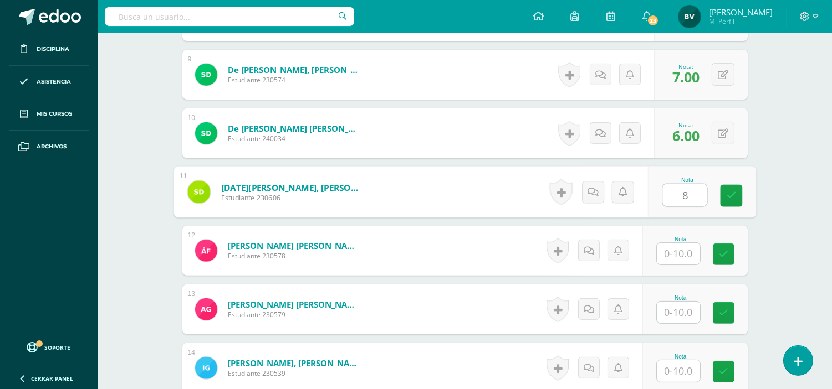
type input "8"
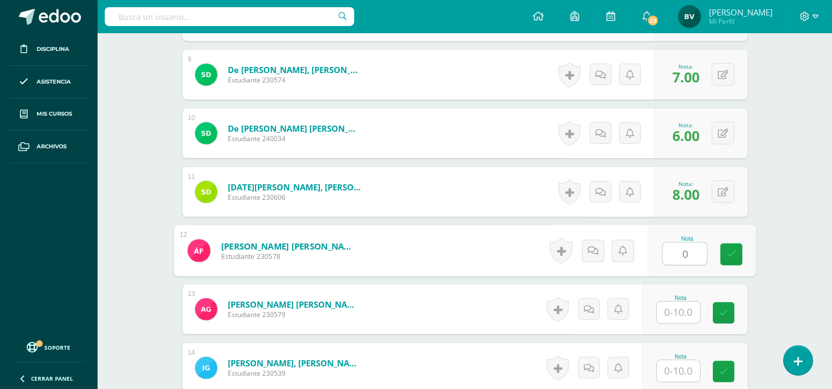
type input "0"
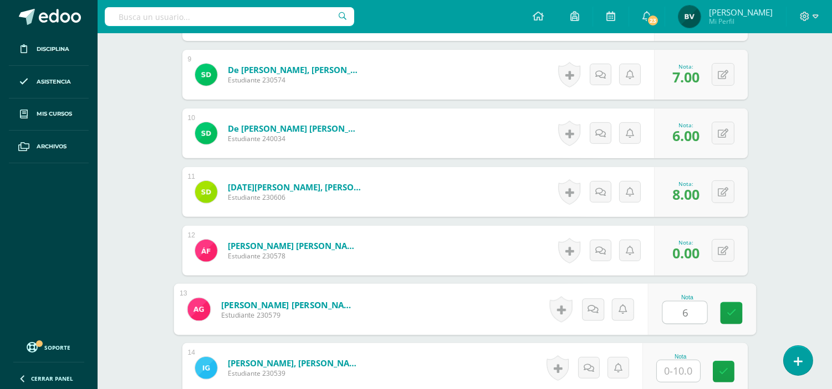
type input "6"
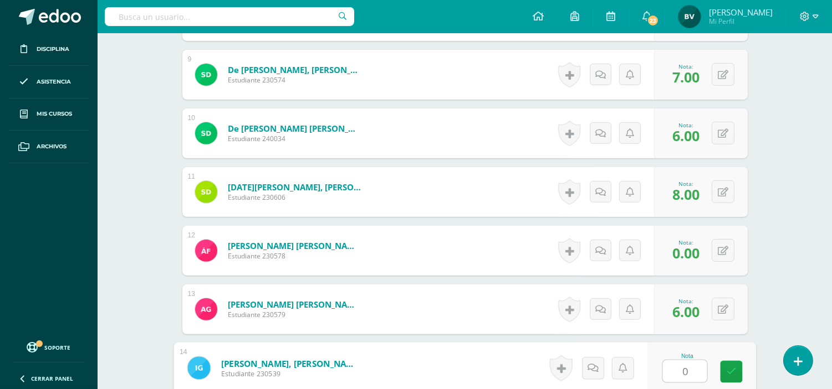
type input "0"
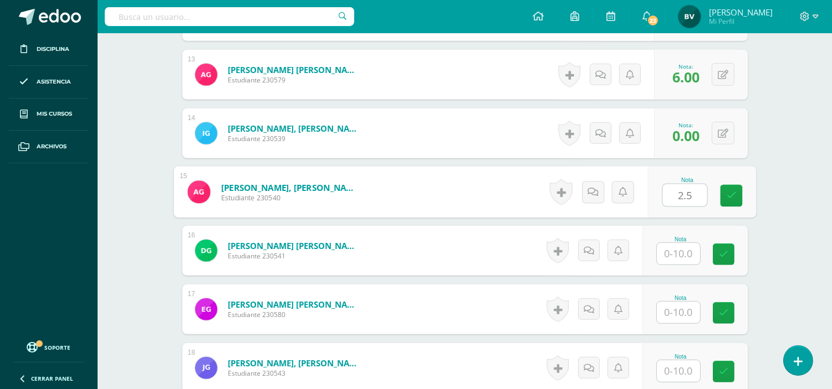
type input "2.5"
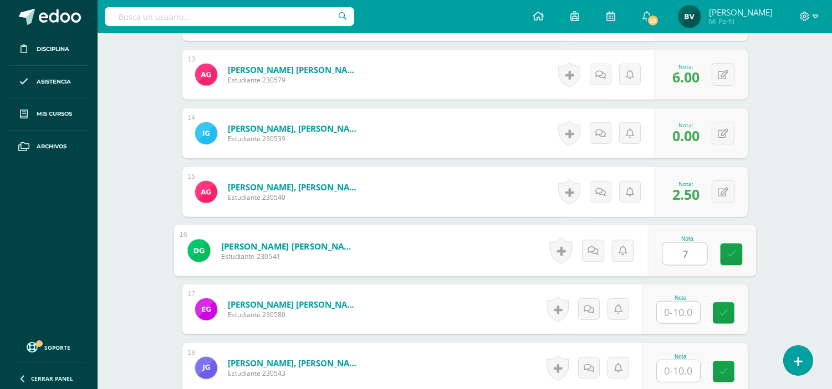
type input "7"
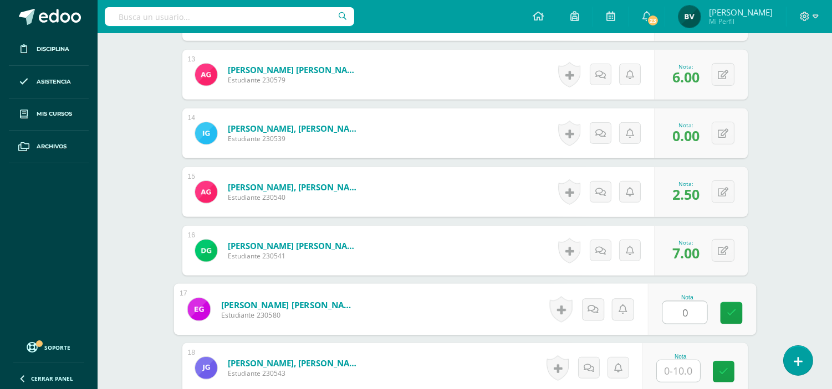
type input "0"
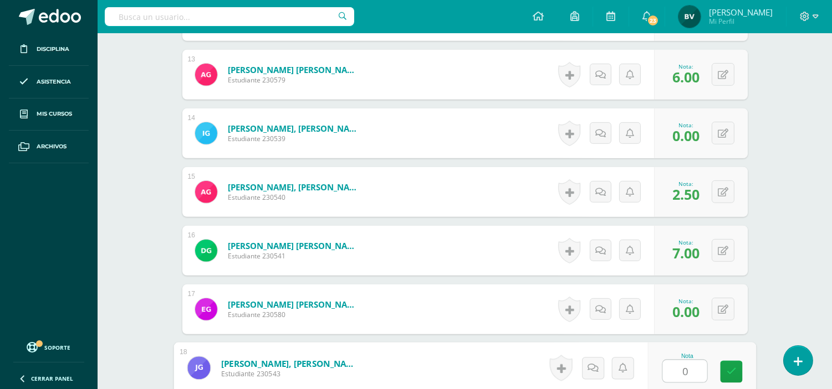
type input "0"
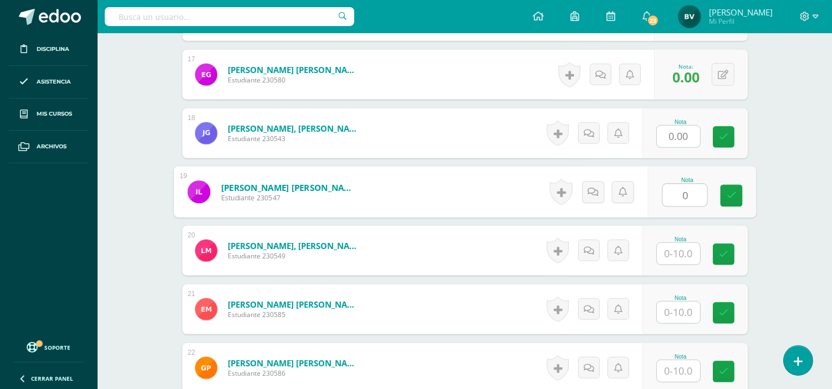
type input "0"
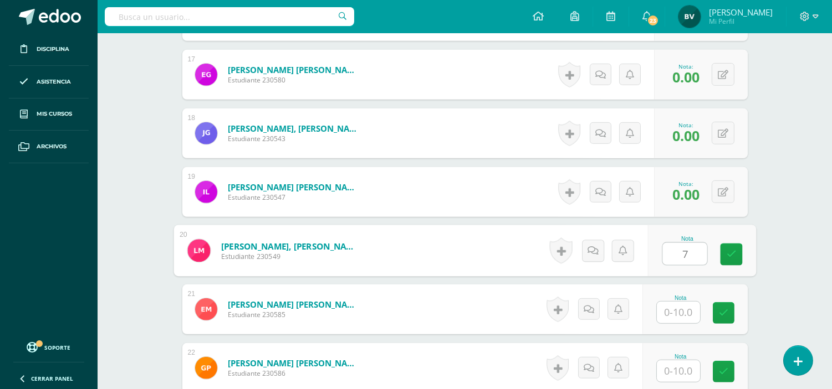
type input "7"
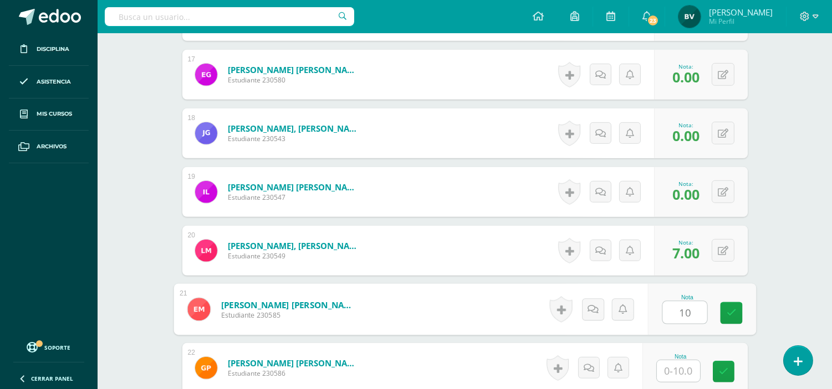
type input "10"
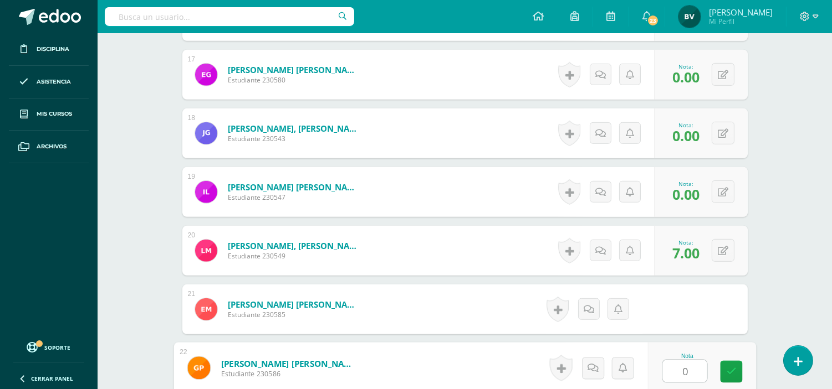
type input "0"
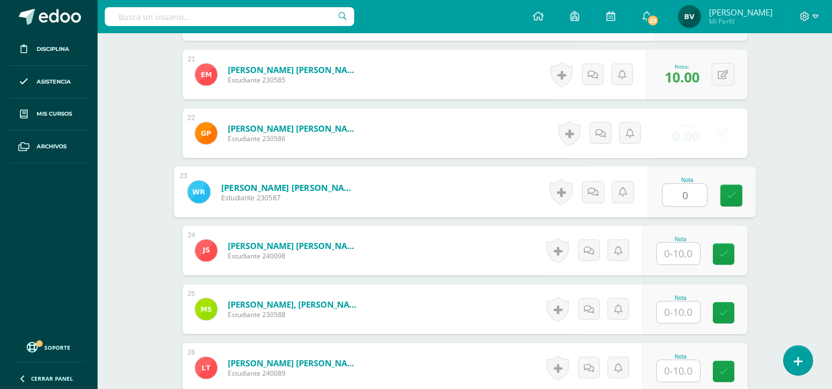
type input "0"
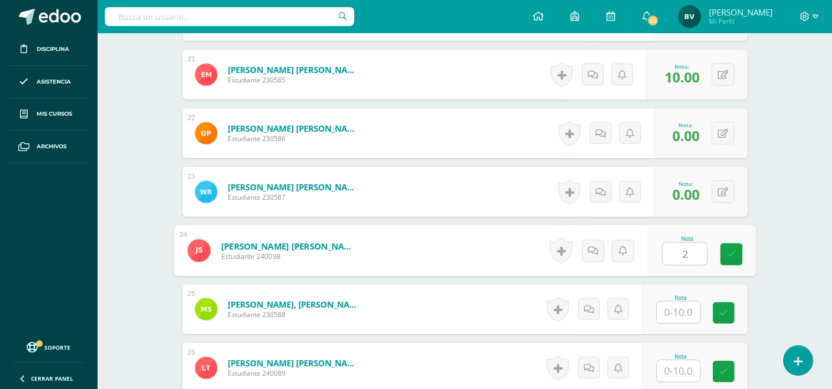
type input "2"
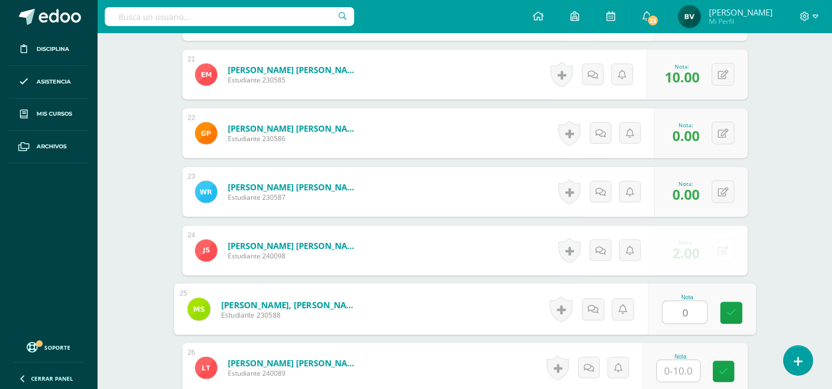
type input "0"
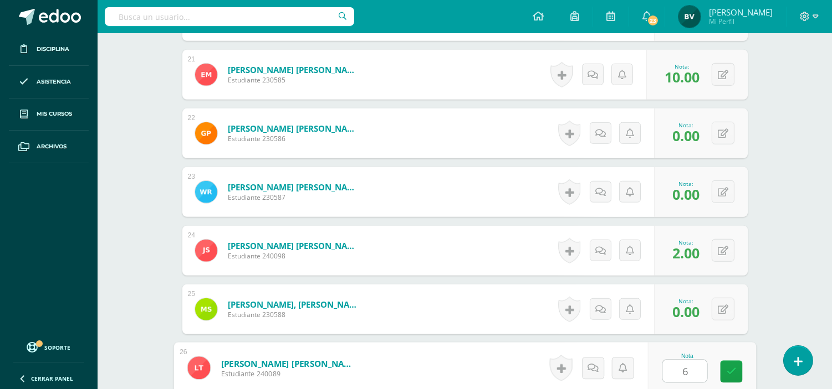
type input "6"
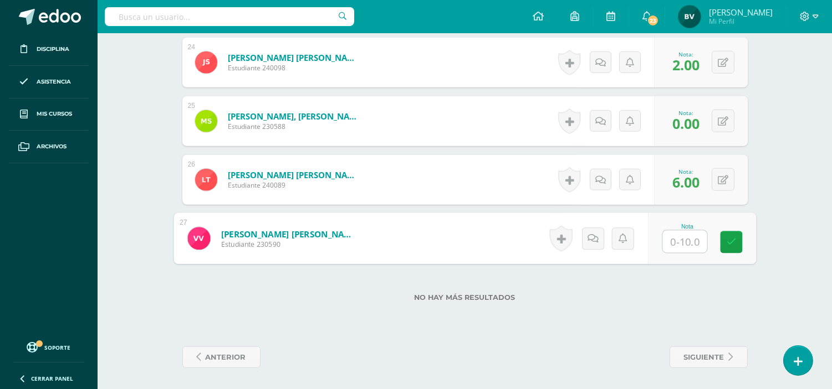
scroll to position [1368, 0]
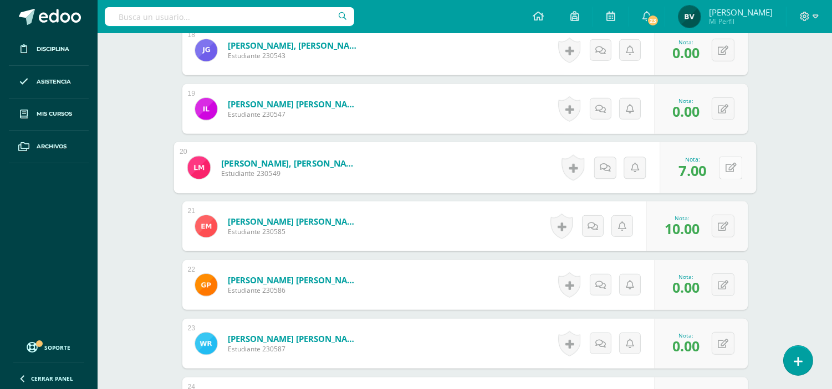
click at [732, 164] on button at bounding box center [730, 167] width 23 height 23
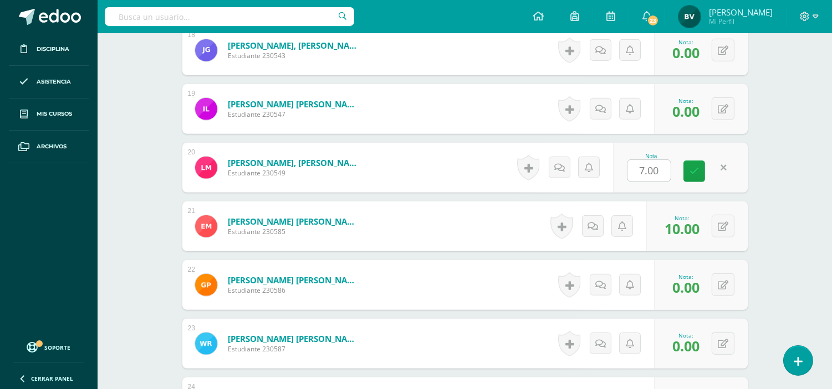
click at [732, 164] on link at bounding box center [723, 168] width 22 height 22
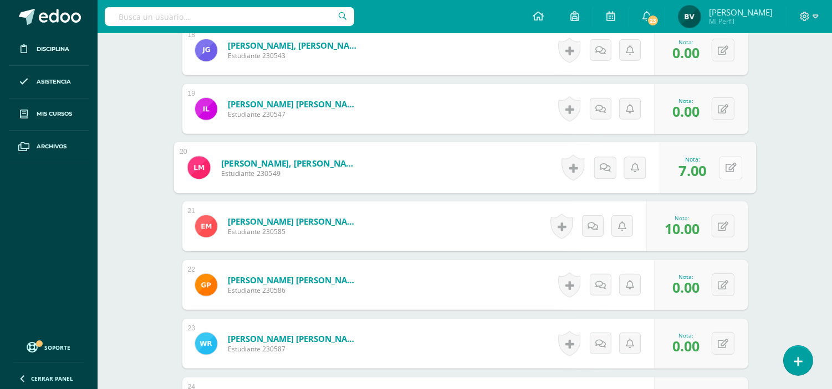
click at [732, 164] on icon at bounding box center [730, 167] width 11 height 9
type input "0"
click at [721, 234] on button at bounding box center [722, 226] width 23 height 23
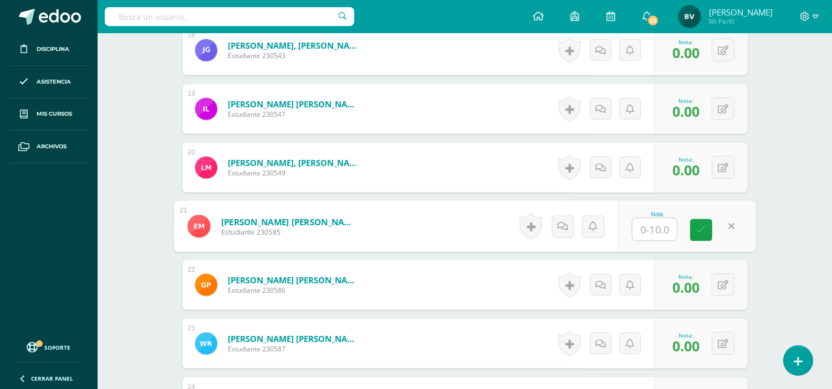
type input "7"
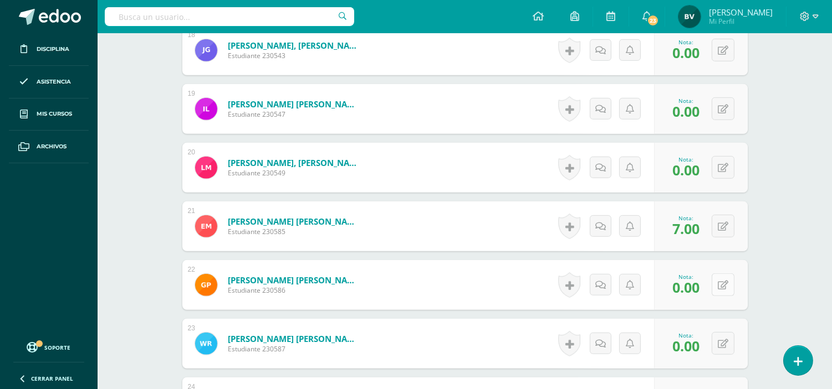
click at [720, 294] on button at bounding box center [722, 285] width 23 height 23
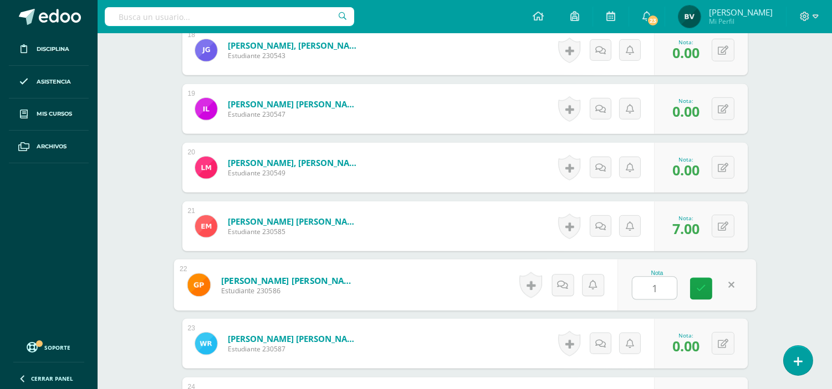
type input "10"
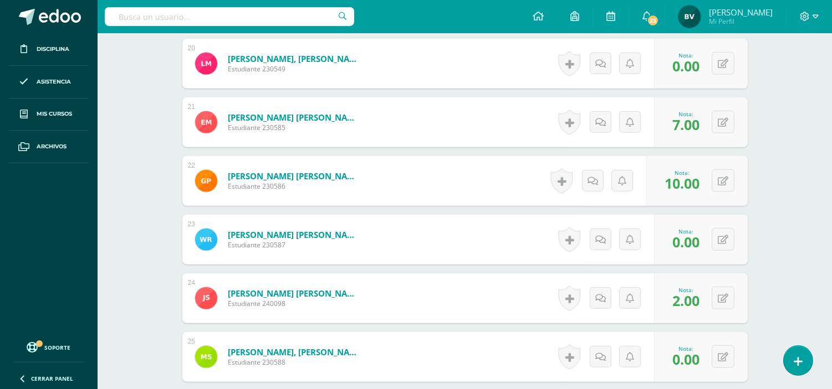
scroll to position [1491, 0]
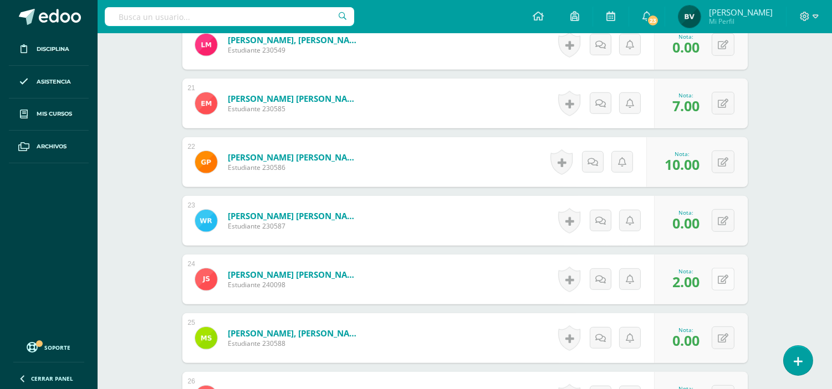
click at [723, 271] on button at bounding box center [722, 279] width 23 height 23
click at [724, 268] on button at bounding box center [730, 279] width 23 height 23
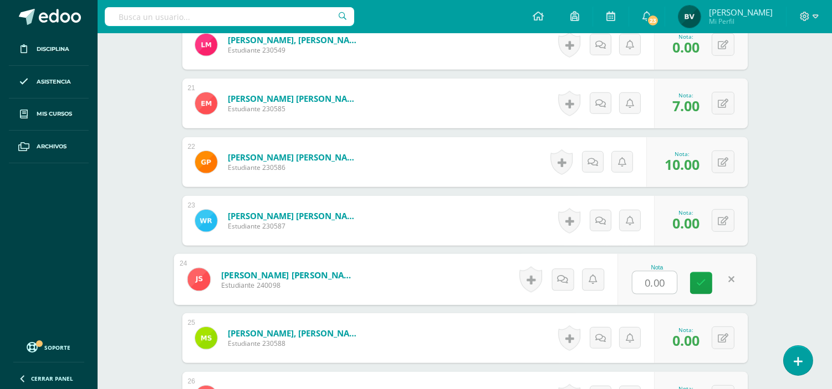
type input "0"
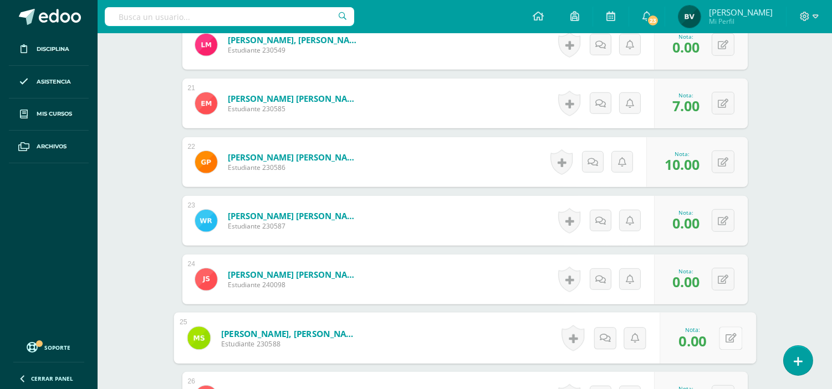
click at [721, 340] on button at bounding box center [730, 338] width 23 height 23
type input "2"
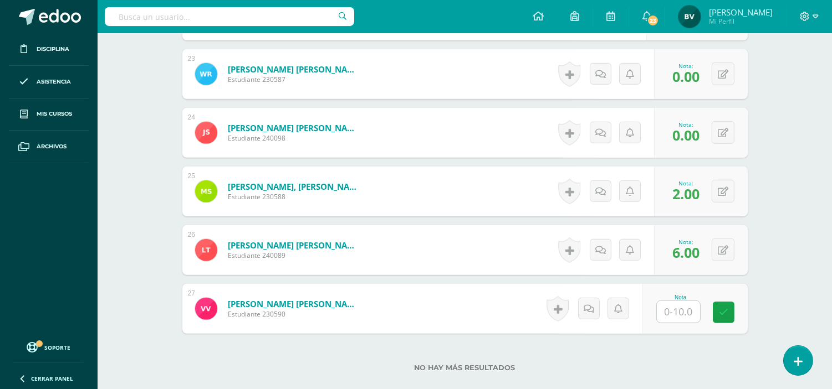
scroll to position [1639, 0]
click at [716, 245] on div "0 Logros Logros obtenidos Aún no hay logros agregados Nota: 6.00" at bounding box center [707, 250] width 96 height 52
click at [725, 251] on icon at bounding box center [730, 249] width 11 height 9
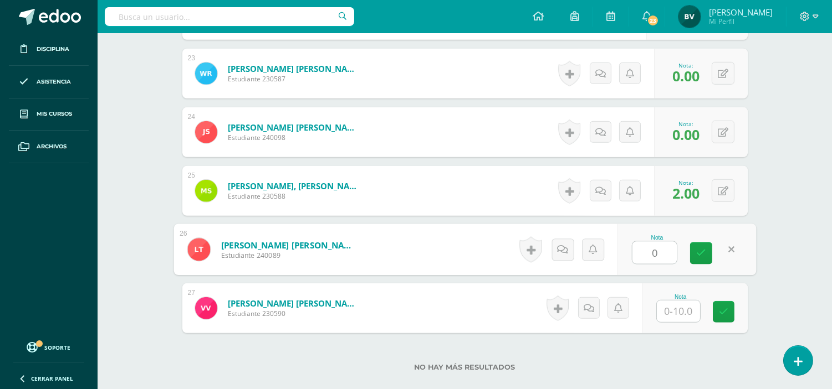
type input "0"
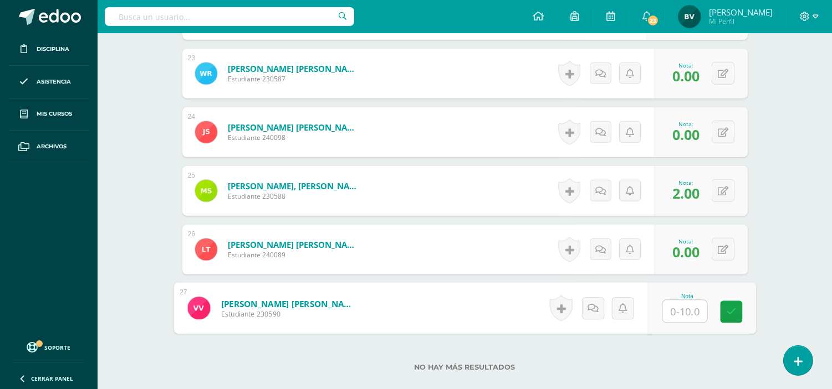
type input "6"
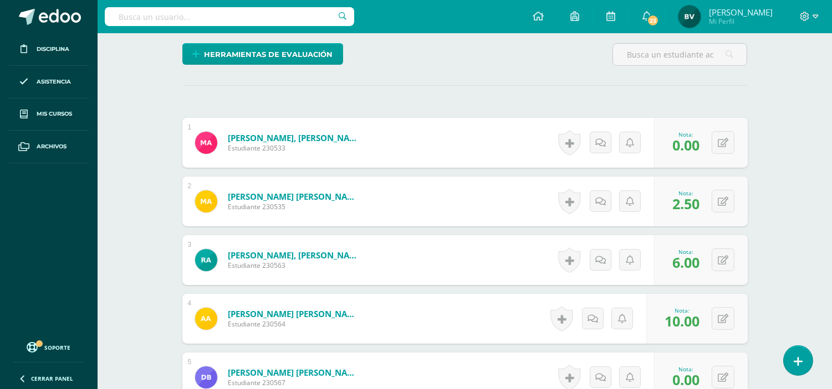
scroll to position [0, 0]
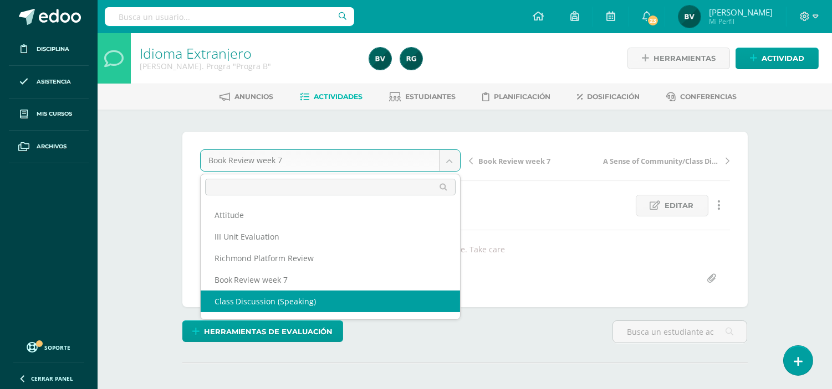
select select "/dashboard/teacher/grade-activity/105234/"
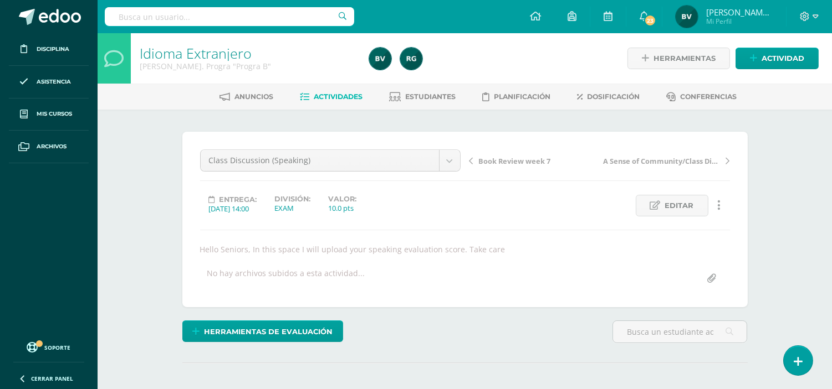
scroll to position [1, 0]
click at [340, 299] on div "Class Discussion (Speaking) Attitude III Unit Evaluation Richmond Platform Revi…" at bounding box center [464, 219] width 565 height 176
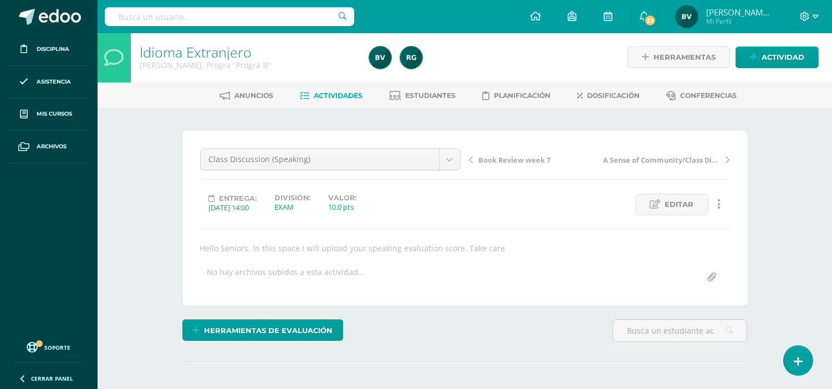
scroll to position [2, 0]
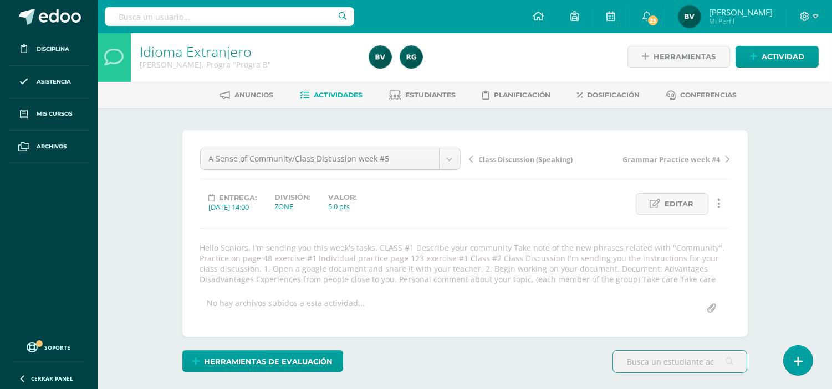
scroll to position [342, 0]
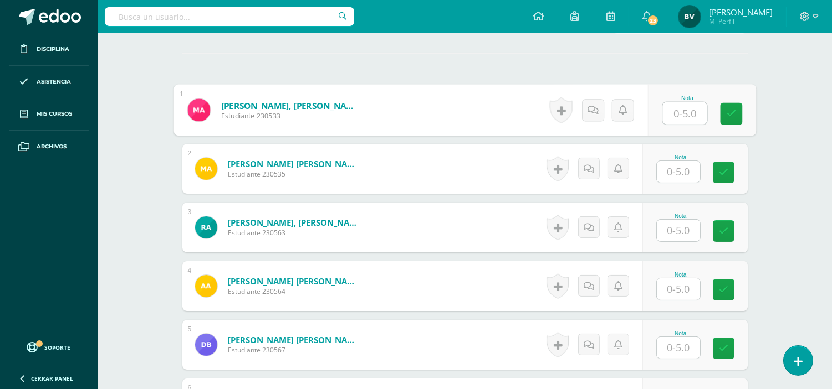
click at [666, 118] on input "text" at bounding box center [684, 113] width 44 height 22
type input "0"
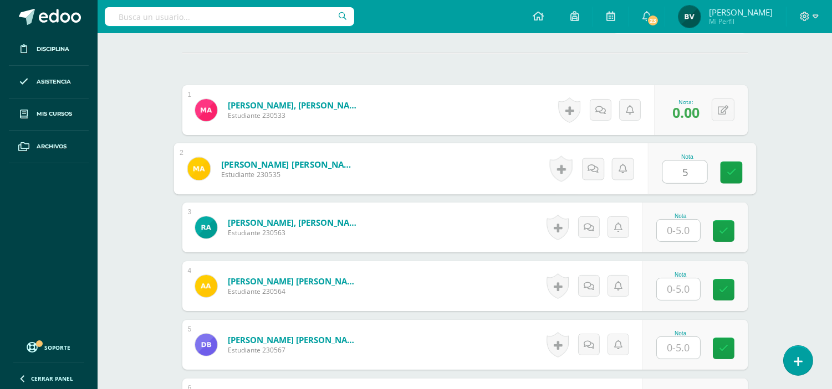
type input "5"
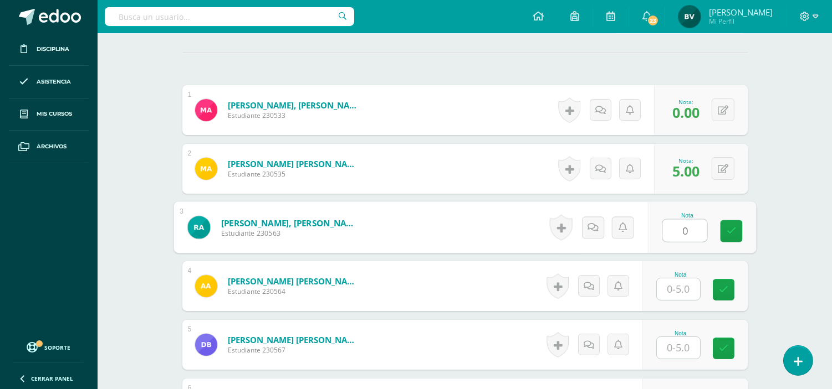
type input "0"
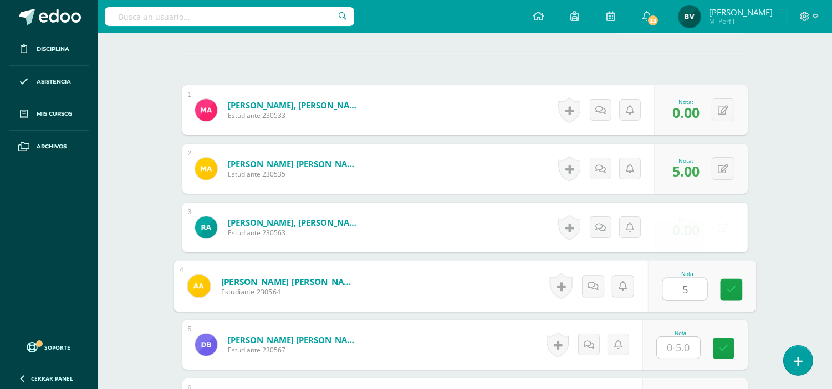
type input "5"
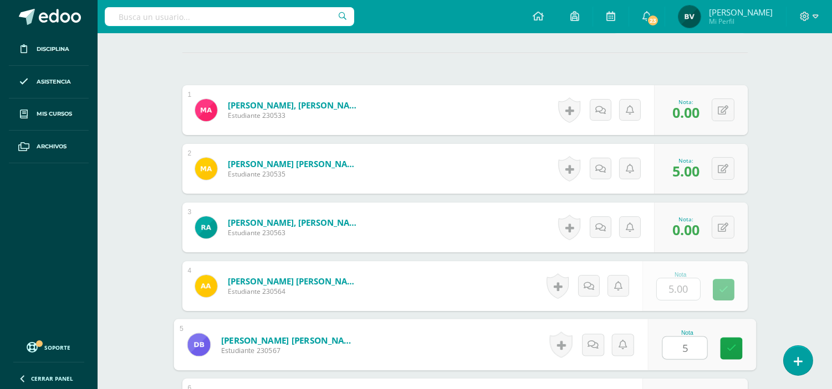
type input "5"
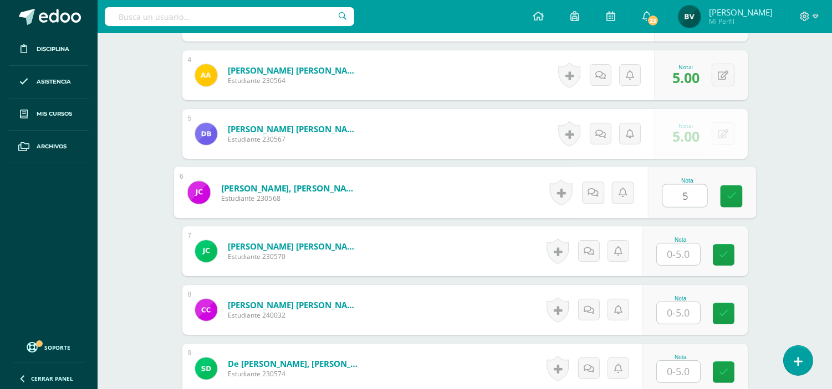
type input "5"
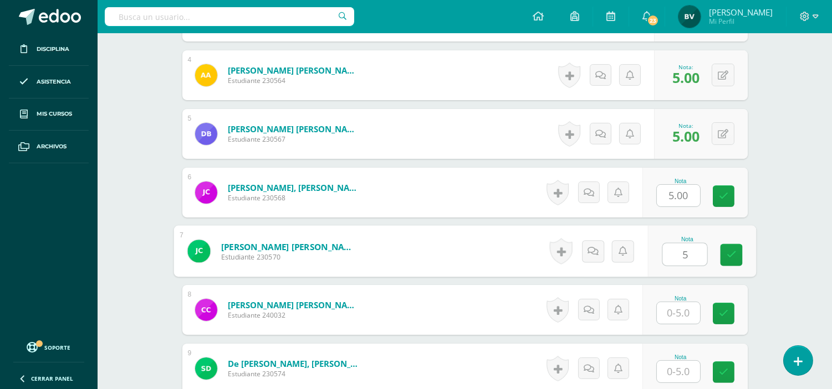
type input "5"
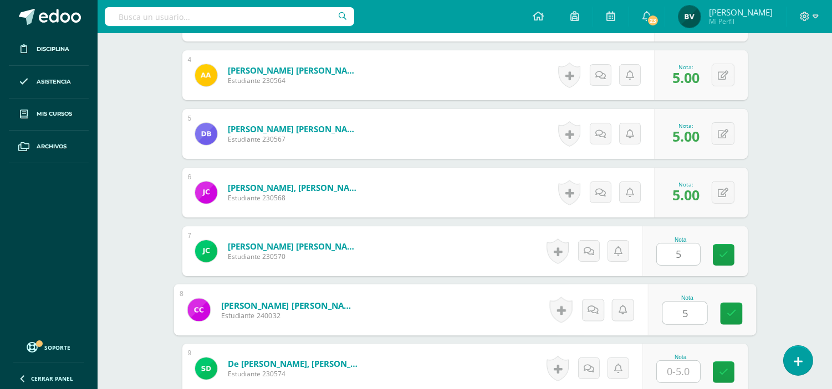
type input "5"
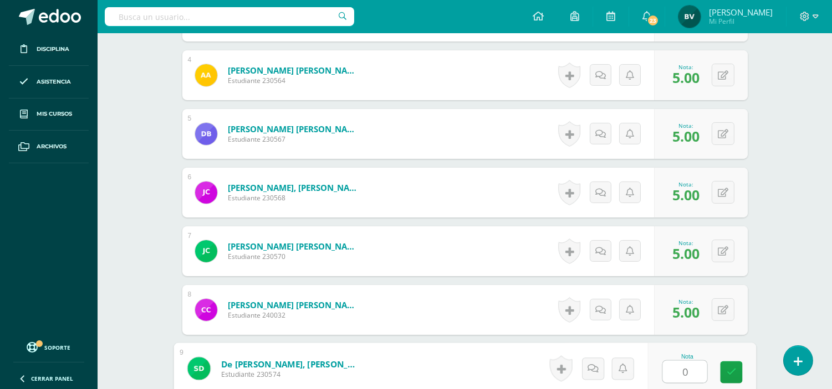
type input "0"
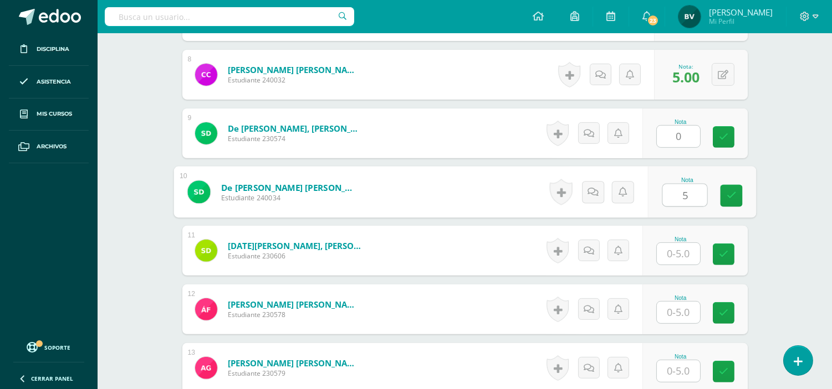
type input "5"
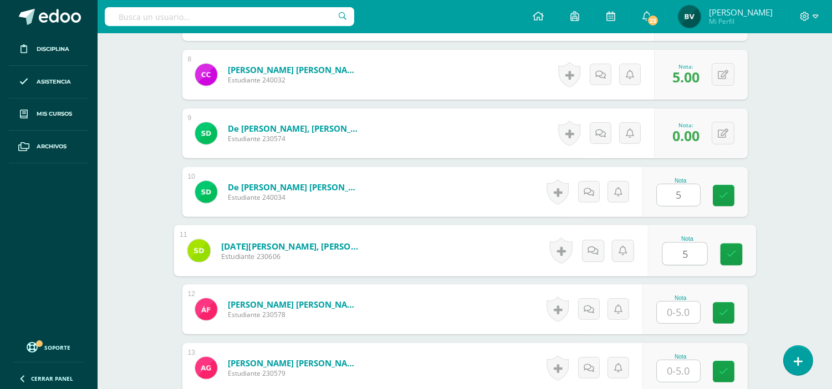
type input "5"
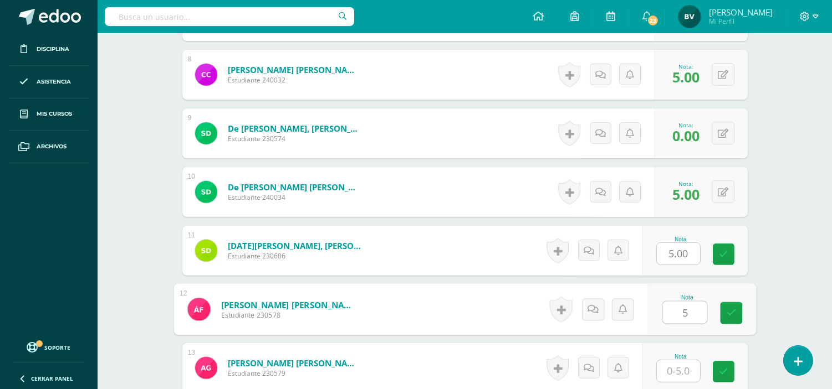
type input "5"
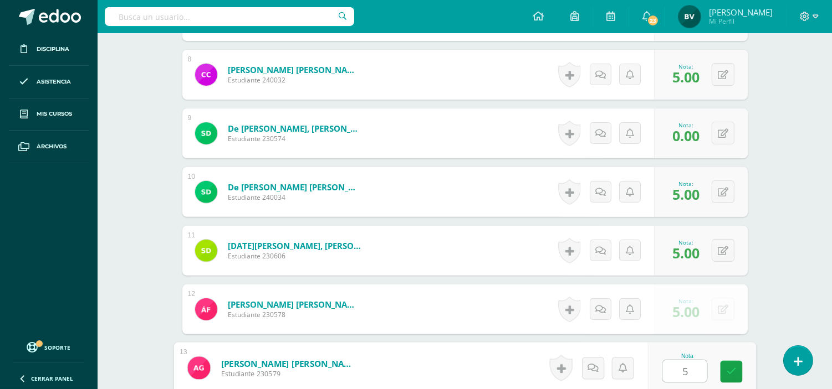
type input "5"
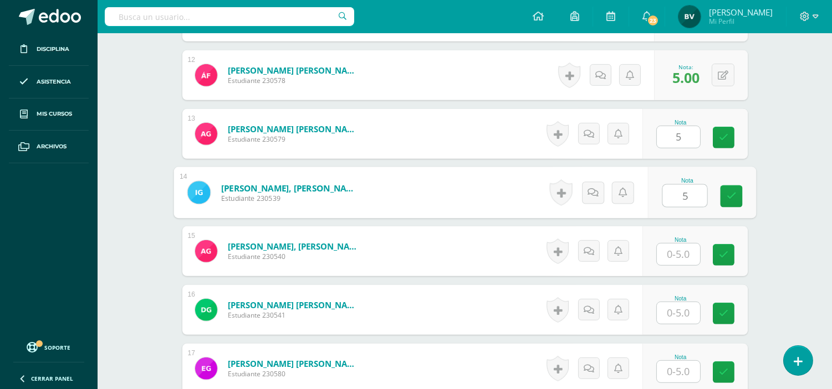
type input "5"
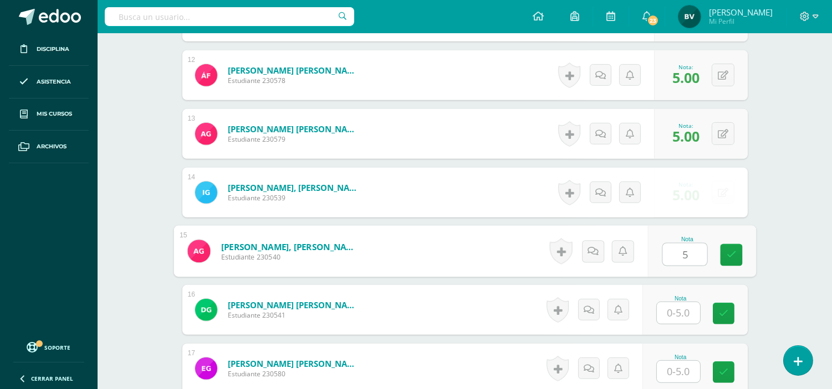
type input "5"
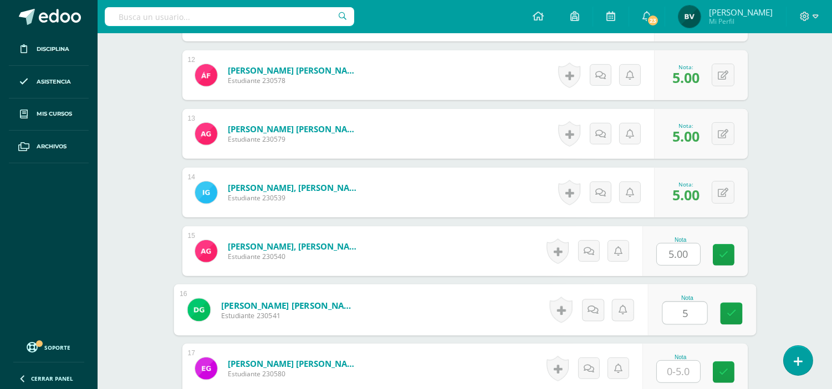
type input "5"
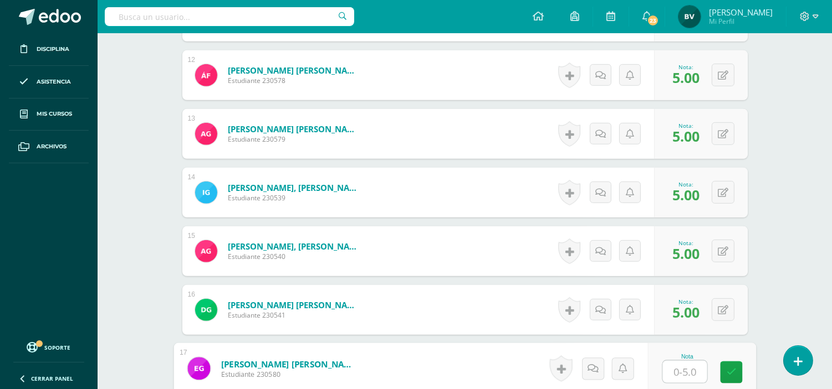
type input "0"
type input "5"
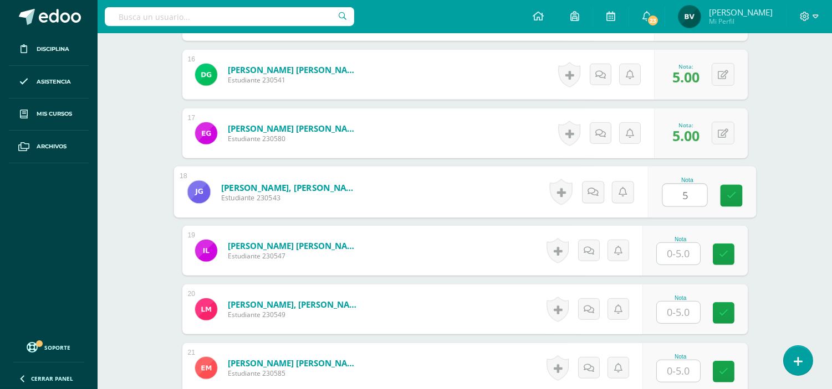
type input "5"
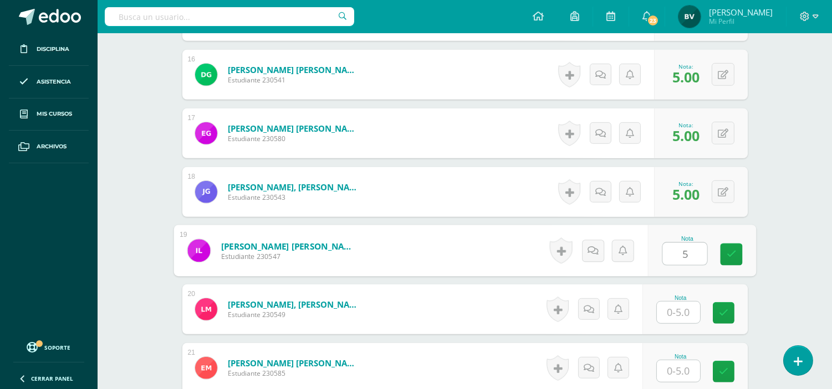
type input "5"
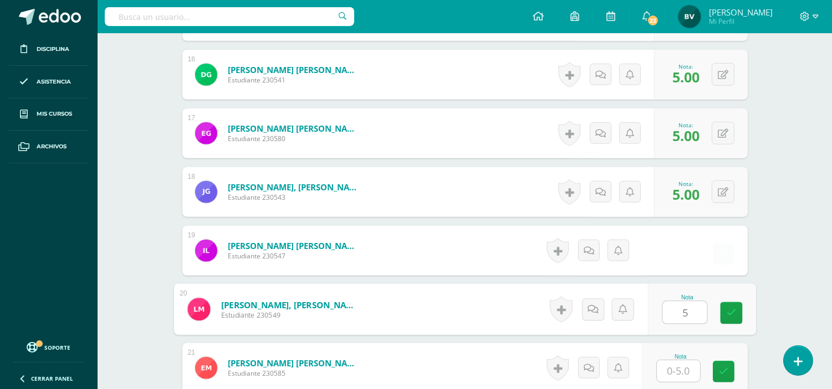
type input "5"
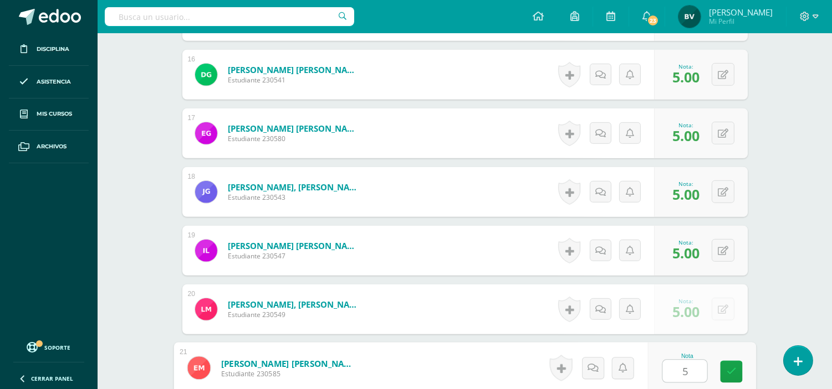
type input "5"
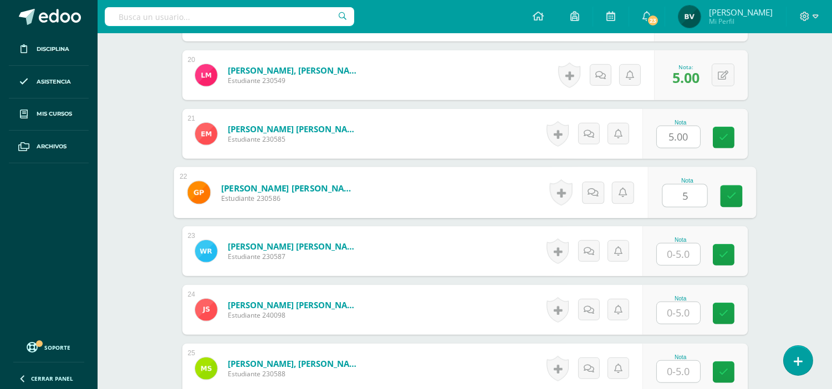
type input "5"
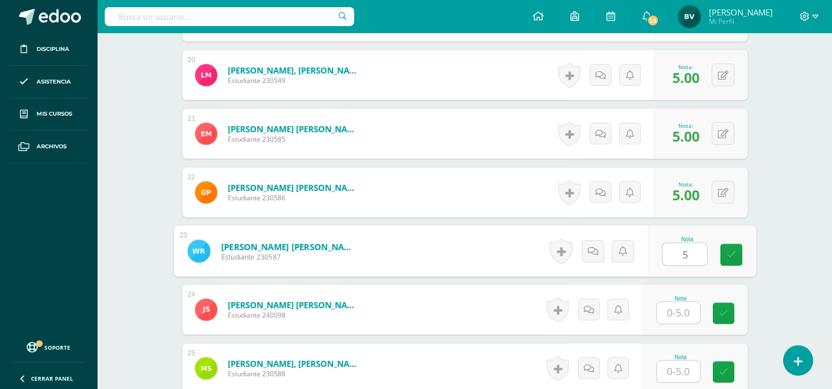
type input "5"
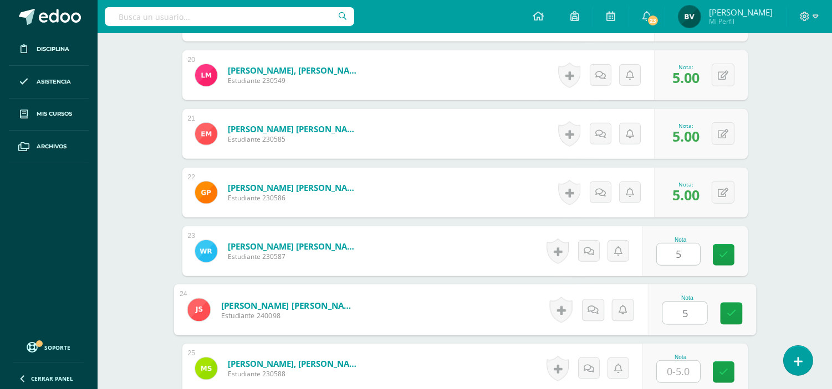
type input "5"
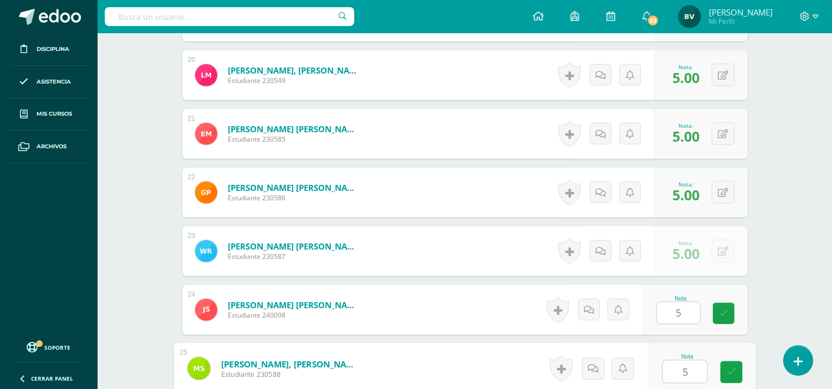
type input "5"
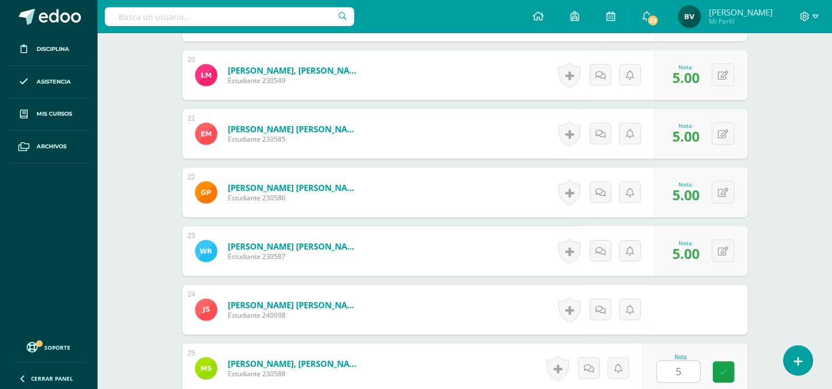
scroll to position [1727, 0]
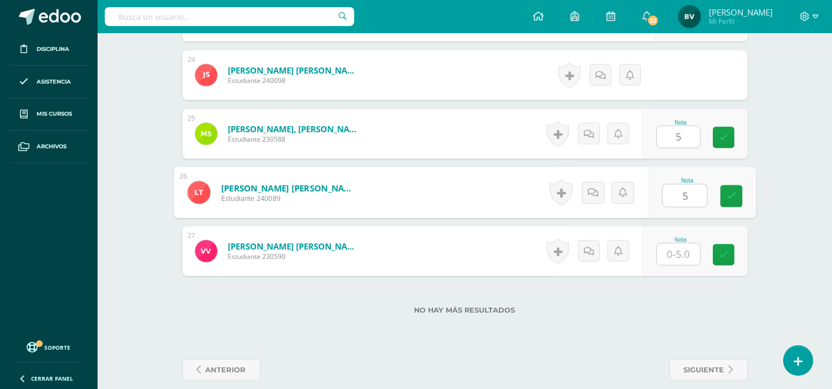
type input "5"
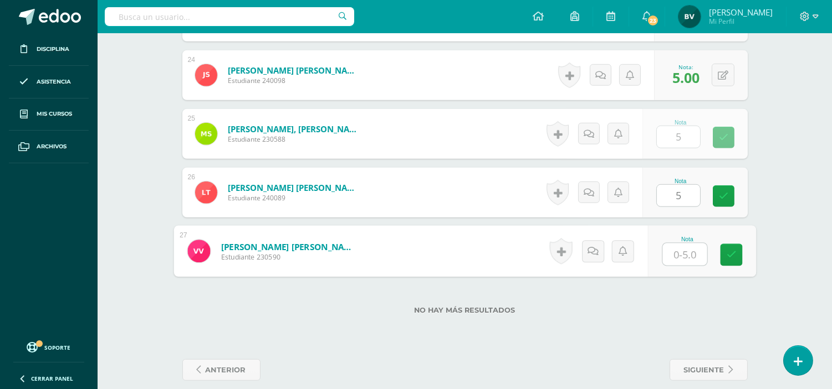
type input "5"
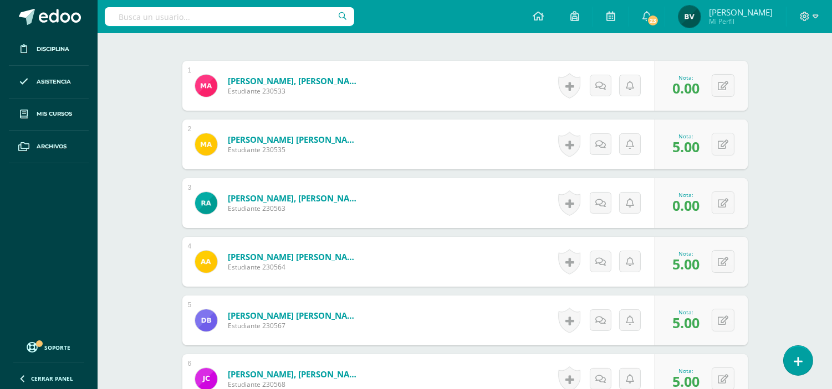
scroll to position [25, 0]
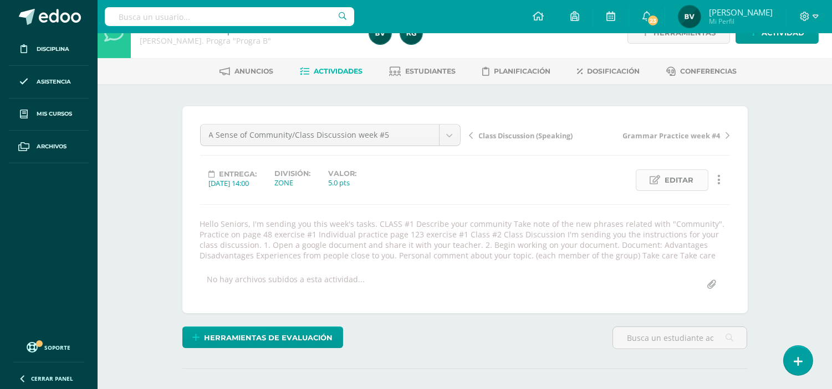
click at [669, 179] on span "Editar" at bounding box center [679, 180] width 29 height 20
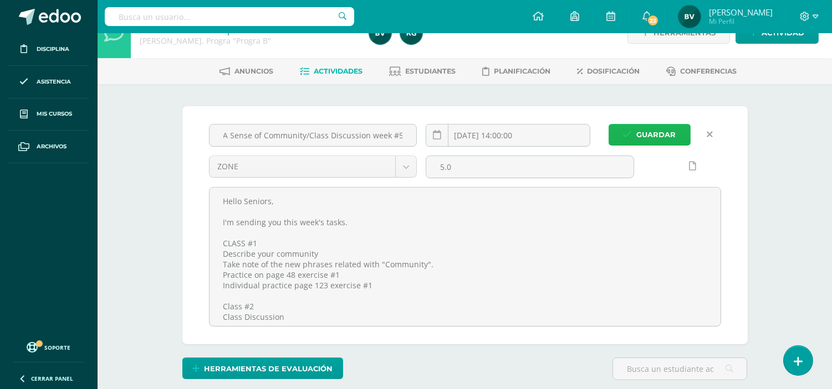
click at [660, 133] on span "Guardar" at bounding box center [656, 135] width 39 height 20
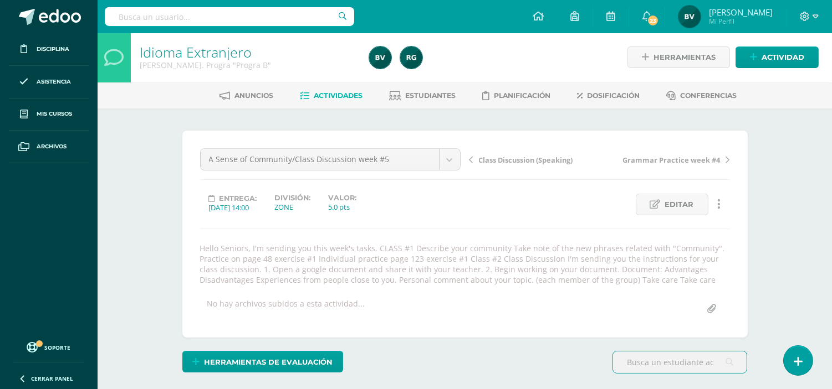
scroll to position [2, 0]
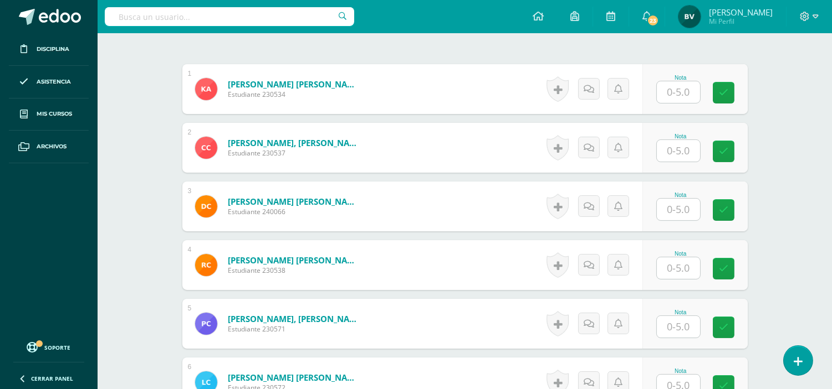
scroll to position [2, 0]
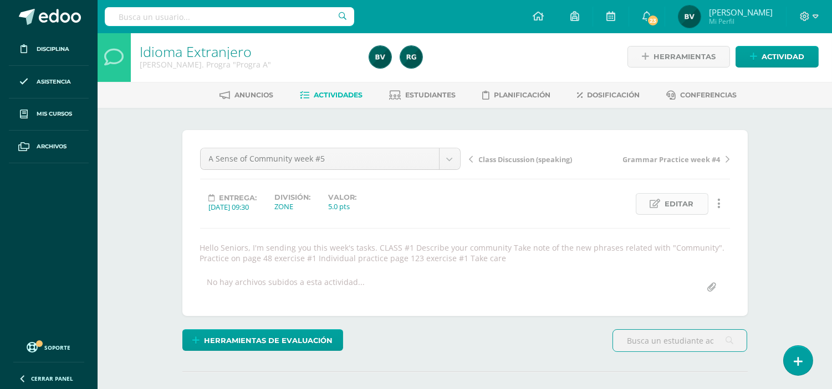
click at [684, 197] on span "Editar" at bounding box center [679, 204] width 29 height 20
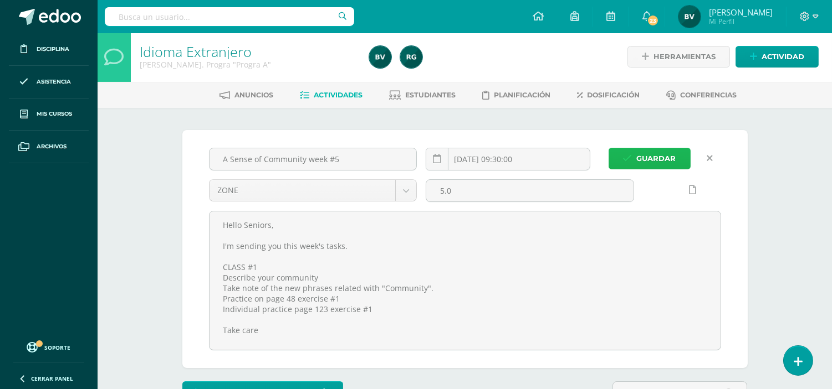
click at [652, 158] on span "Guardar" at bounding box center [656, 158] width 39 height 20
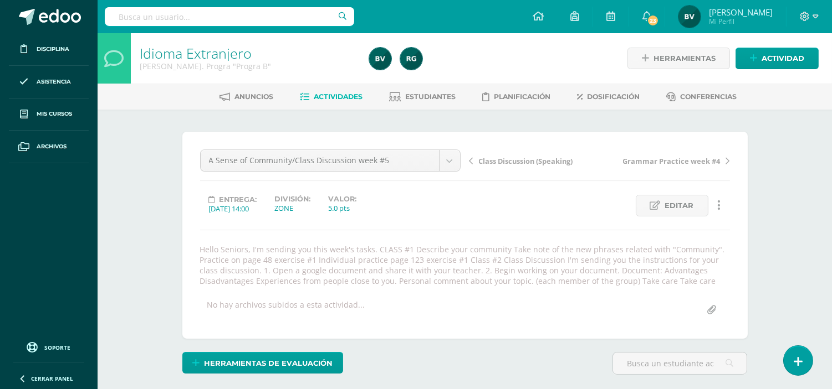
click at [515, 58] on div at bounding box center [482, 58] width 234 height 50
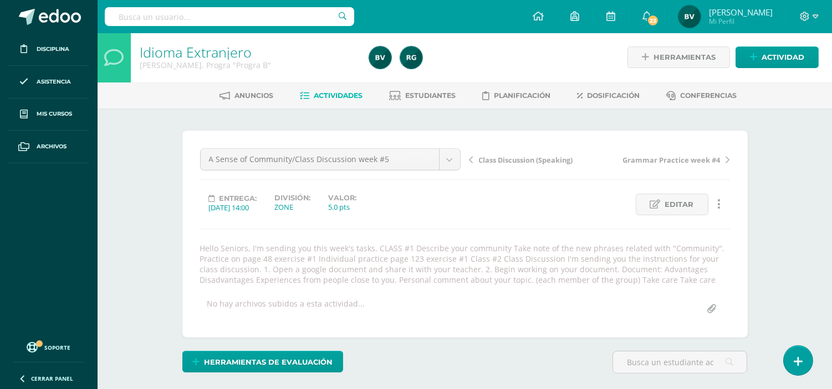
scroll to position [2, 0]
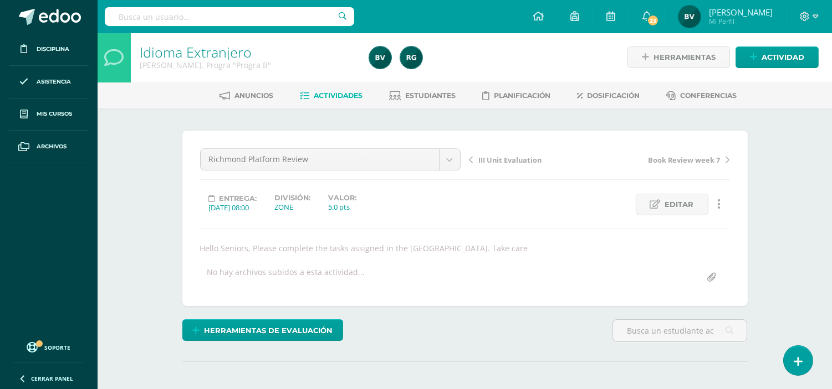
scroll to position [2, 0]
click at [679, 211] on span "Editar" at bounding box center [679, 204] width 29 height 20
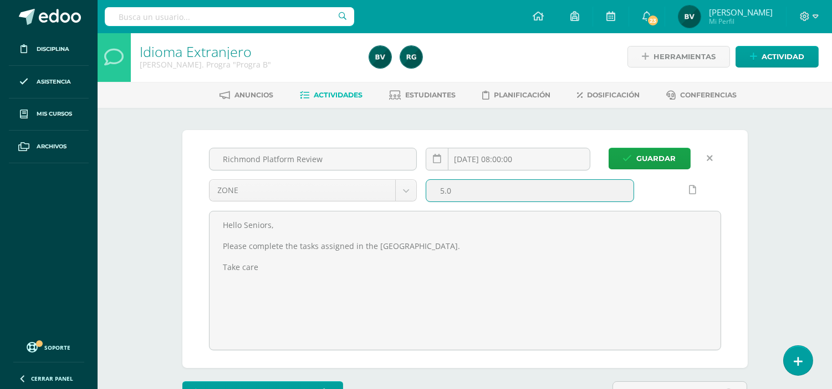
click at [467, 184] on input "5.0" at bounding box center [529, 191] width 207 height 22
type input "10"
click at [646, 152] on span "Guardar" at bounding box center [656, 158] width 39 height 20
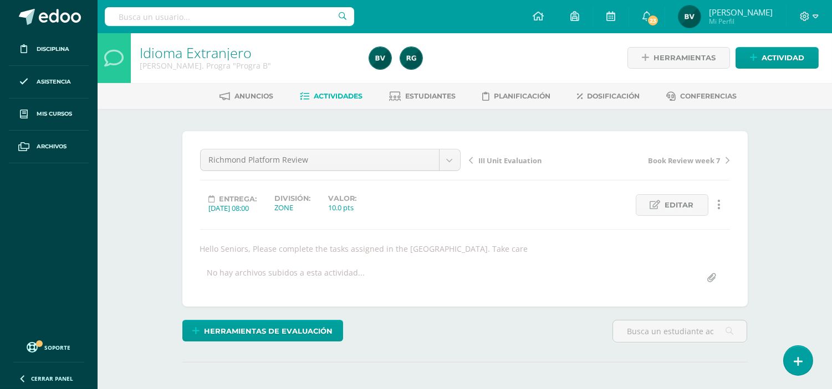
scroll to position [1, 0]
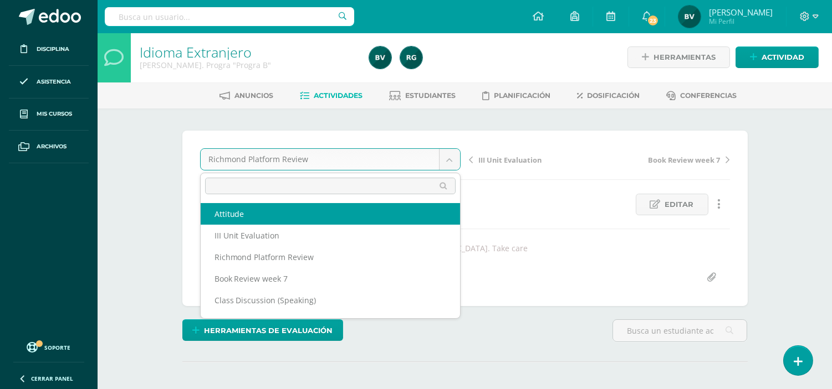
scroll to position [2, 0]
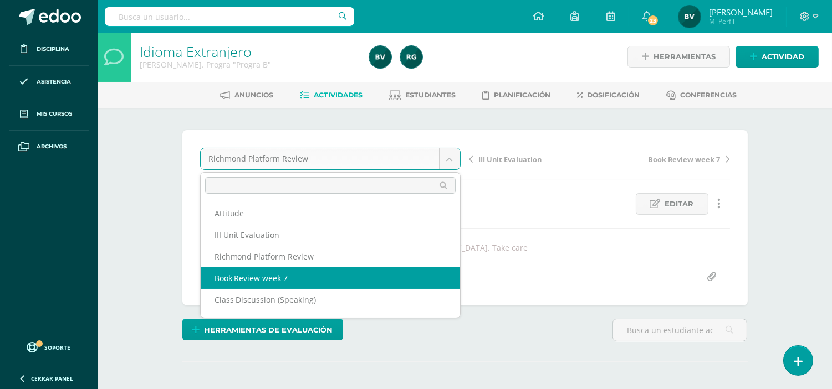
select select "/dashboard/teacher/grade-activity/105760/"
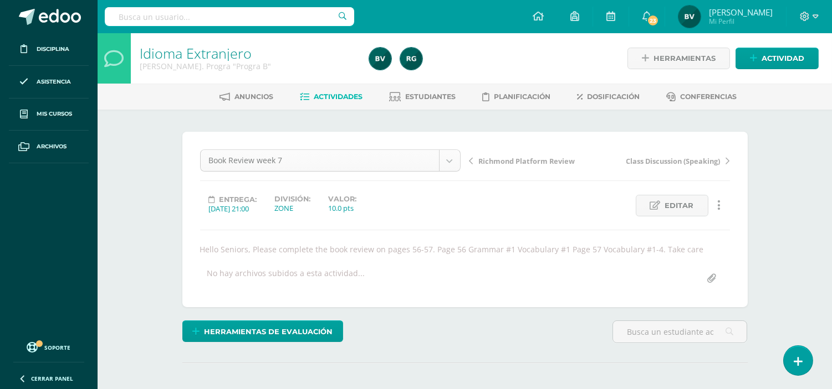
scroll to position [1, 0]
click at [340, 94] on span "Actividades" at bounding box center [338, 96] width 49 height 8
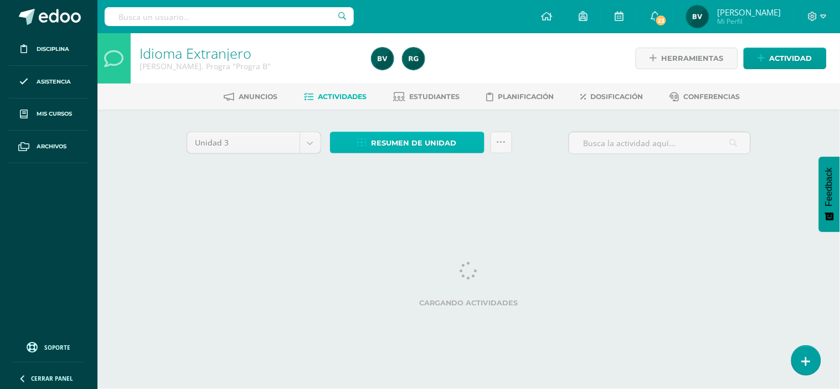
click at [389, 148] on span "Resumen de unidad" at bounding box center [414, 143] width 85 height 20
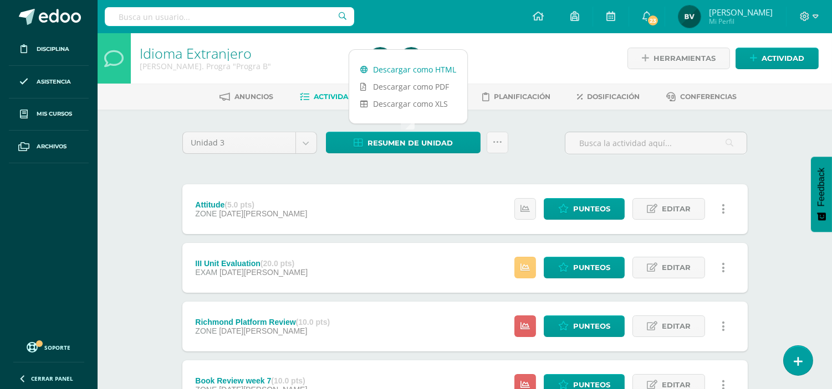
click at [421, 70] on link "Descargar como HTML" at bounding box center [408, 69] width 118 height 17
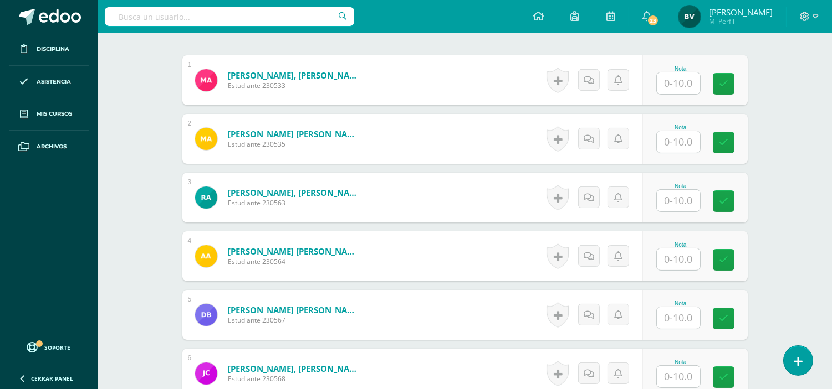
scroll to position [341, 0]
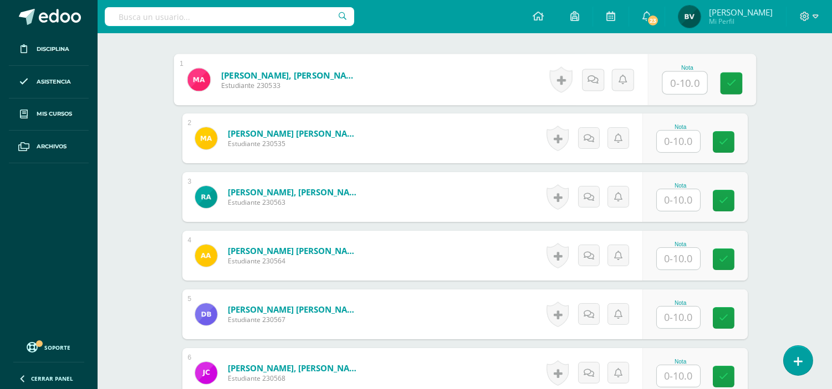
click at [658, 80] on div "Nota" at bounding box center [701, 80] width 108 height 52
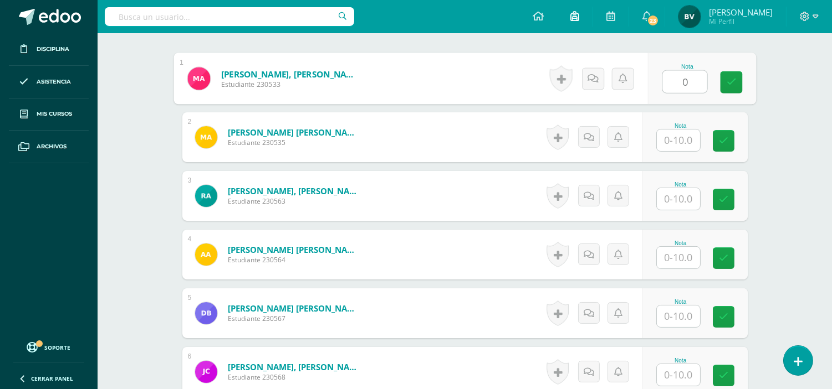
type input "0"
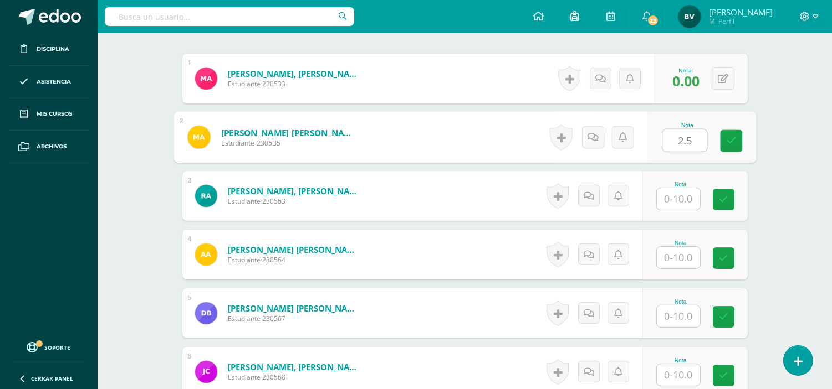
type input "2.5"
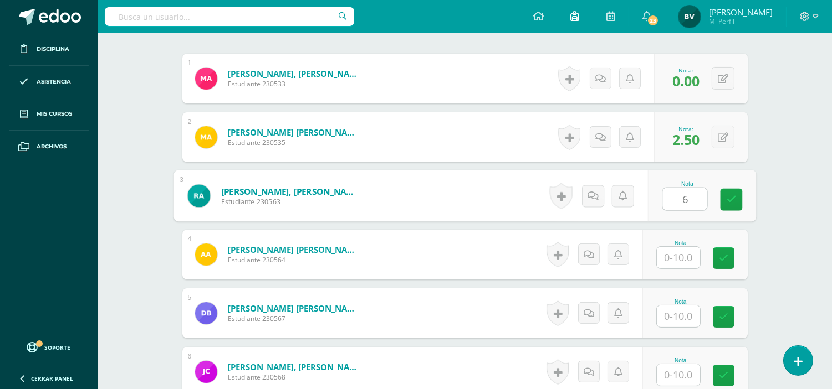
type input "6"
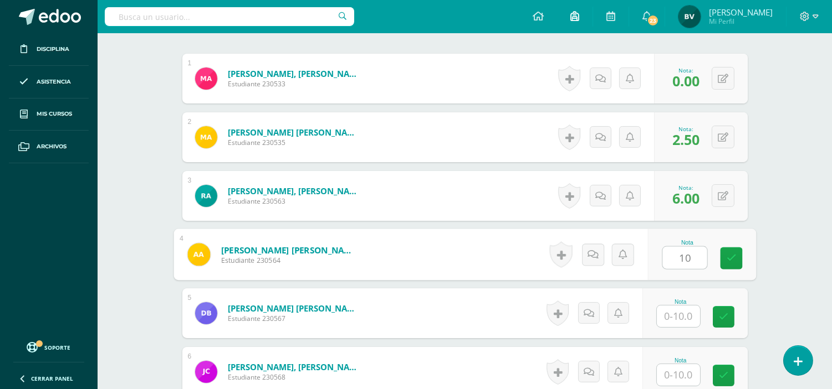
type input "10"
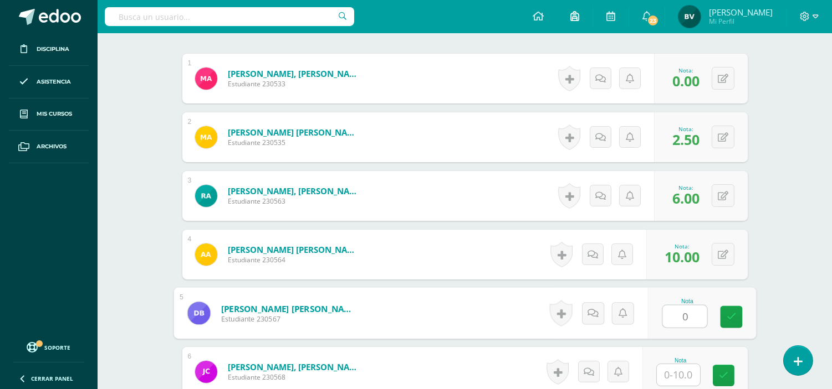
type input "0"
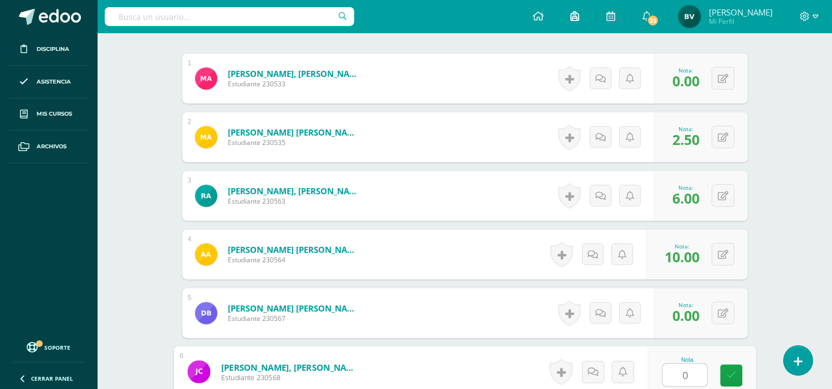
type input "0"
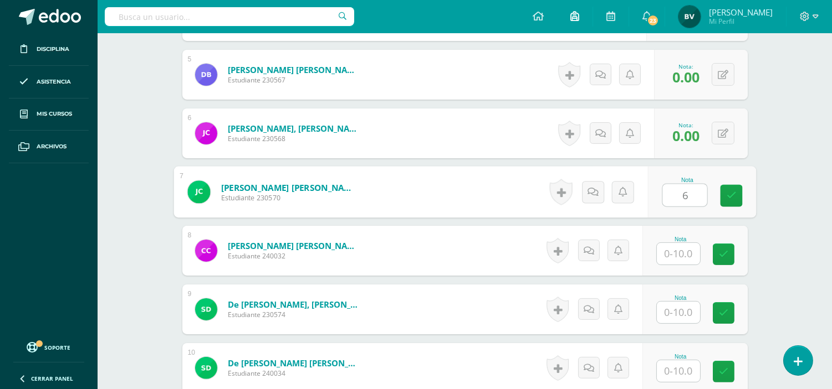
type input "6"
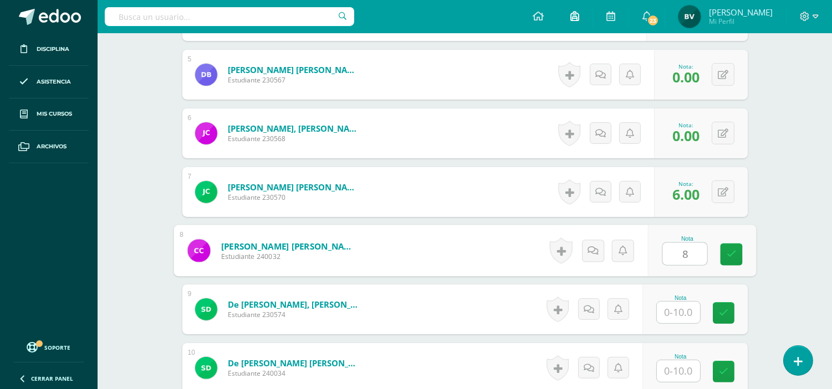
type input "8"
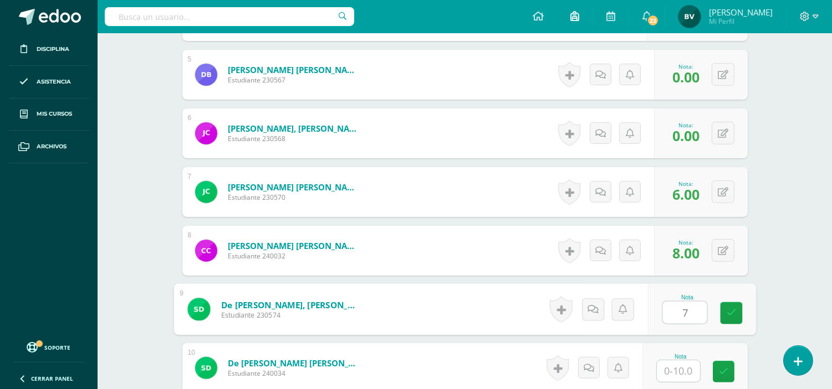
type input "7"
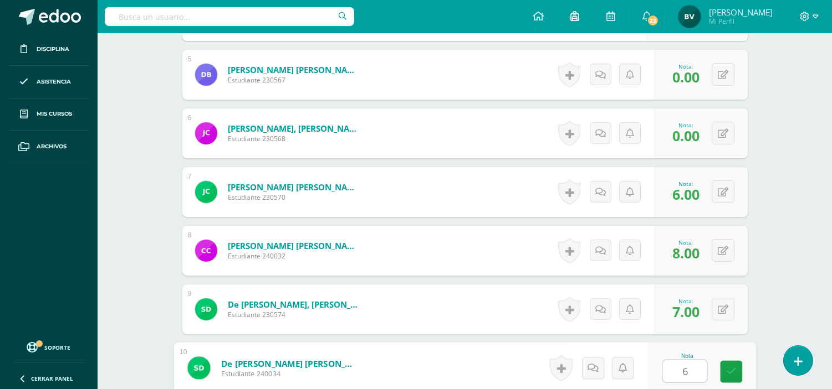
type input "6"
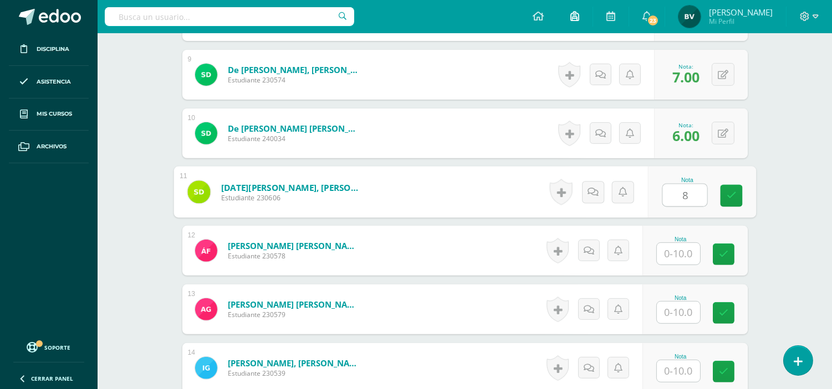
type input "8"
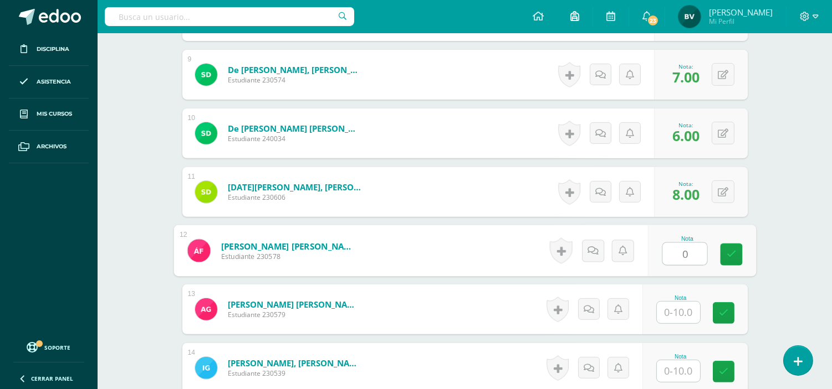
type input "0"
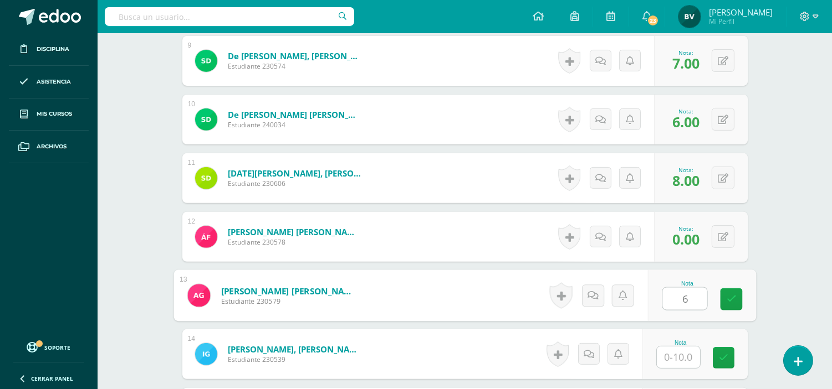
scroll to position [489, 0]
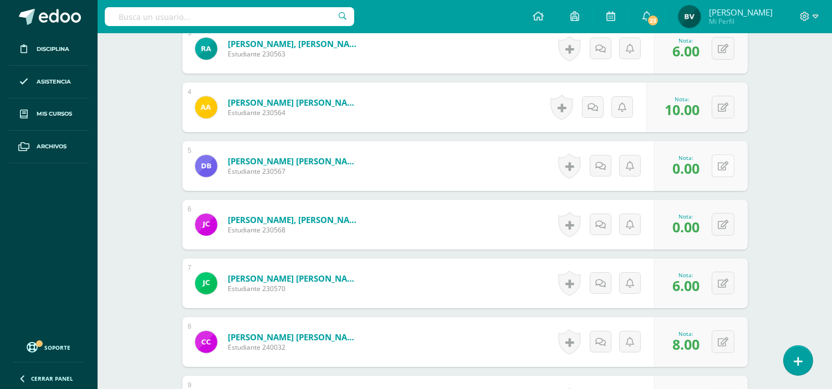
type input "6"
click at [727, 165] on icon at bounding box center [730, 165] width 11 height 9
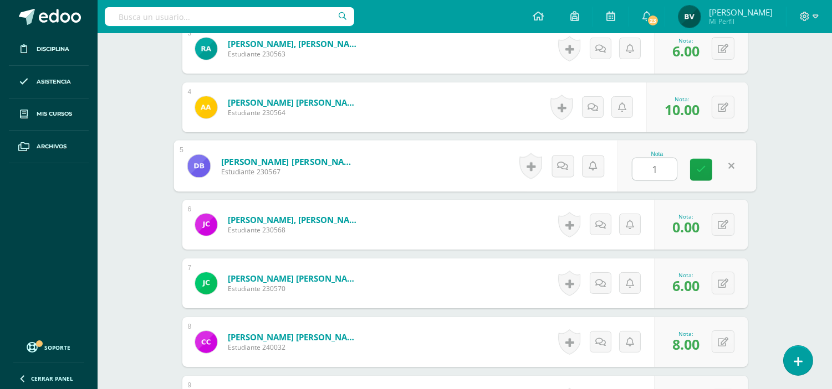
type input "10"
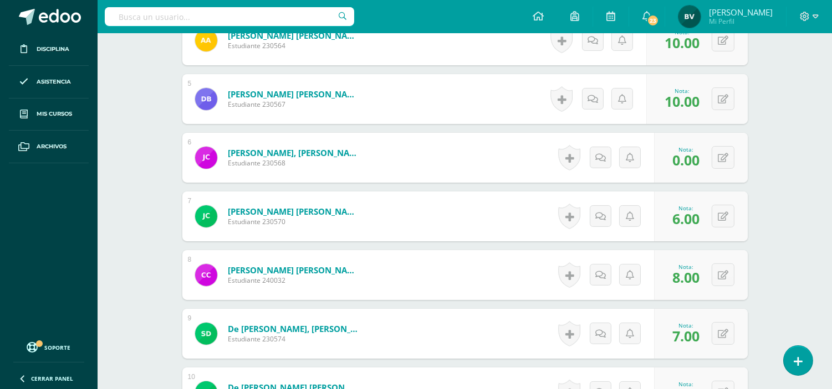
scroll to position [563, 0]
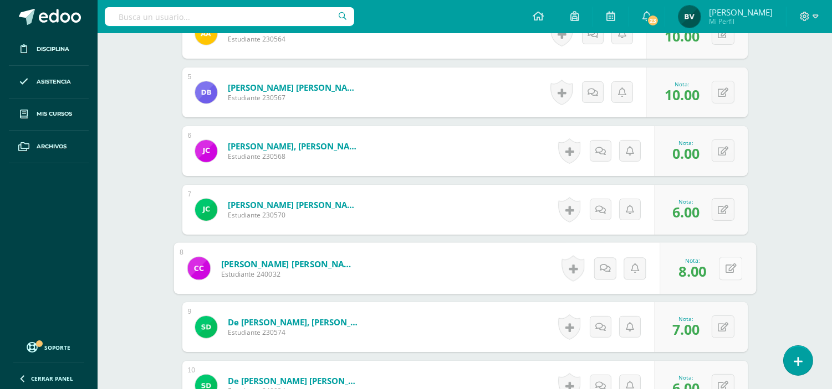
click at [715, 271] on div "0 Logros Logros obtenidos Aún no hay logros agregados Nota: 8.00" at bounding box center [707, 269] width 96 height 52
click at [720, 270] on button at bounding box center [730, 268] width 23 height 23
type input "0}"
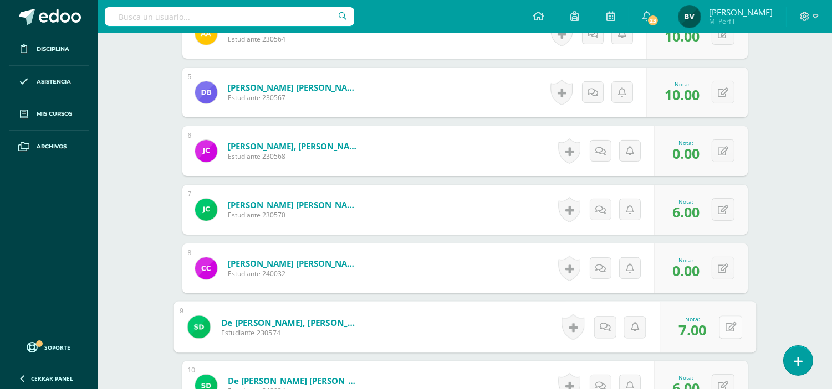
click at [725, 327] on icon at bounding box center [730, 326] width 11 height 9
type input "8"
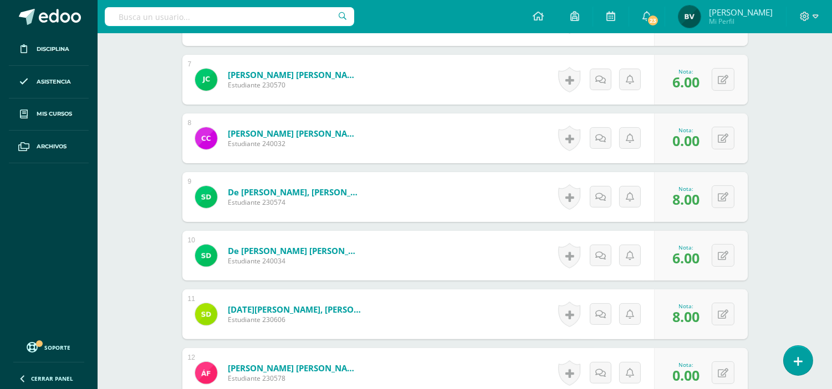
scroll to position [711, 0]
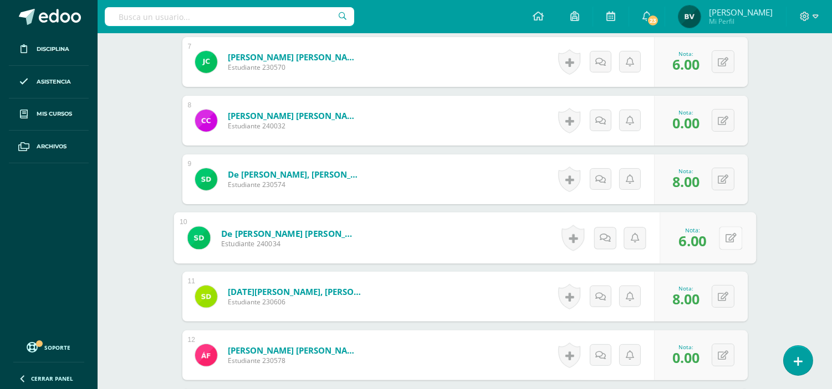
click at [722, 233] on button at bounding box center [730, 238] width 23 height 23
type input "7"
click at [722, 298] on button at bounding box center [722, 296] width 23 height 23
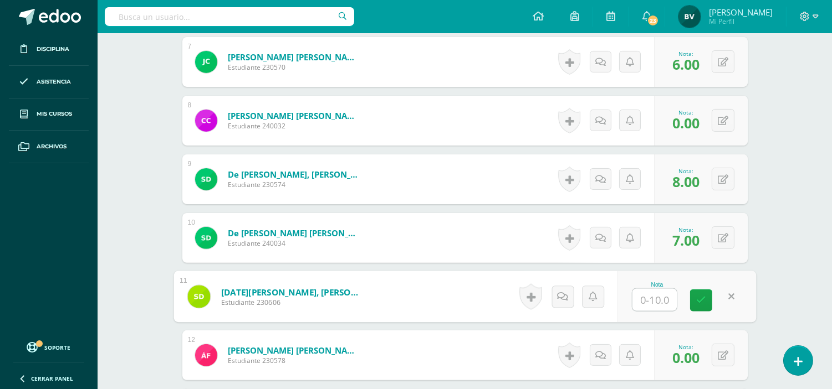
type input "6"
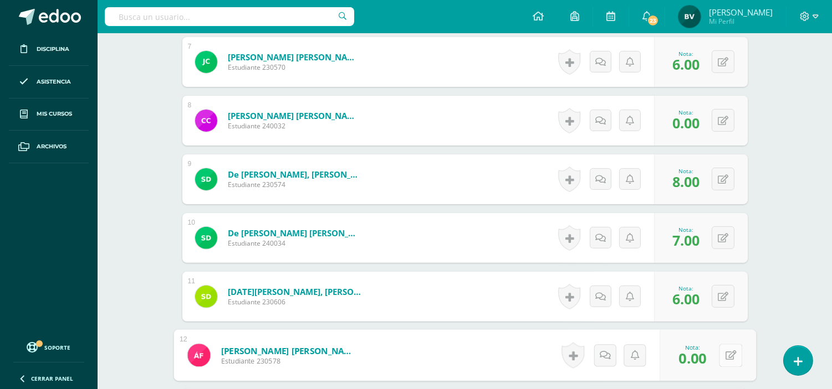
click at [721, 347] on button at bounding box center [730, 355] width 23 height 23
type input "8"
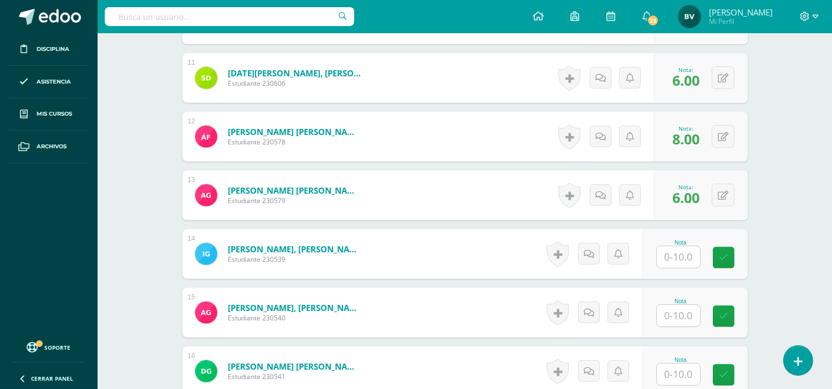
scroll to position [932, 0]
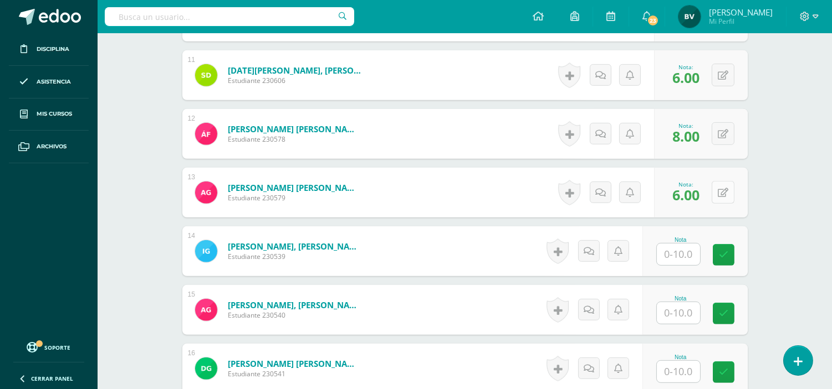
click at [723, 184] on button at bounding box center [722, 192] width 23 height 23
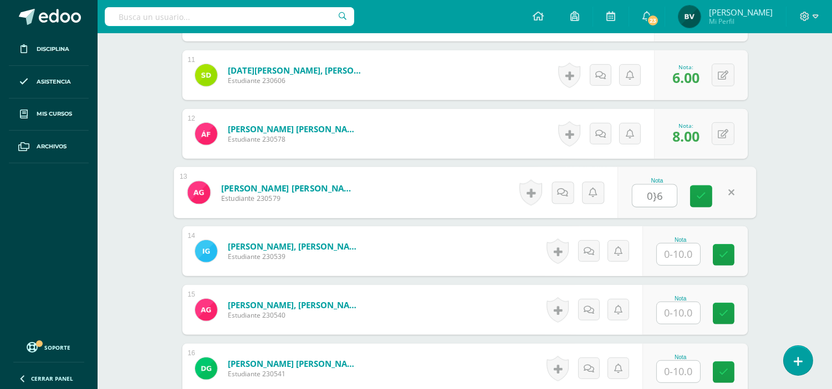
type input "0}6"
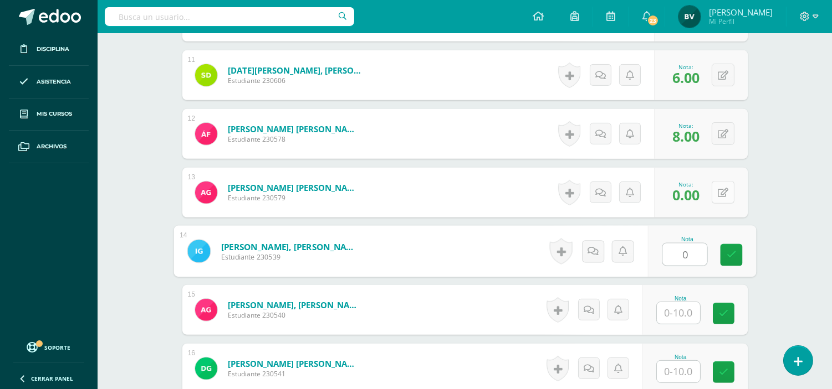
type input "0"
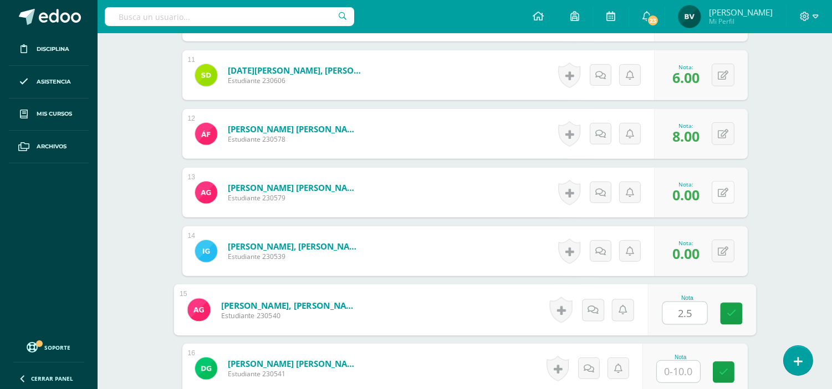
type input "2.5"
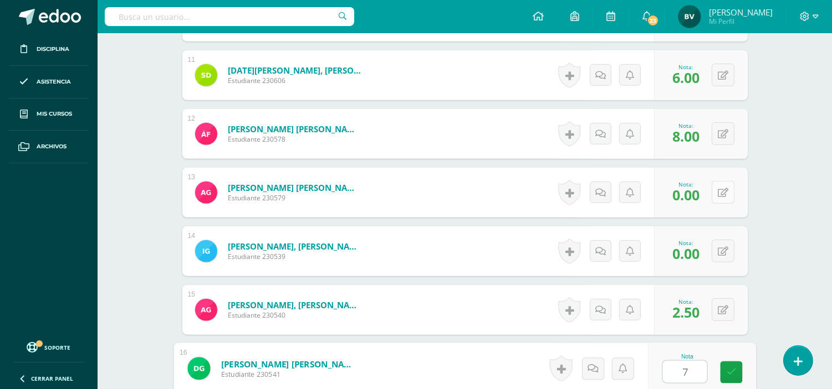
type input "7"
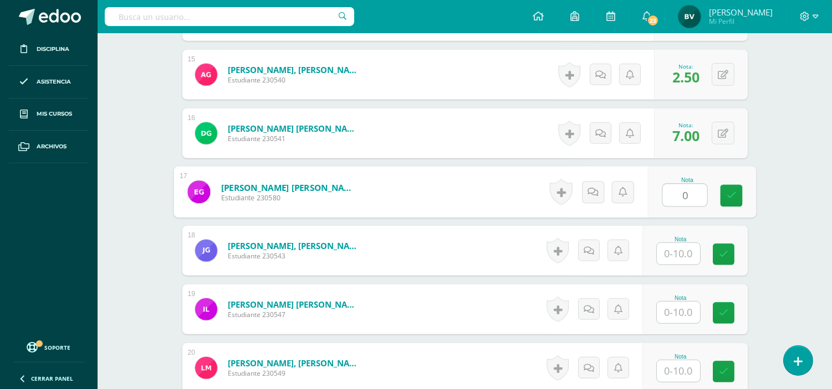
type input "0"
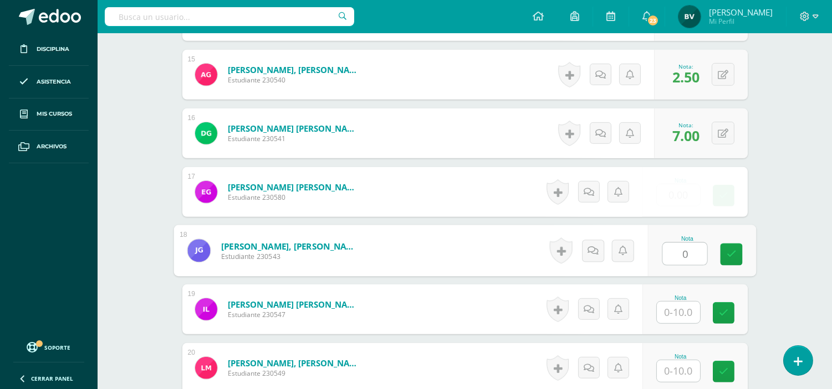
type input "0"
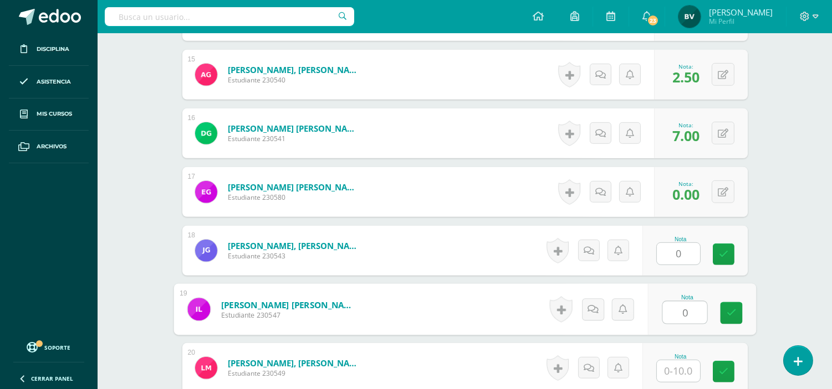
type input "0"
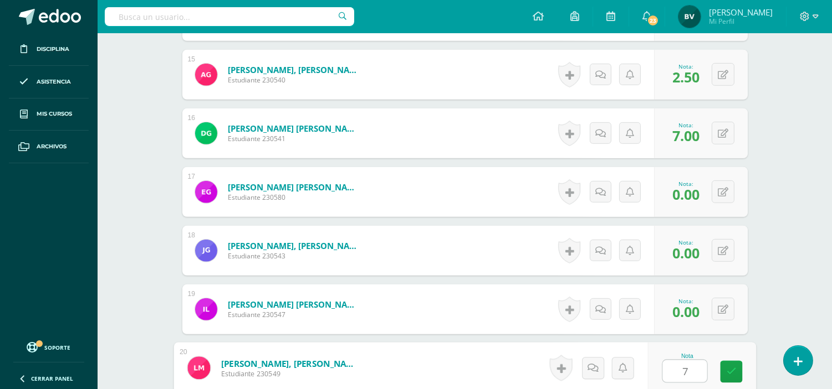
type input "7"
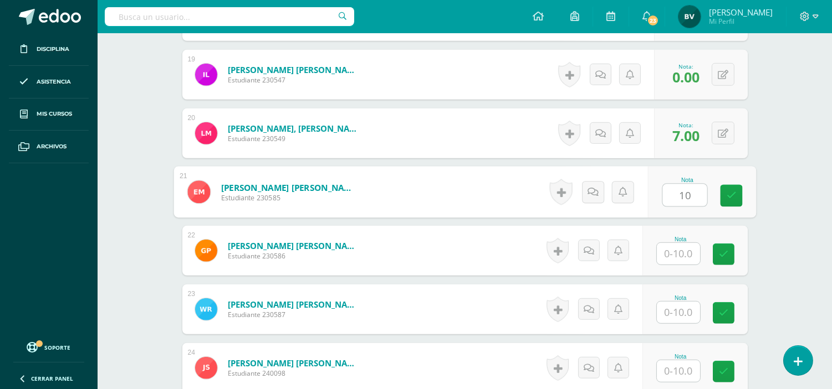
type input "10"
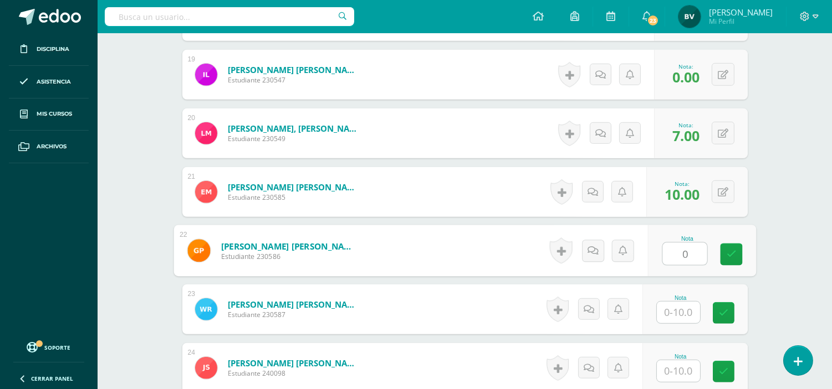
type input "0"
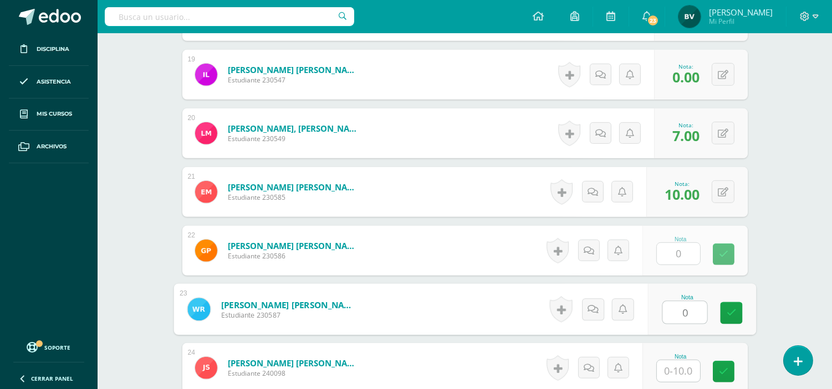
type input "0"
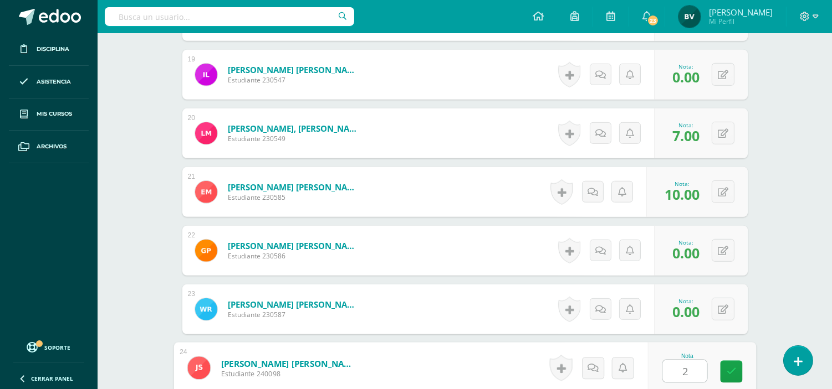
type input "2"
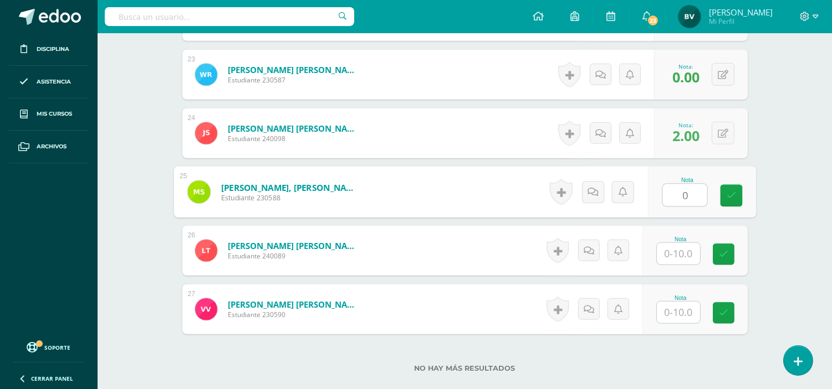
type input "0"
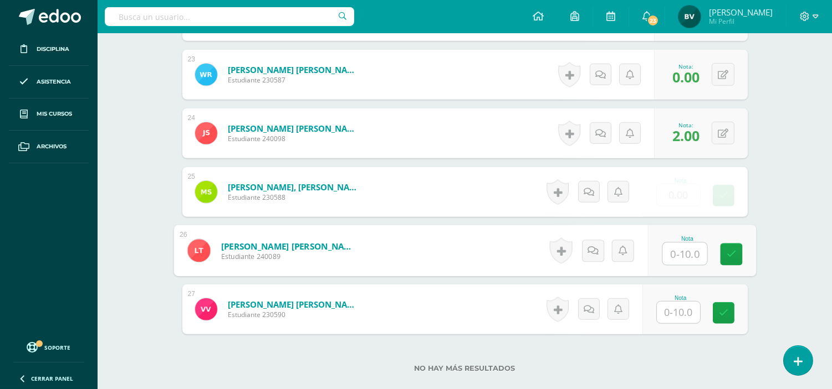
type input "6"
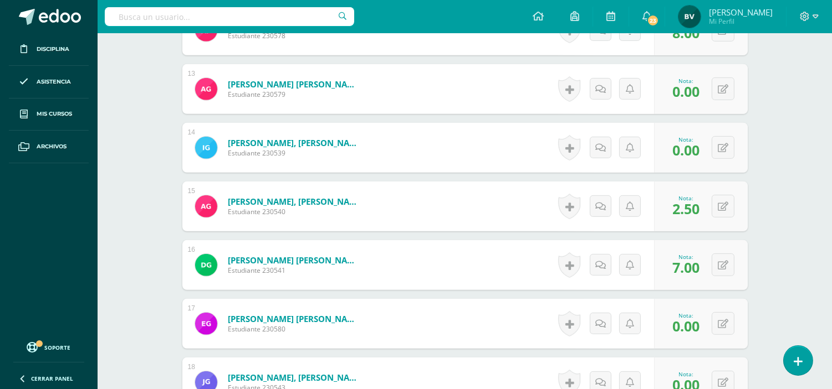
scroll to position [1037, 0]
click at [726, 152] on button at bounding box center [730, 147] width 23 height 23
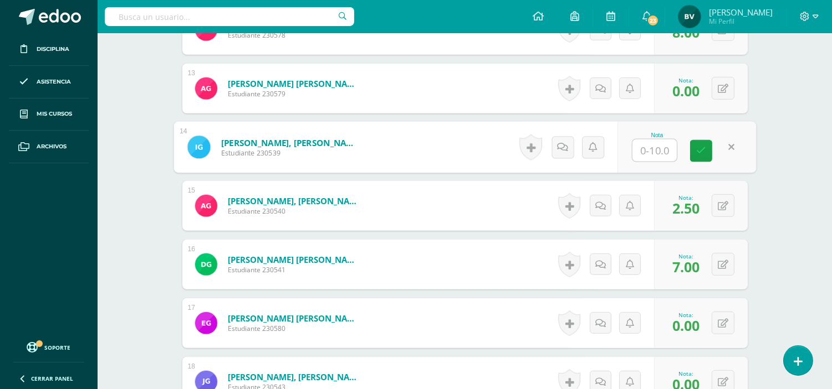
type input "6"
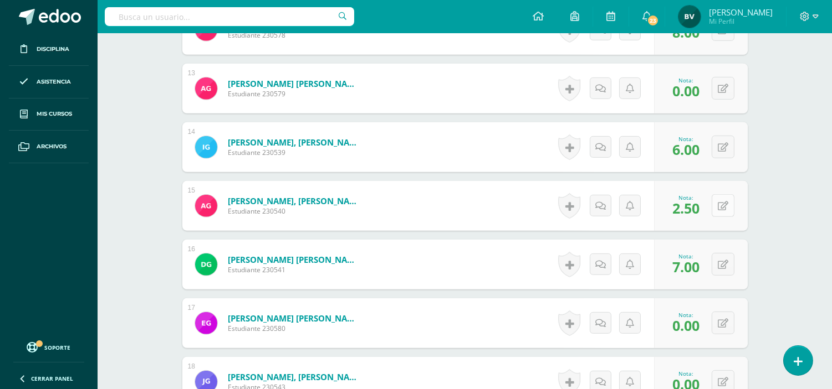
click at [719, 196] on button at bounding box center [722, 205] width 23 height 23
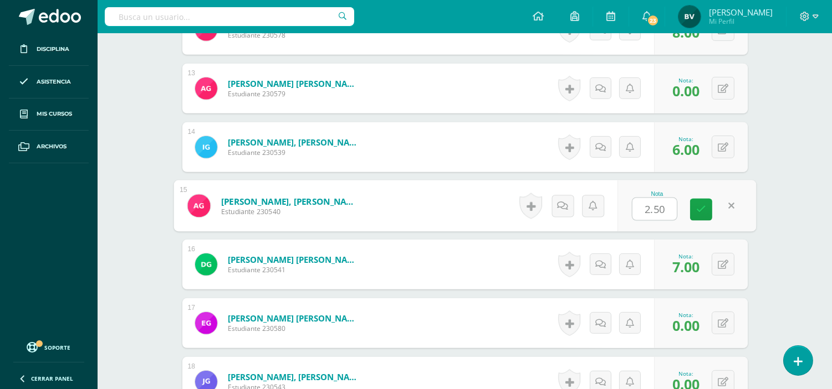
type input "0"
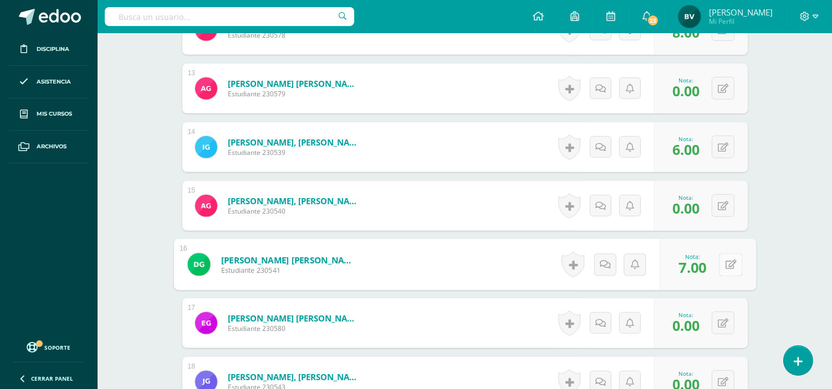
click at [719, 266] on button at bounding box center [730, 264] width 23 height 23
type input "2.5"
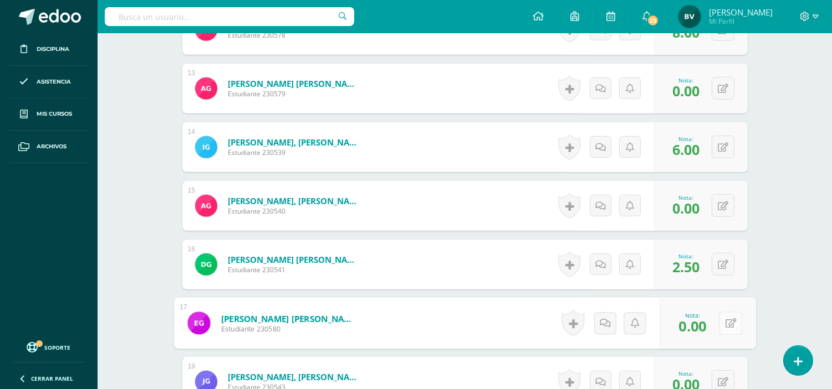
click at [725, 321] on icon at bounding box center [730, 323] width 11 height 9
type input "7"
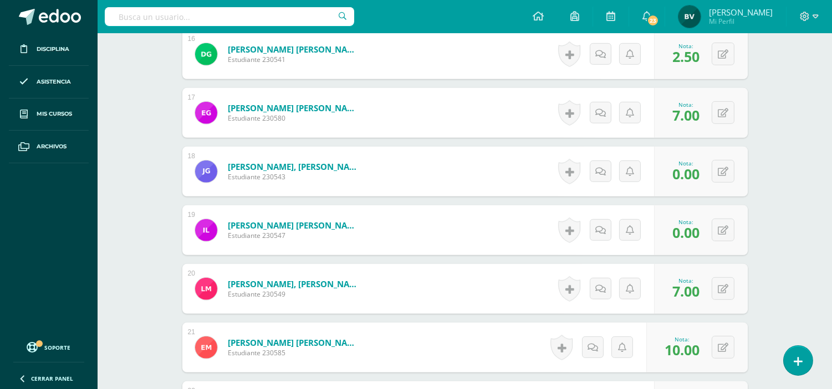
scroll to position [1258, 0]
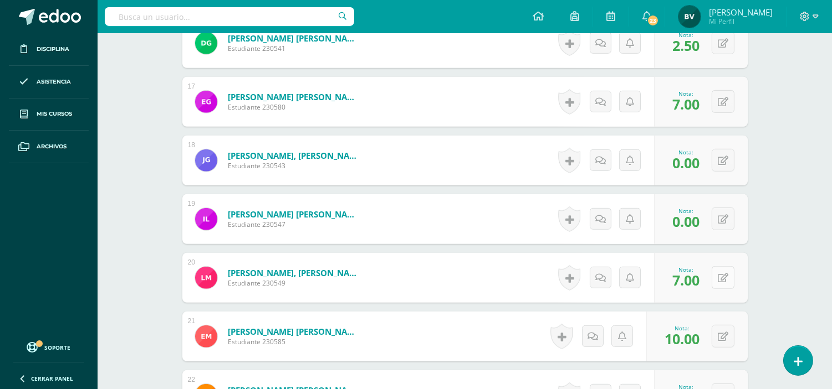
click at [726, 278] on icon at bounding box center [722, 278] width 11 height 9
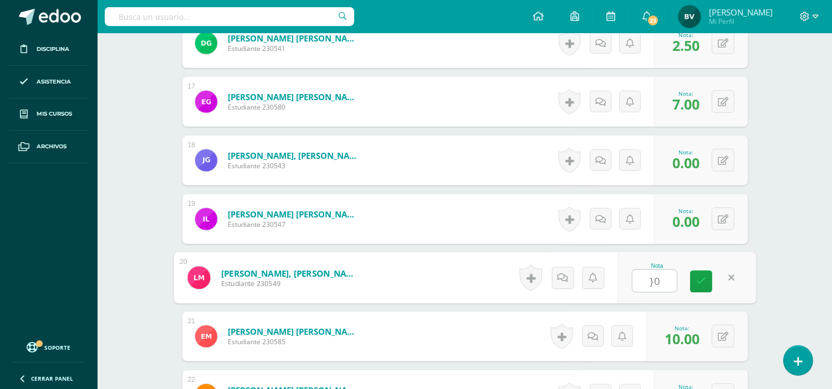
type input "}"
type input "0"
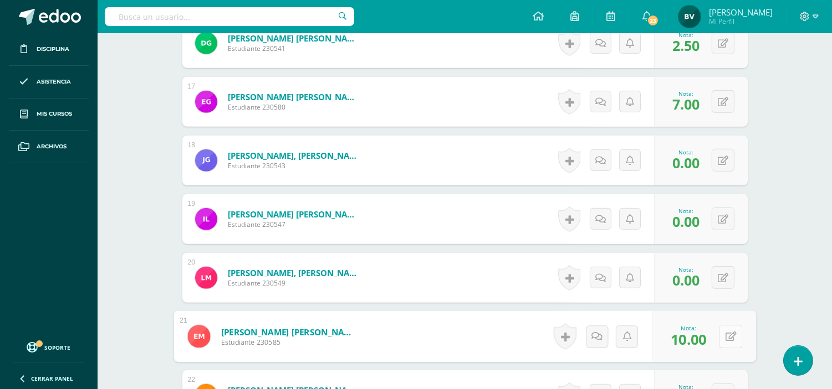
click at [725, 336] on icon at bounding box center [730, 336] width 11 height 9
type input "8"
type input "7"
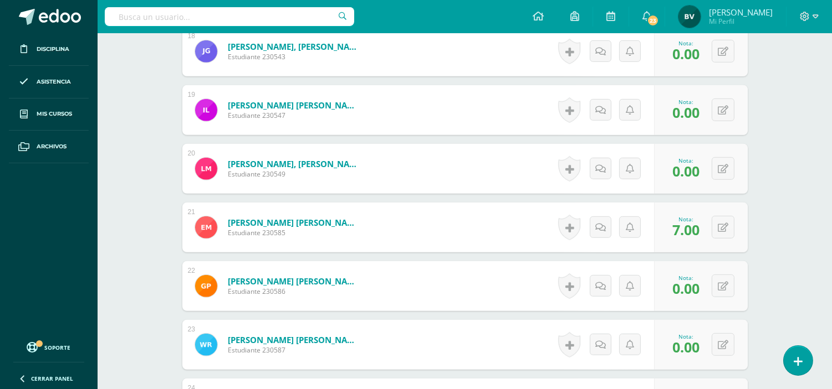
scroll to position [1406, 0]
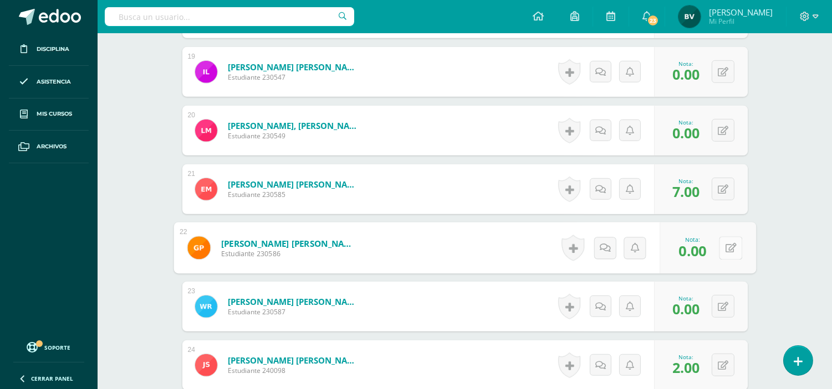
click at [721, 247] on button at bounding box center [730, 248] width 23 height 23
type input "10"
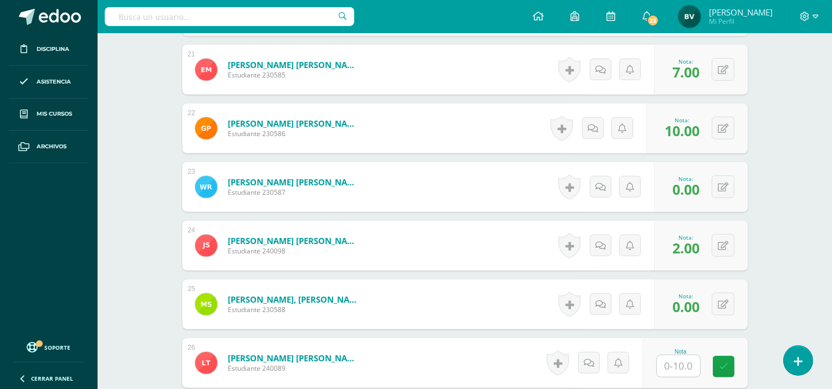
scroll to position [1554, 0]
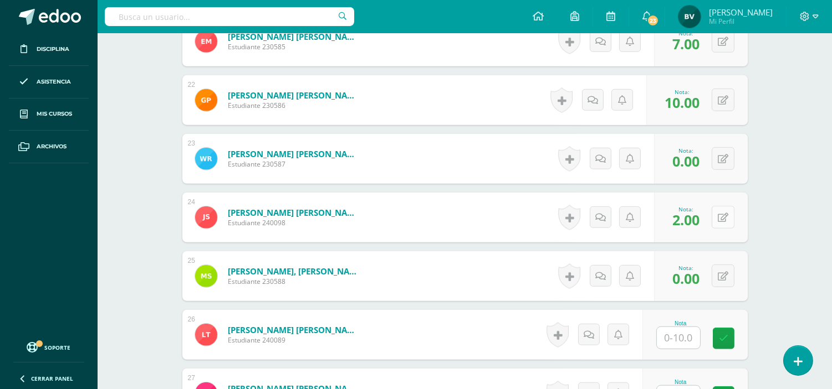
click at [714, 223] on div "0 Logros Logros obtenidos Aún no hay logros agregados Nota: 2.00" at bounding box center [701, 218] width 94 height 50
click at [730, 219] on icon at bounding box center [730, 217] width 11 height 9
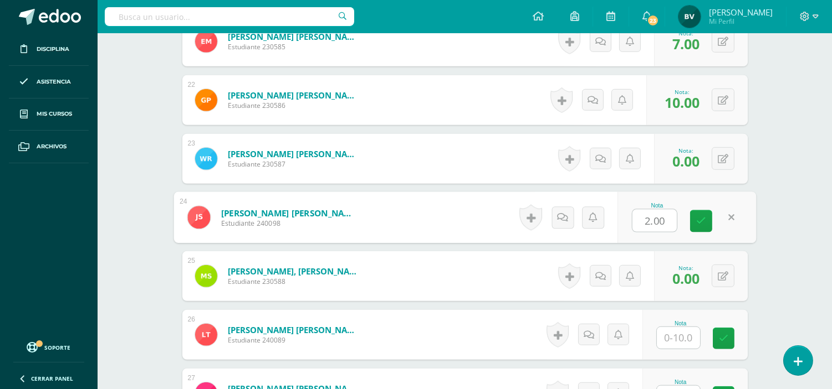
type input "0"
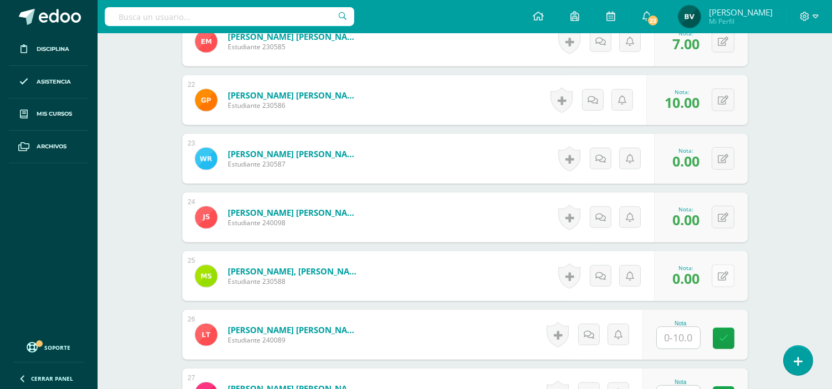
click at [715, 275] on button at bounding box center [722, 276] width 23 height 23
type input "2"
type input "0"
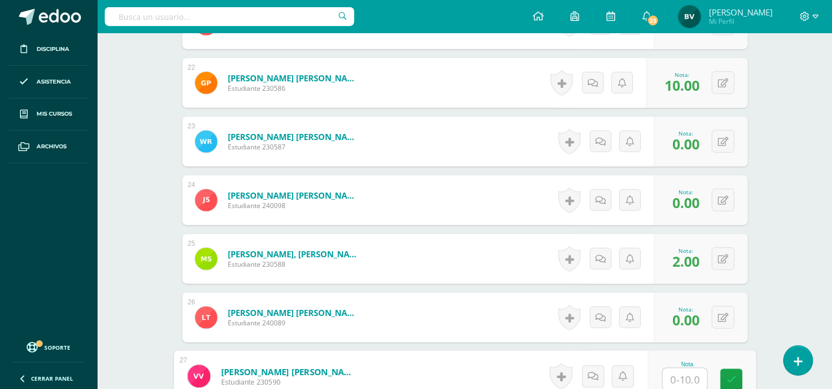
type input "7"
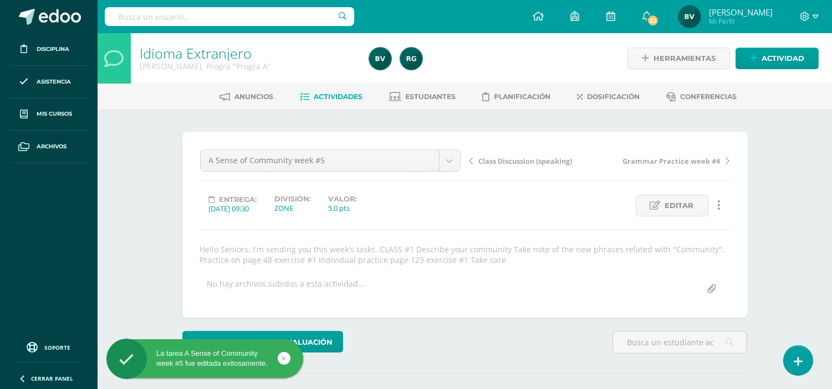
click at [323, 93] on span "Actividades" at bounding box center [338, 97] width 49 height 8
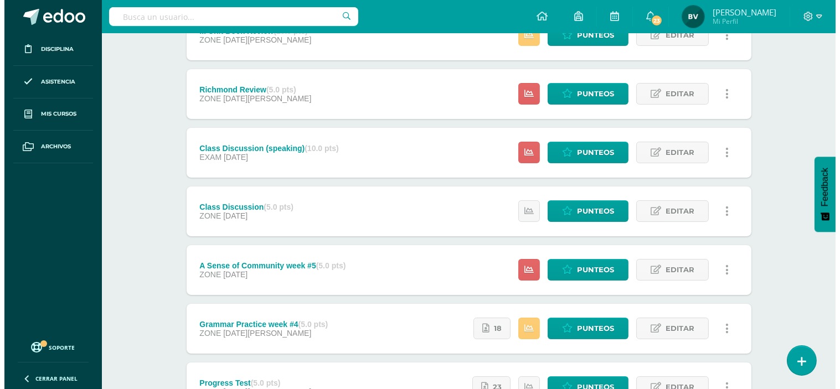
scroll to position [297, 0]
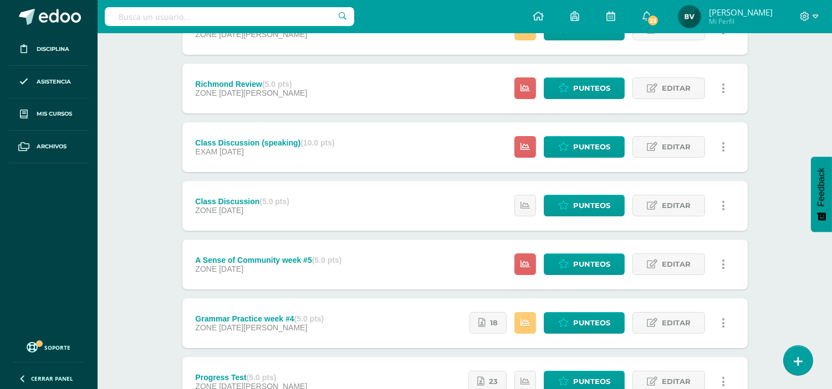
click at [724, 264] on icon at bounding box center [722, 265] width 3 height 12
click at [691, 335] on link "Eliminar" at bounding box center [702, 334] width 114 height 17
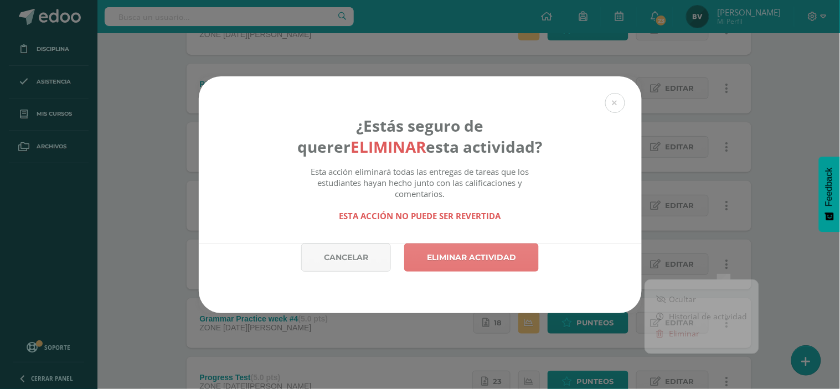
click at [492, 253] on link "Eliminar actividad" at bounding box center [471, 258] width 135 height 28
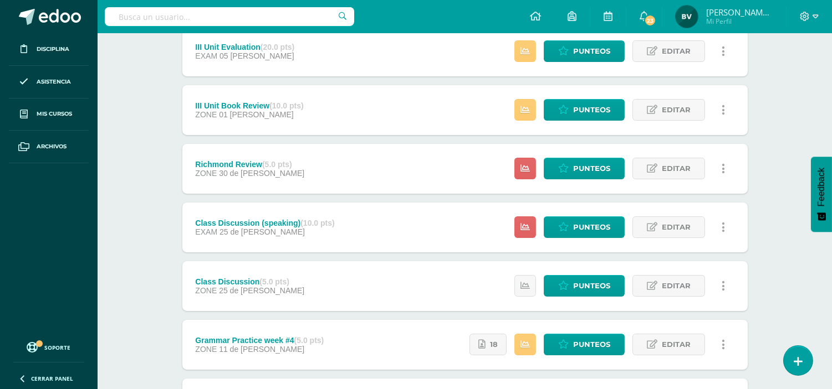
scroll to position [107, 0]
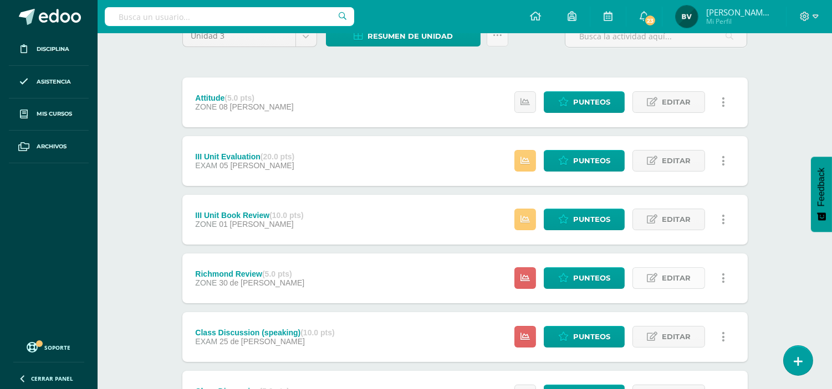
click at [676, 273] on span "Editar" at bounding box center [676, 278] width 29 height 20
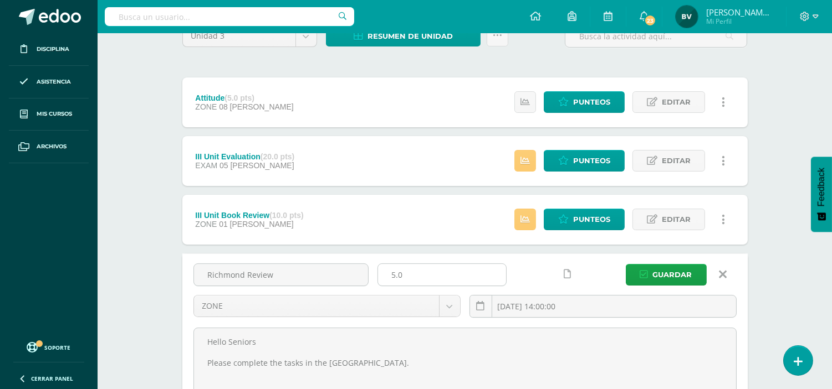
click at [433, 278] on input "5.0" at bounding box center [442, 275] width 128 height 22
type input "10"
click at [645, 270] on icon "submit" at bounding box center [644, 274] width 8 height 9
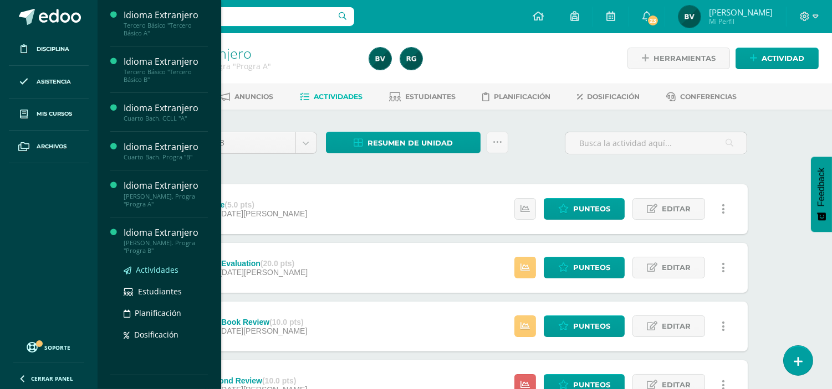
click at [146, 266] on span "Actividades" at bounding box center [157, 270] width 43 height 11
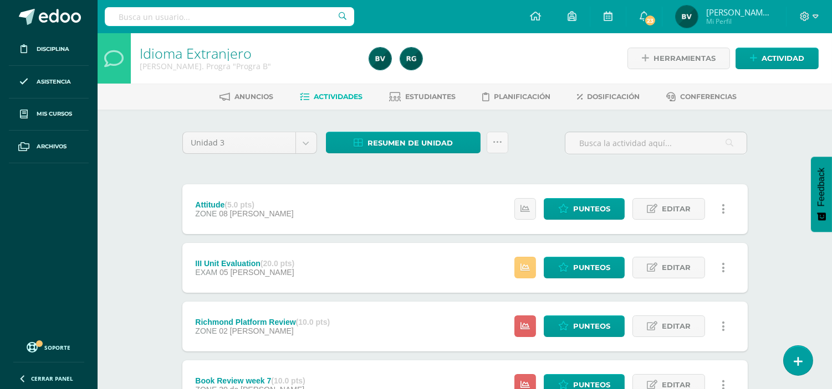
scroll to position [340, 0]
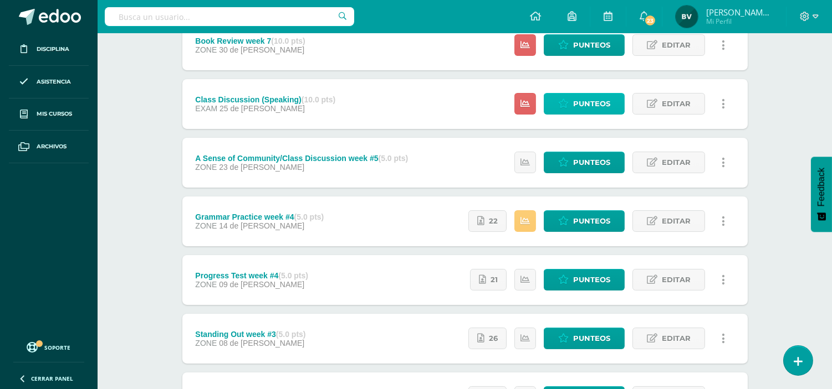
click at [603, 107] on span "Punteos" at bounding box center [591, 104] width 37 height 20
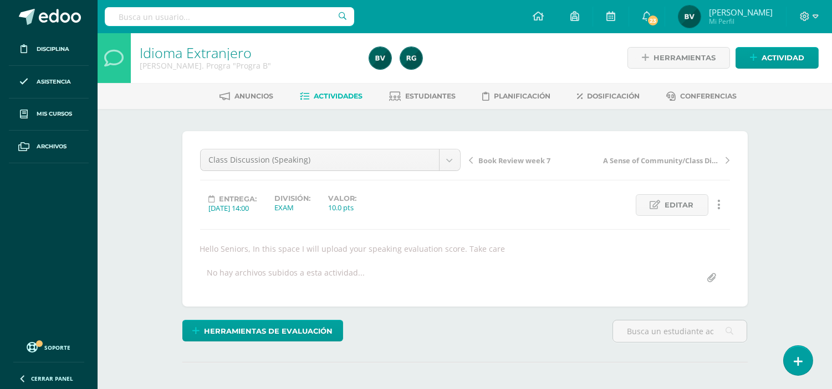
scroll to position [341, 0]
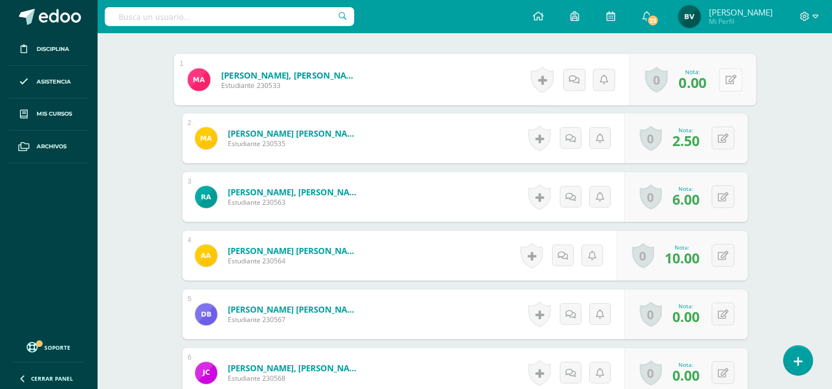
click at [732, 79] on button at bounding box center [730, 79] width 23 height 23
type input "10"
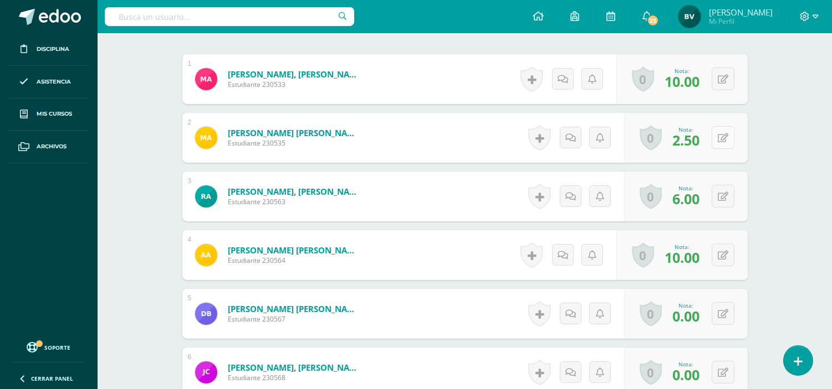
scroll to position [342, 0]
click at [725, 140] on icon at bounding box center [730, 136] width 11 height 9
type input "6"
click at [722, 193] on icon at bounding box center [722, 196] width 11 height 9
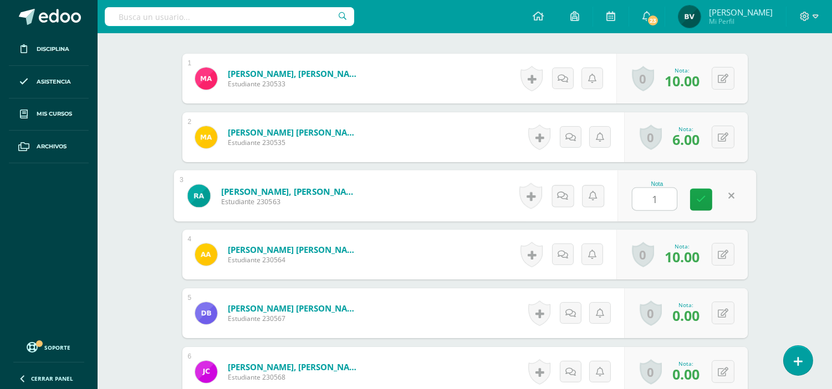
type input "10"
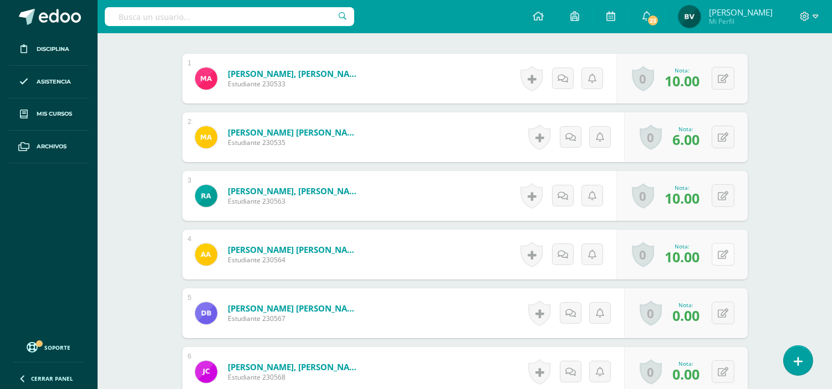
click at [722, 255] on icon at bounding box center [722, 254] width 11 height 9
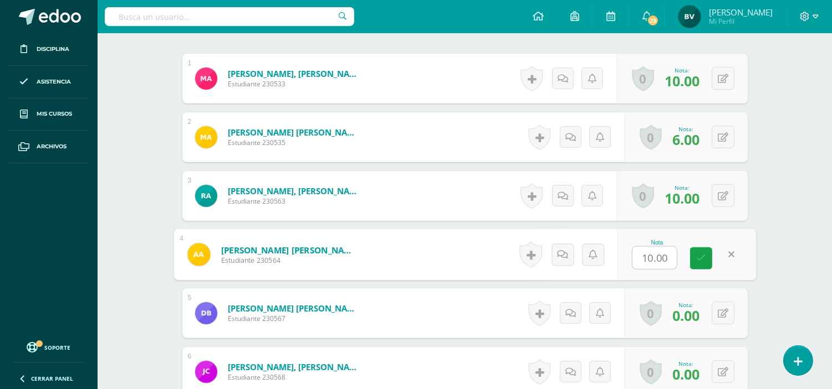
type input "6"
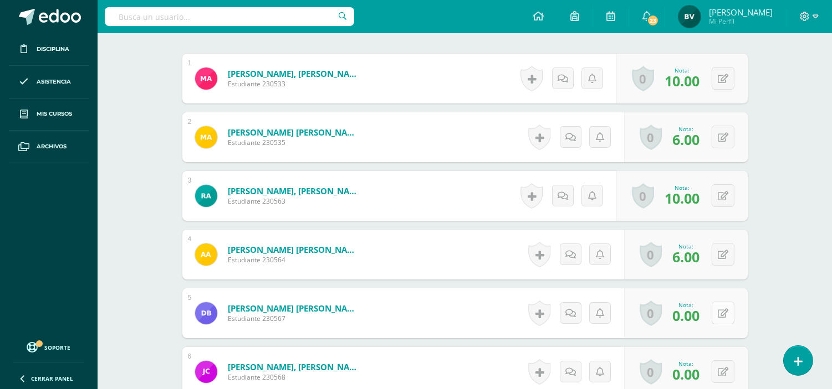
click at [722, 314] on button at bounding box center [722, 313] width 23 height 23
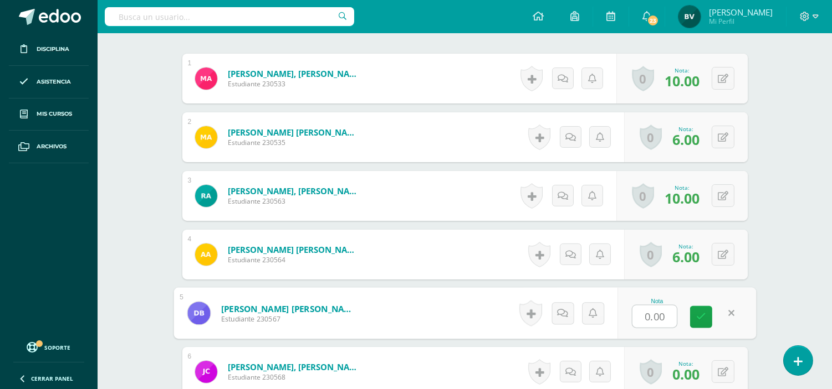
type input "6"
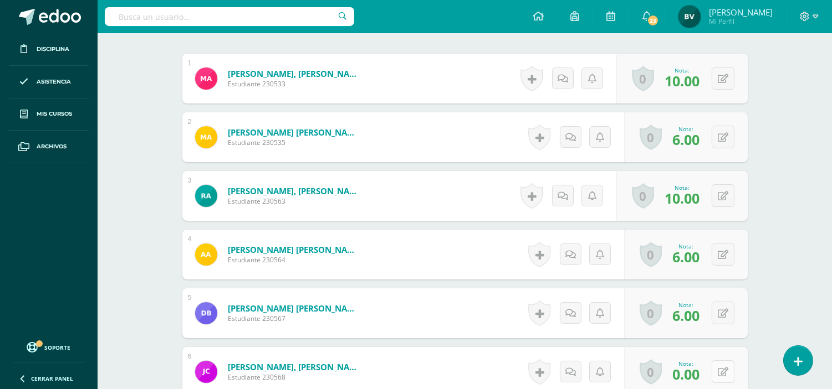
click at [719, 371] on button at bounding box center [722, 372] width 23 height 23
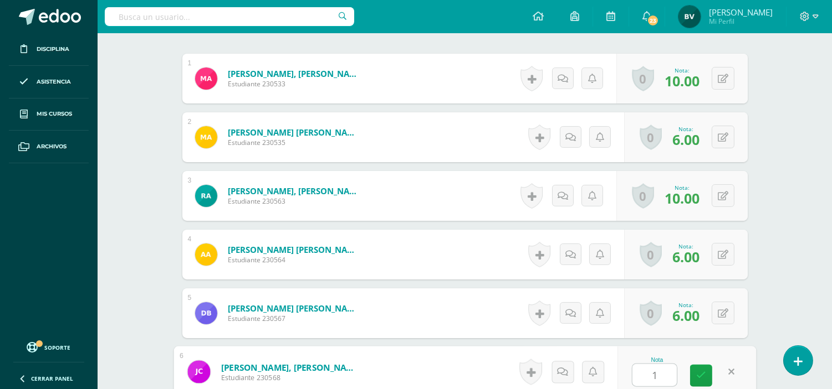
type input "10"
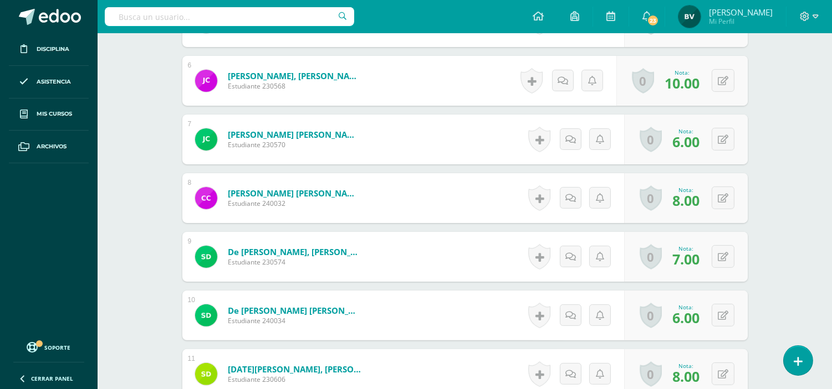
scroll to position [638, 0]
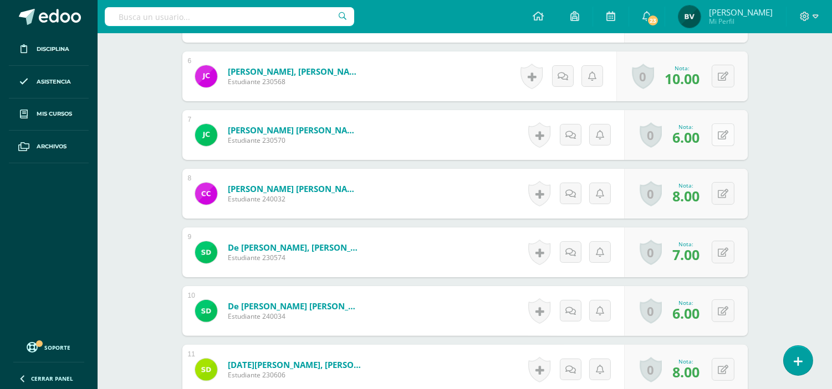
click at [717, 136] on button at bounding box center [722, 135] width 23 height 23
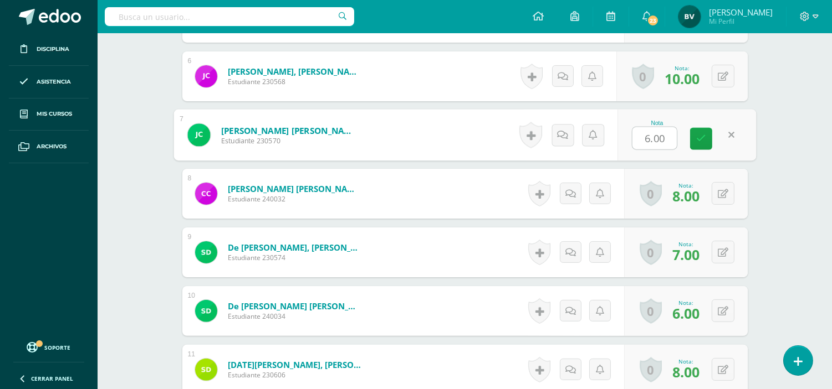
type input "2"
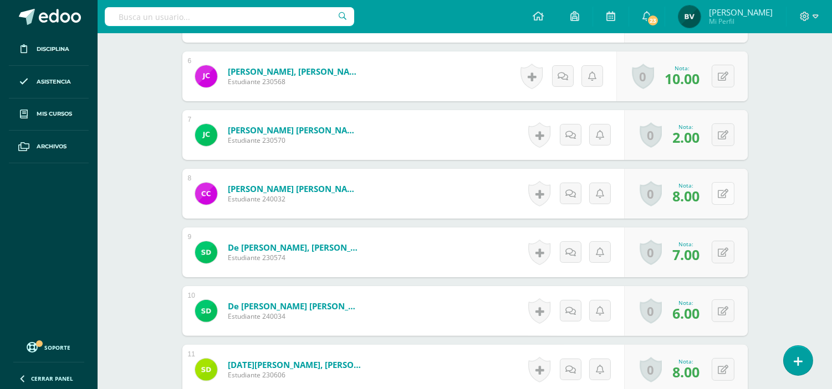
click at [723, 190] on icon at bounding box center [722, 193] width 11 height 9
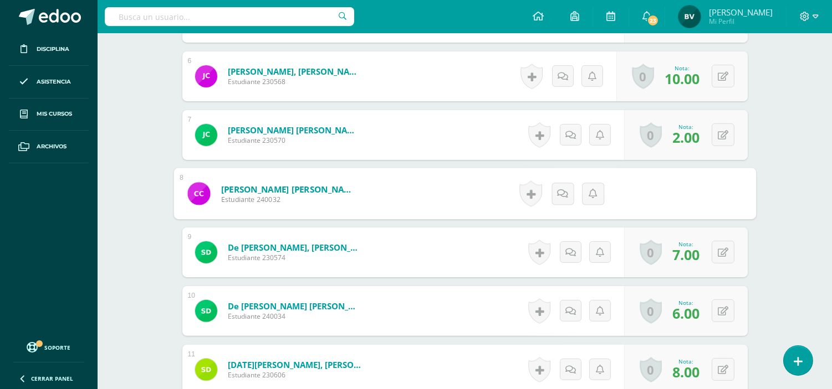
type input "3"
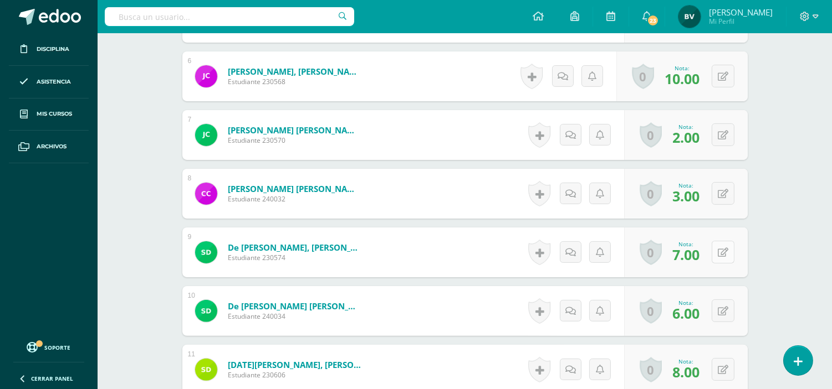
click at [719, 252] on button at bounding box center [722, 252] width 23 height 23
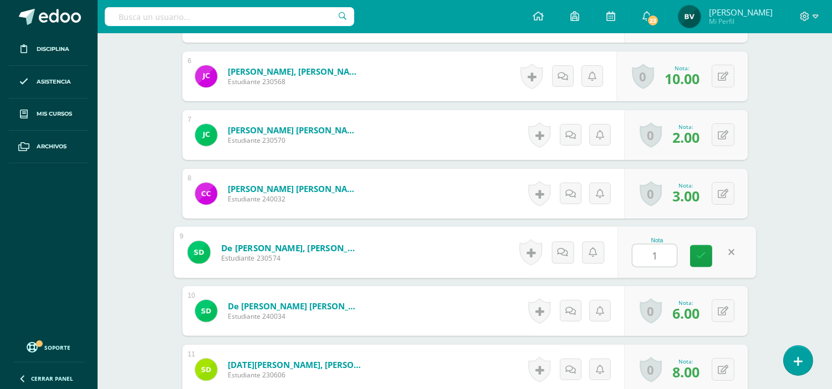
type input "10"
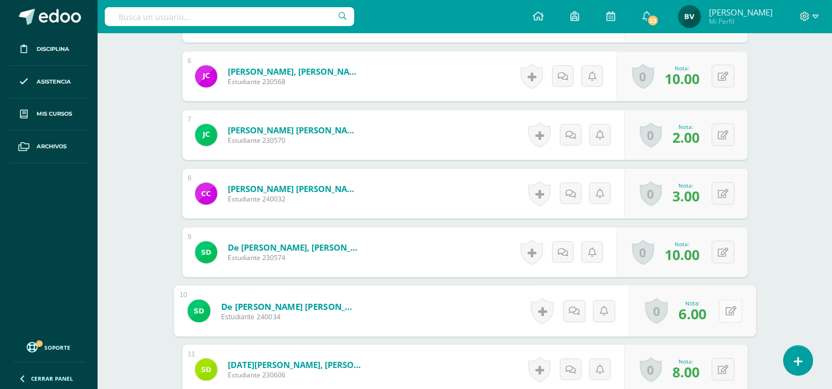
click at [728, 312] on button at bounding box center [730, 311] width 23 height 23
type input "10"
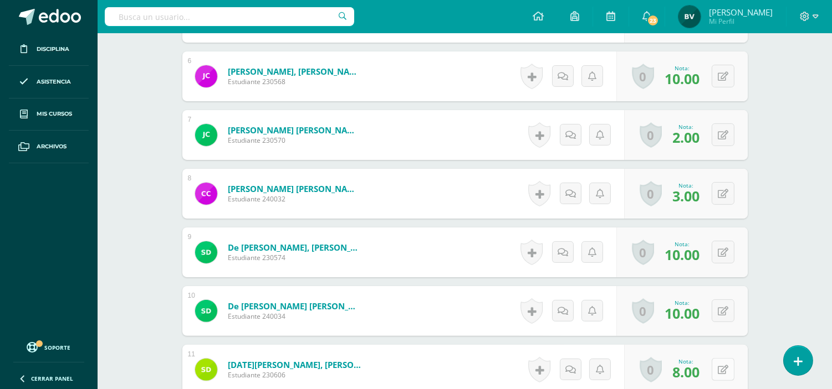
click at [721, 372] on button at bounding box center [722, 369] width 23 height 23
type input "3"
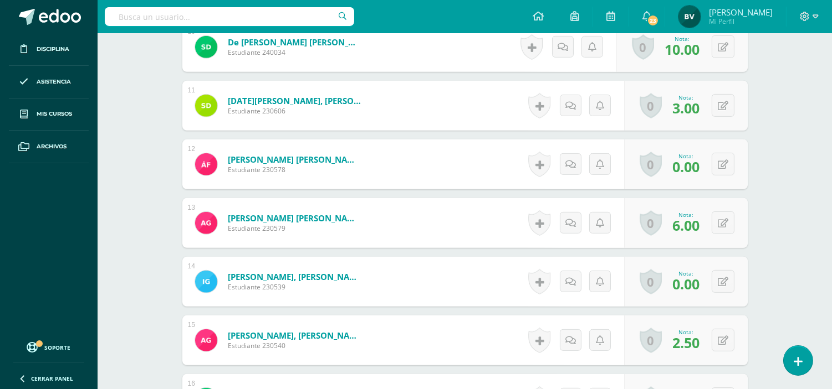
scroll to position [909, 0]
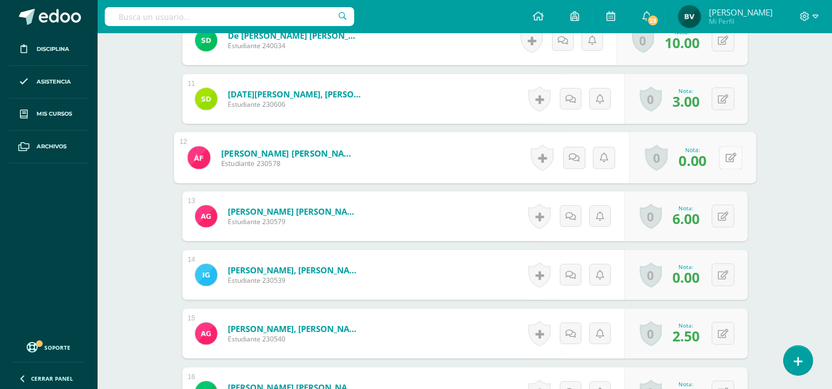
click at [727, 156] on button at bounding box center [730, 157] width 23 height 23
type input "6"
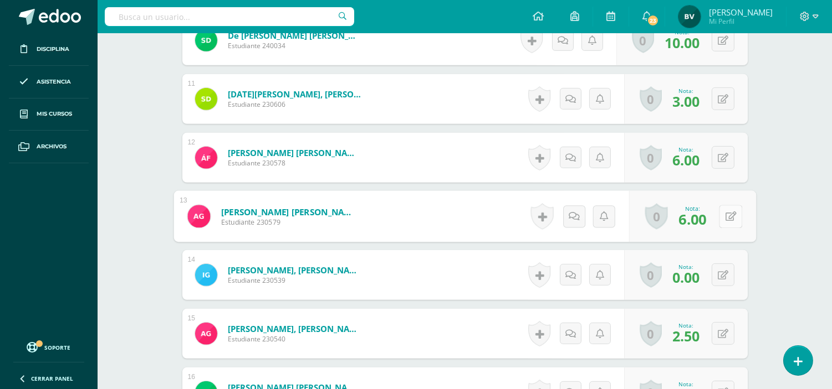
click at [726, 214] on icon at bounding box center [730, 216] width 11 height 9
type input "2"
click at [722, 273] on icon at bounding box center [722, 275] width 11 height 9
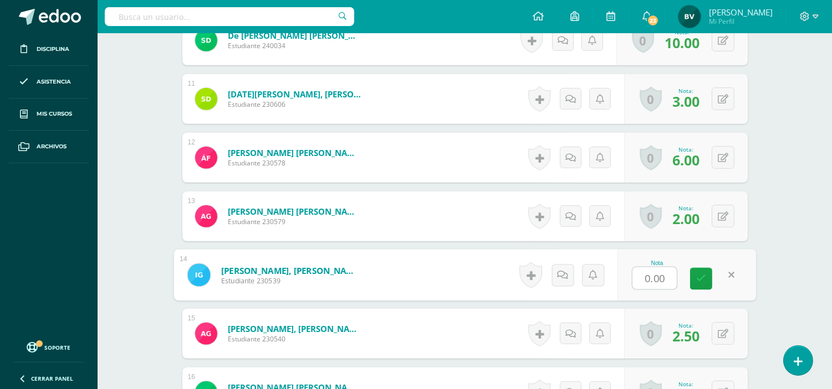
type input "2"
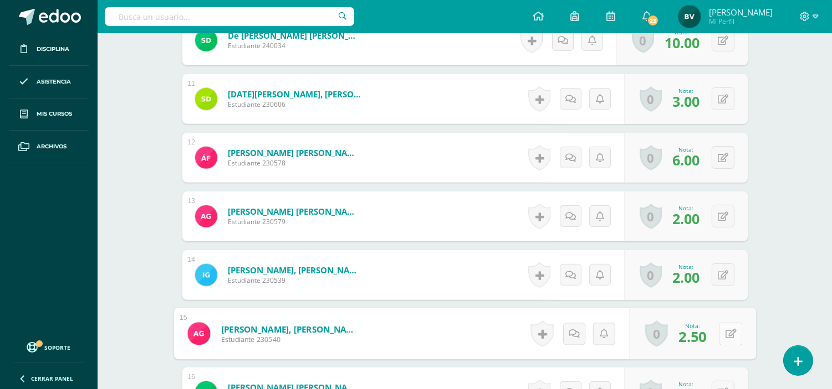
click at [726, 334] on icon at bounding box center [730, 333] width 11 height 9
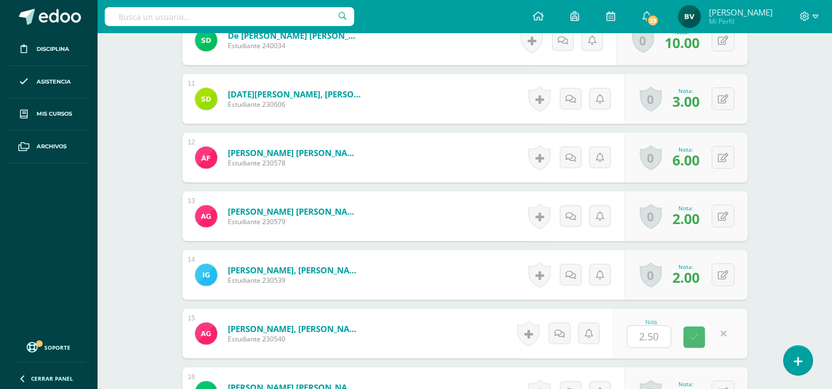
type input "2"
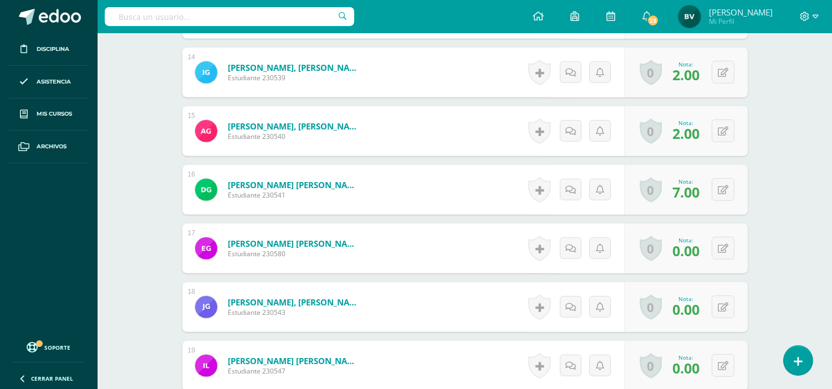
scroll to position [1130, 0]
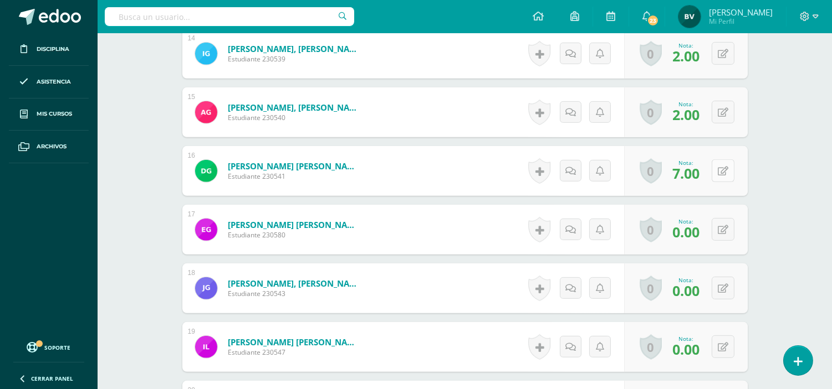
click at [727, 167] on button at bounding box center [722, 171] width 23 height 23
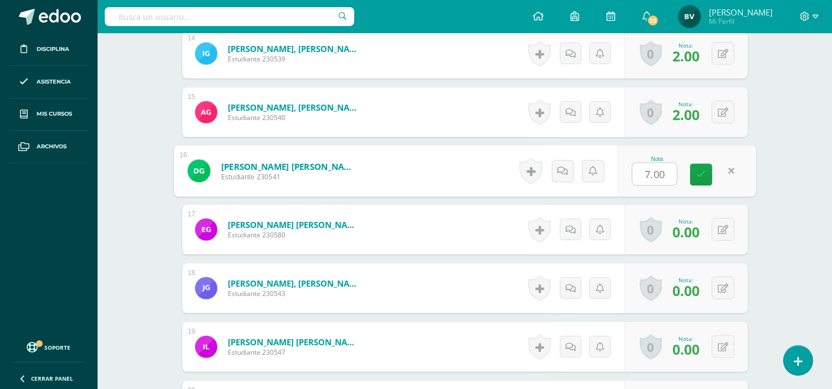
type input "6"
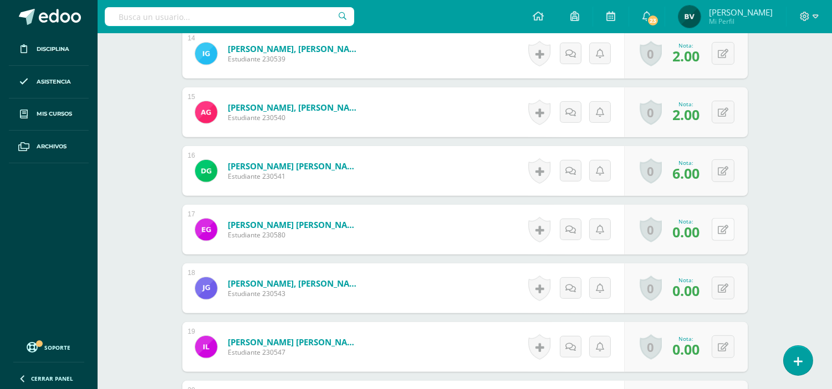
click at [724, 232] on icon at bounding box center [722, 229] width 11 height 9
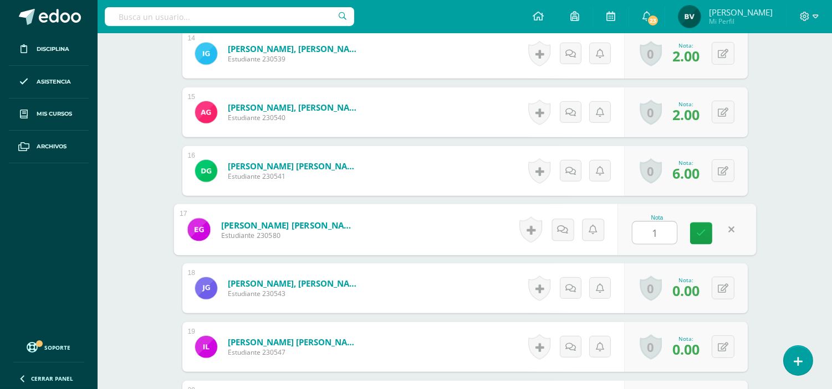
type input "10"
click at [717, 281] on button at bounding box center [722, 288] width 23 height 23
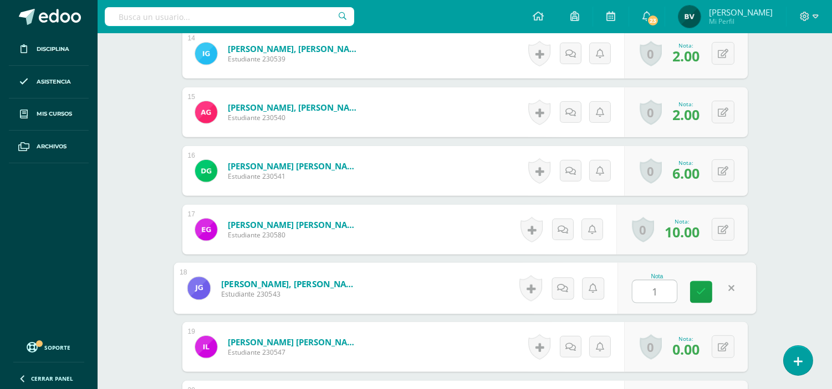
type input "10"
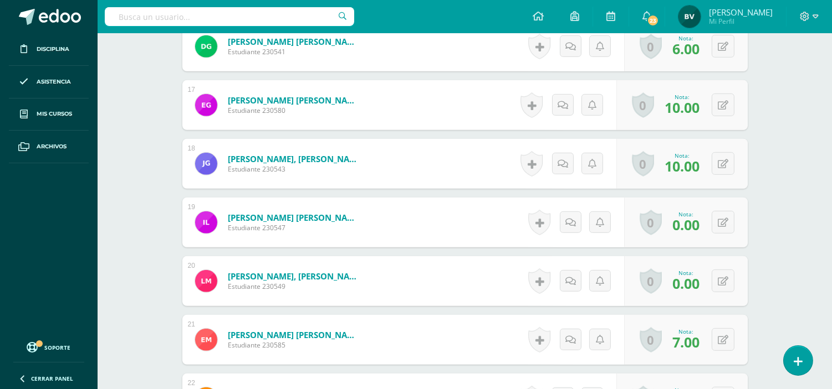
scroll to position [1278, 0]
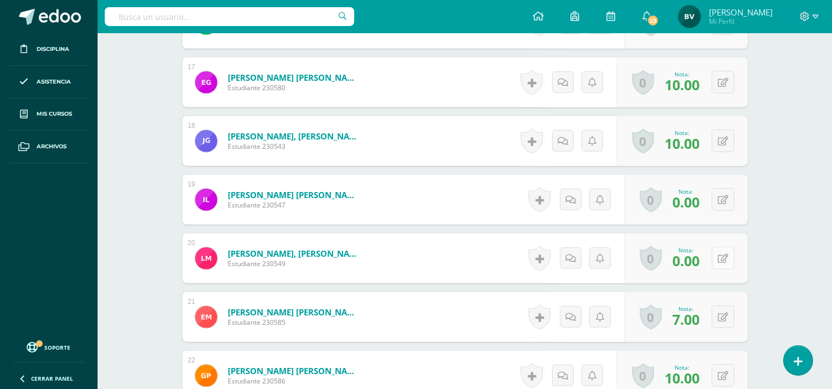
click at [715, 255] on div "0 Logros Logros obtenidos Aún no hay logros agregados Nota: 0.00" at bounding box center [686, 259] width 124 height 50
click at [734, 257] on icon at bounding box center [730, 258] width 11 height 9
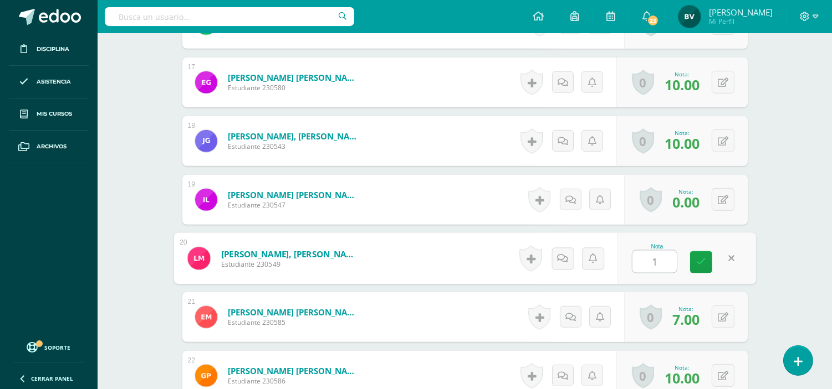
type input "10"
click at [721, 311] on button at bounding box center [722, 317] width 23 height 23
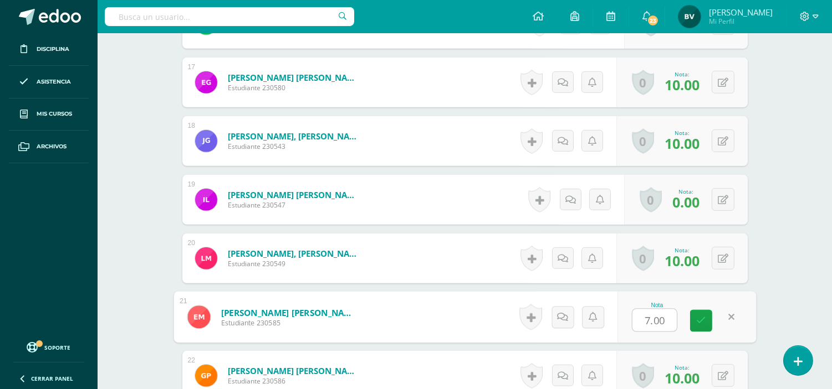
type input "3"
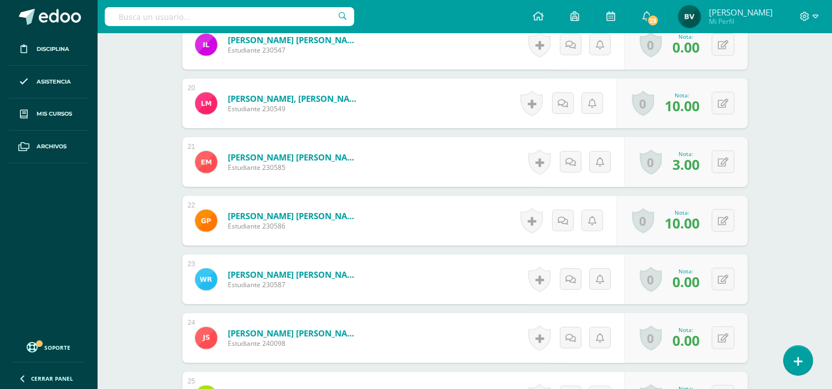
scroll to position [1450, 0]
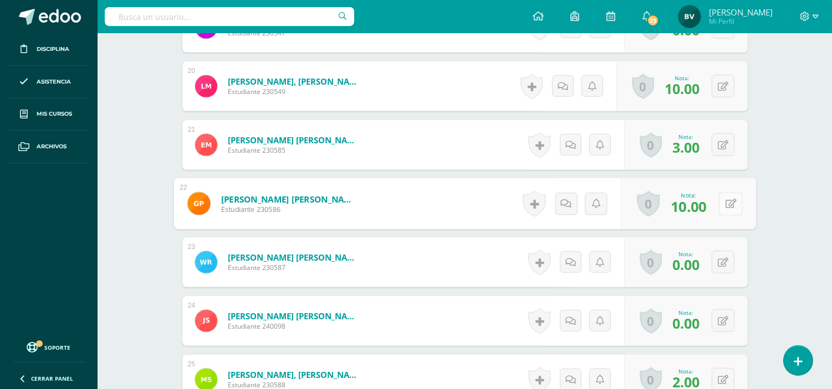
click at [724, 194] on button at bounding box center [730, 203] width 23 height 23
type input "6"
click at [721, 257] on button at bounding box center [722, 262] width 23 height 23
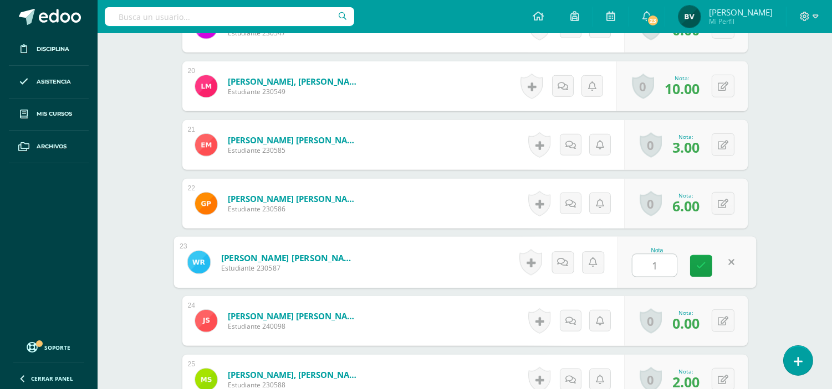
type input "10"
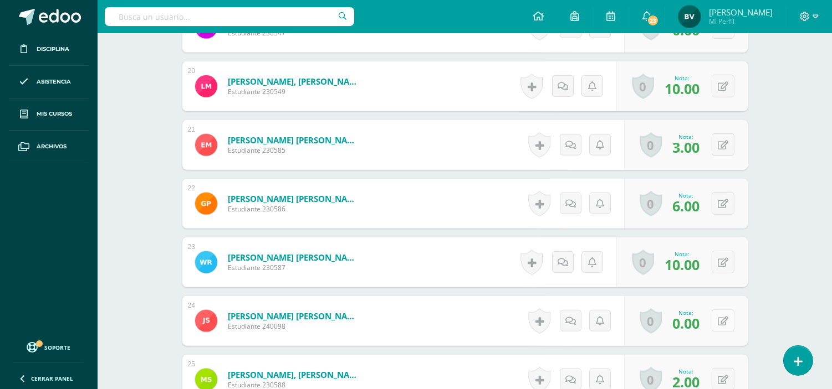
click at [724, 319] on icon at bounding box center [722, 321] width 11 height 9
click at [724, 319] on link at bounding box center [723, 321] width 22 height 22
click at [734, 332] on div "0 Logros Logros obtenidos Aún no hay logros agregados Nota: 0.00" at bounding box center [686, 321] width 124 height 50
click at [717, 317] on icon at bounding box center [722, 321] width 11 height 9
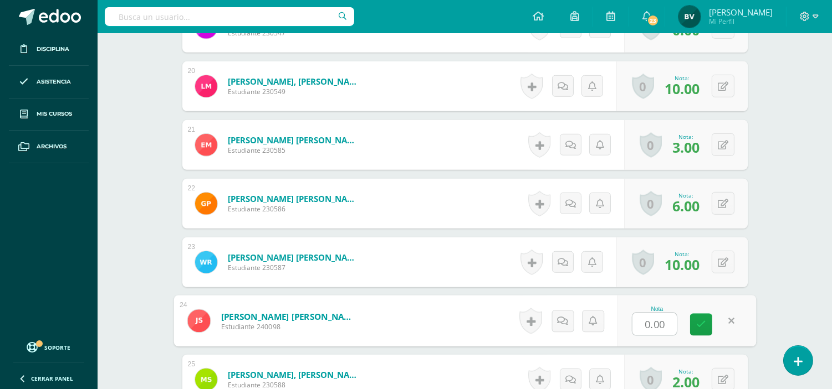
type input "6"
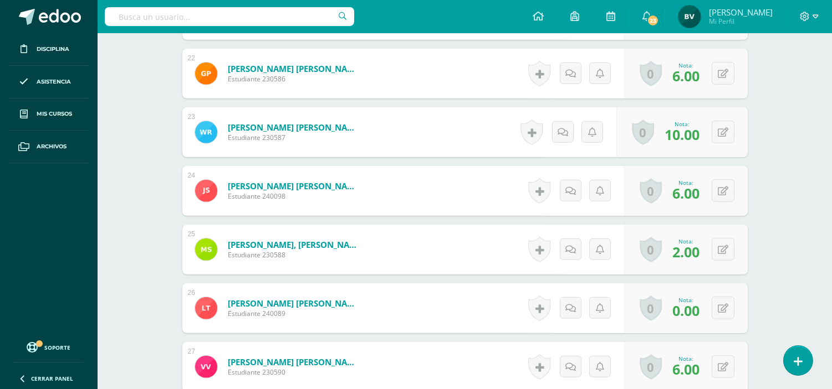
scroll to position [1622, 0]
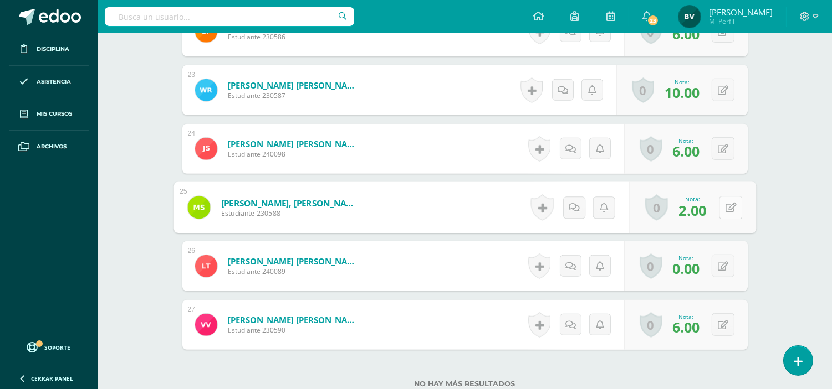
click at [730, 206] on button at bounding box center [730, 207] width 23 height 23
type input "6"
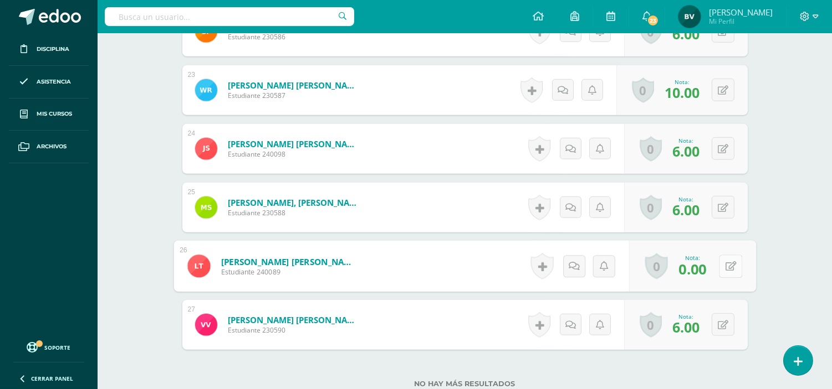
click at [719, 263] on button at bounding box center [730, 266] width 23 height 23
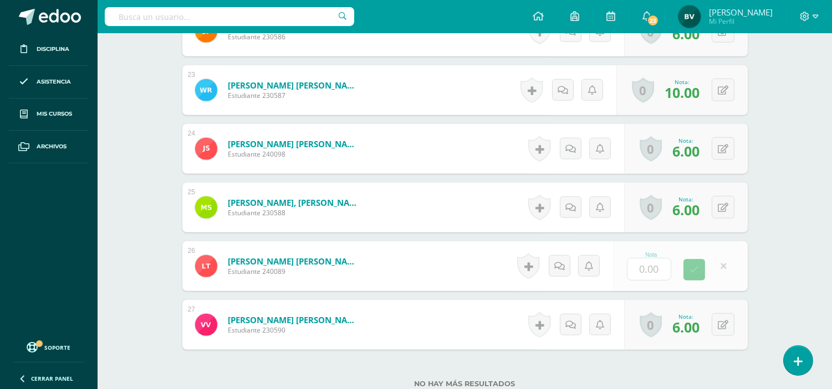
type input "2"
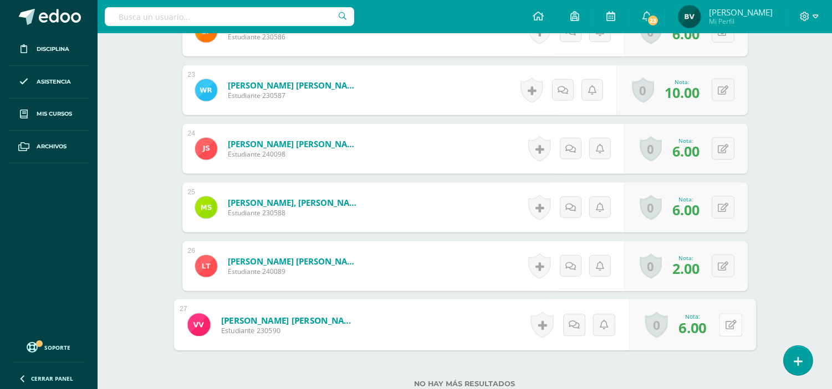
click at [719, 326] on button at bounding box center [730, 325] width 23 height 23
type input "10"
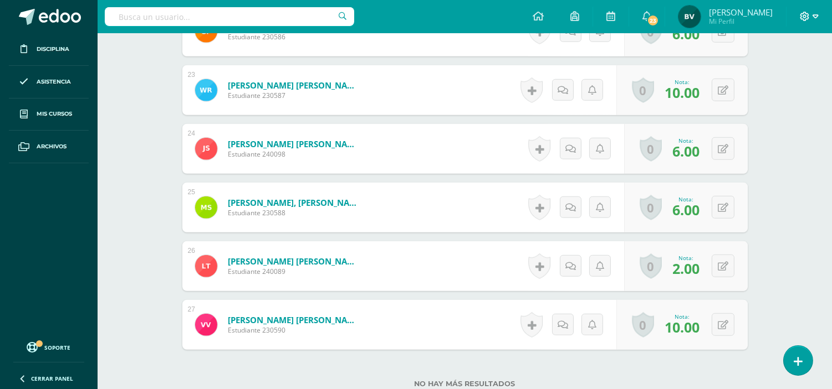
click at [812, 19] on icon at bounding box center [815, 17] width 6 height 10
click at [777, 71] on span "Cerrar sesión" at bounding box center [781, 75] width 50 height 11
